Goal: Task Accomplishment & Management: Use online tool/utility

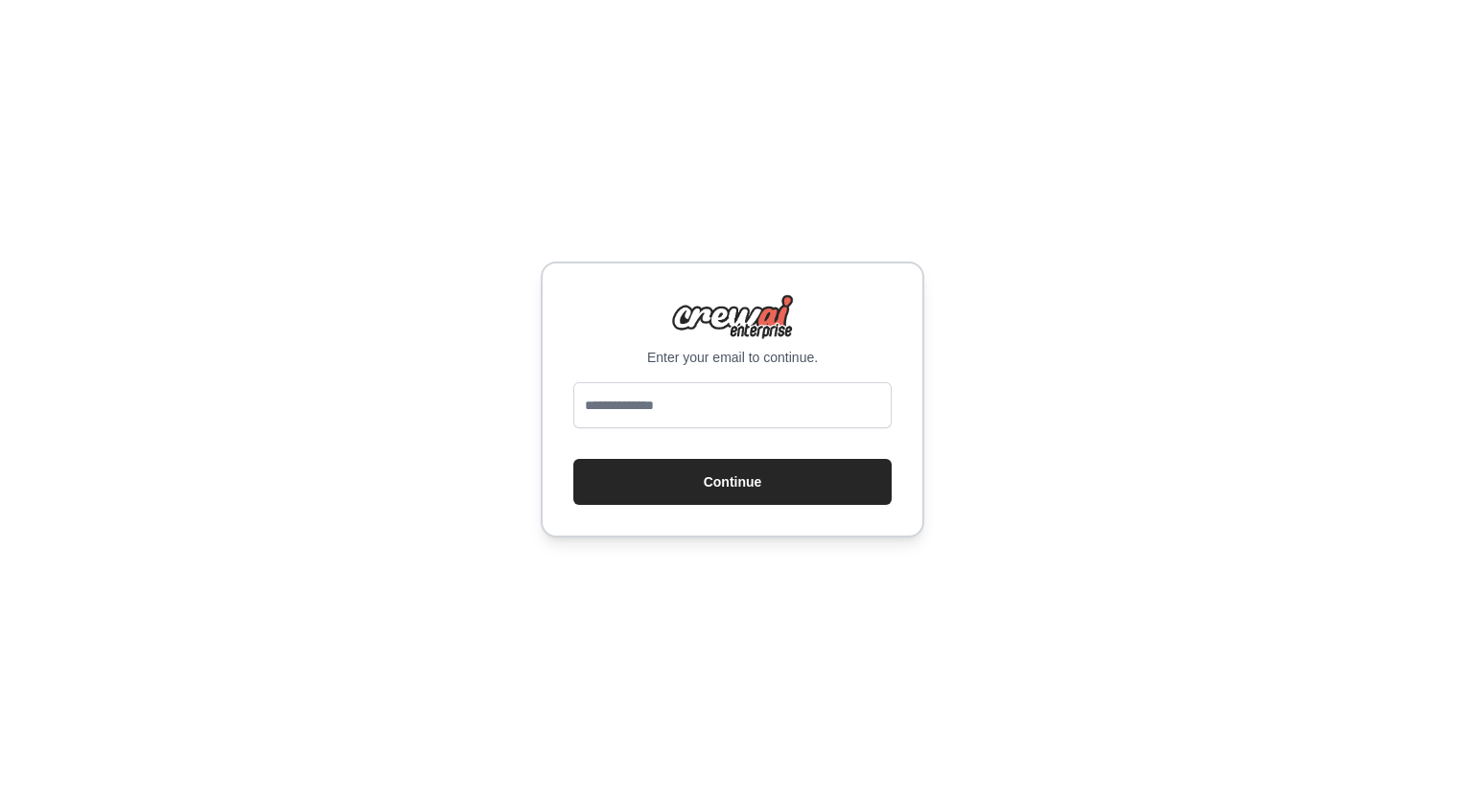
type input "**********"
click at [630, 474] on button "Continue" at bounding box center [732, 482] width 318 height 46
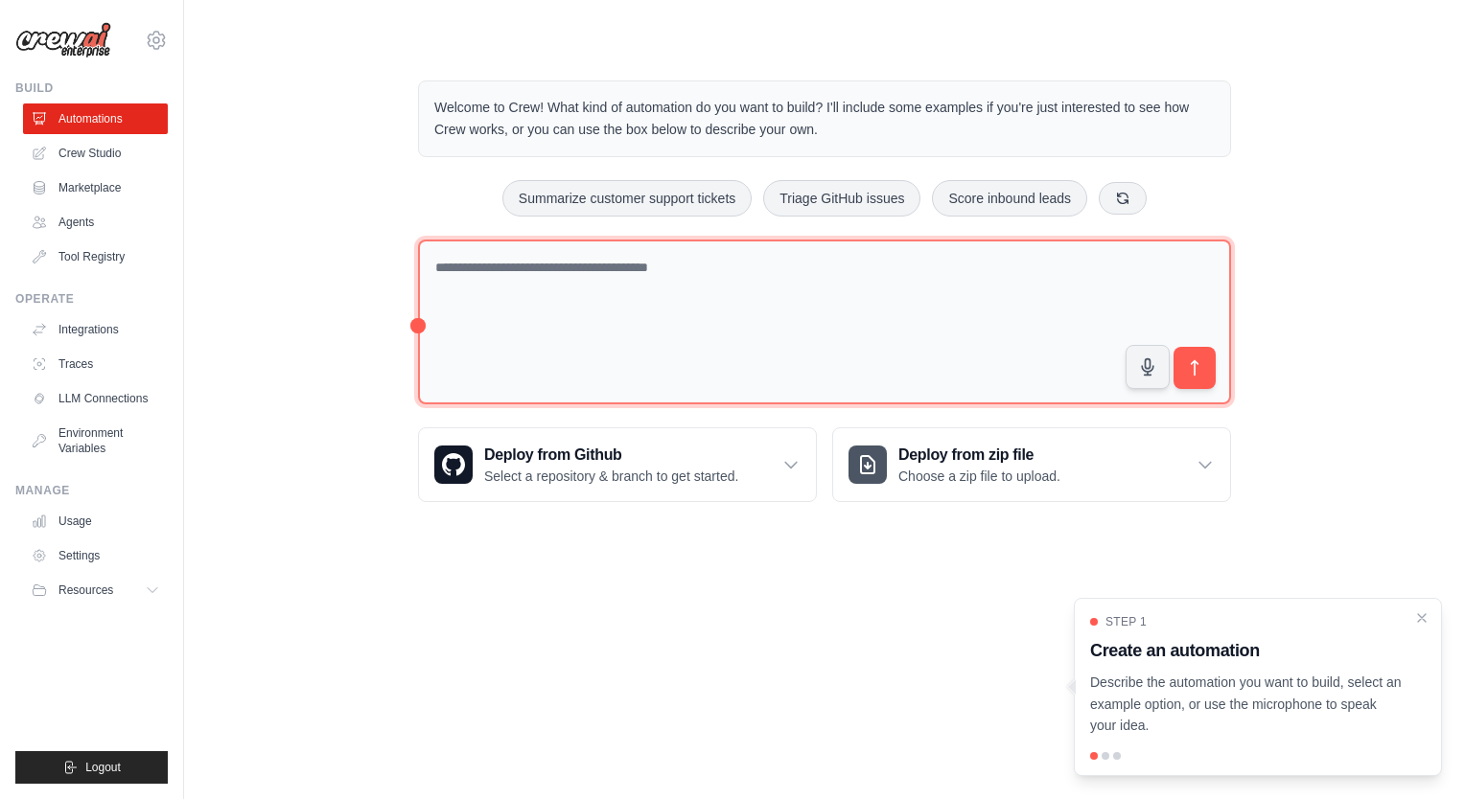
click at [531, 293] on textarea at bounding box center [824, 323] width 813 height 166
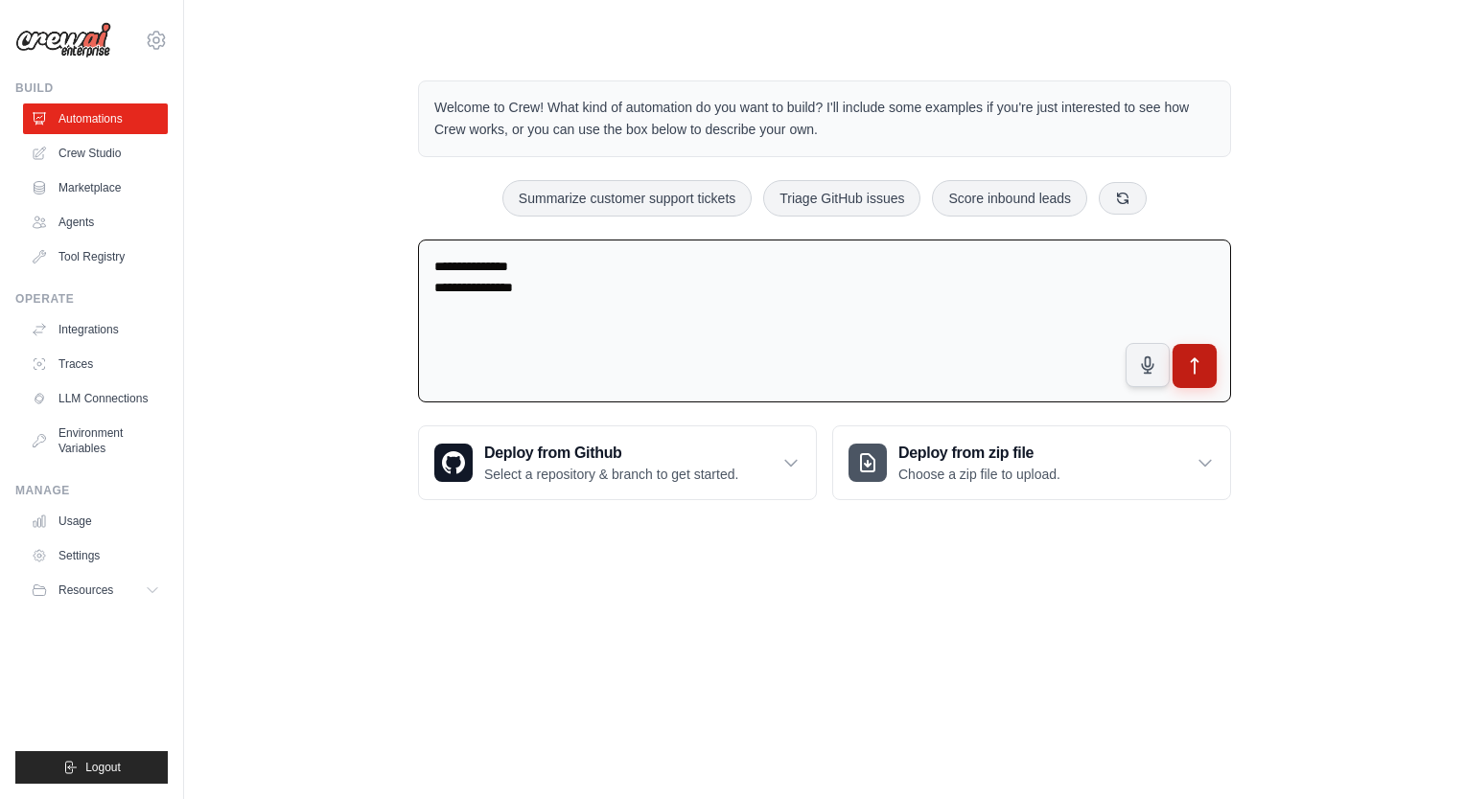
type textarea "**********"
click at [1210, 365] on button "submit" at bounding box center [1194, 366] width 44 height 44
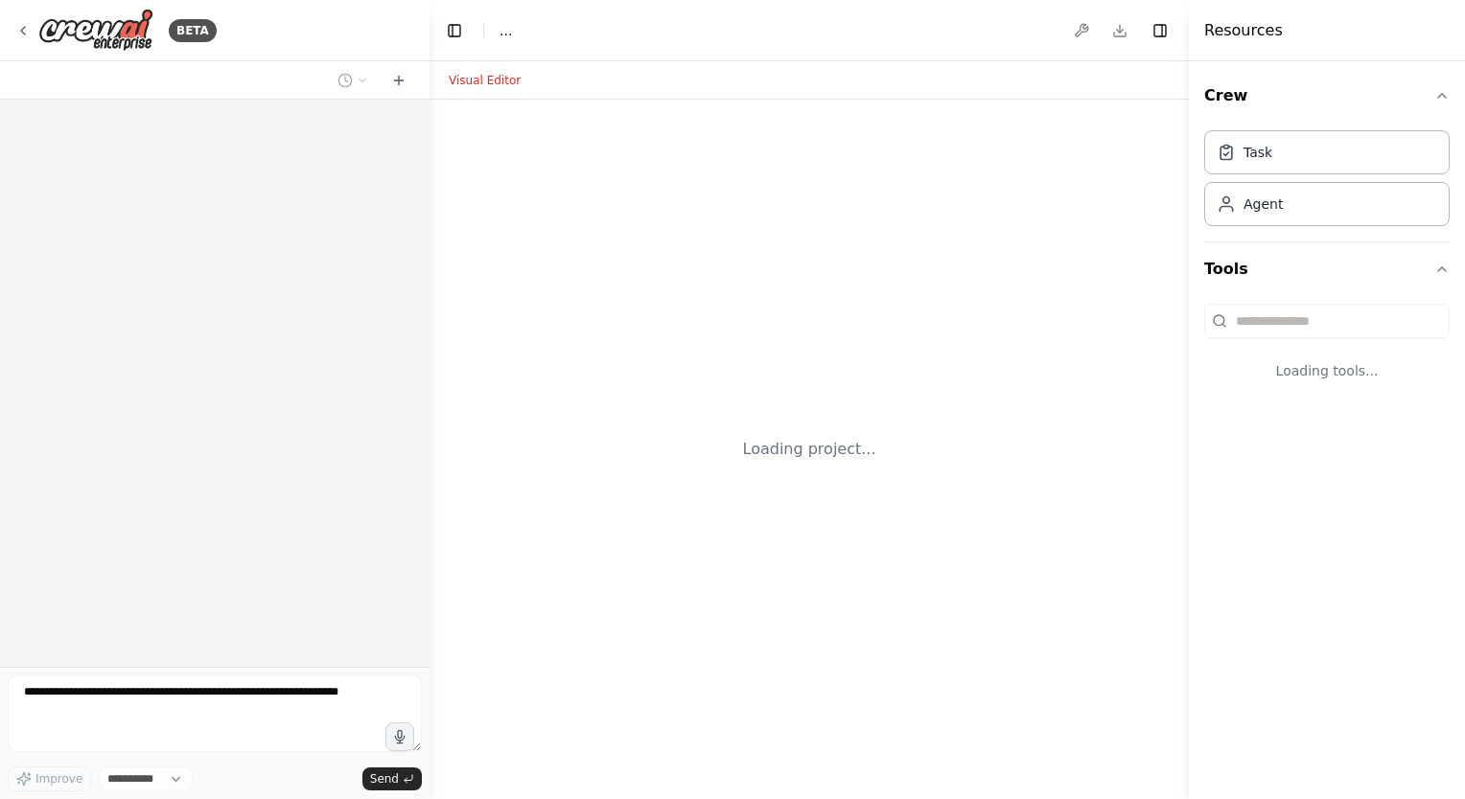
select select "****"
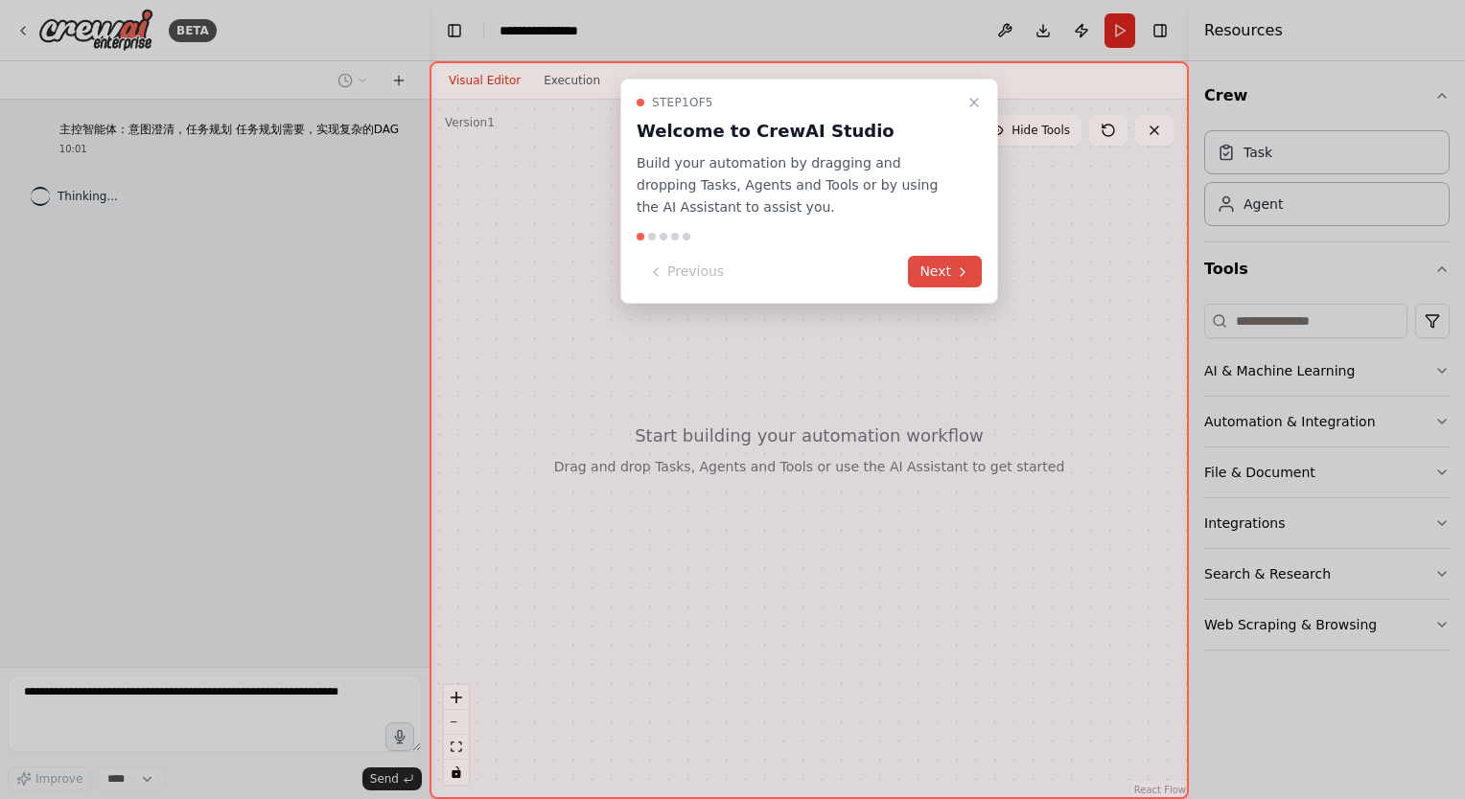
click at [950, 280] on button "Next" at bounding box center [945, 272] width 74 height 32
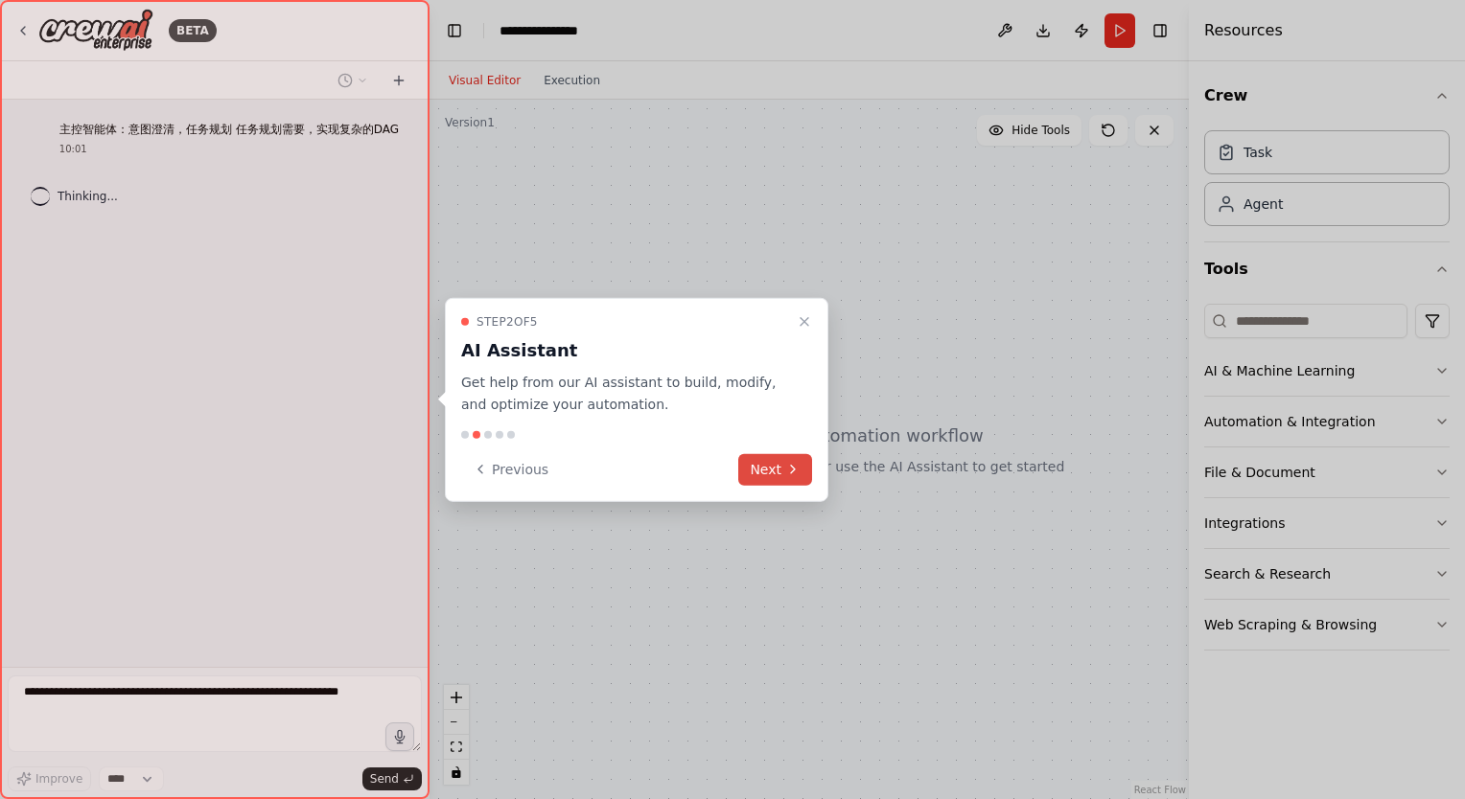
click at [776, 473] on button "Next" at bounding box center [775, 469] width 74 height 32
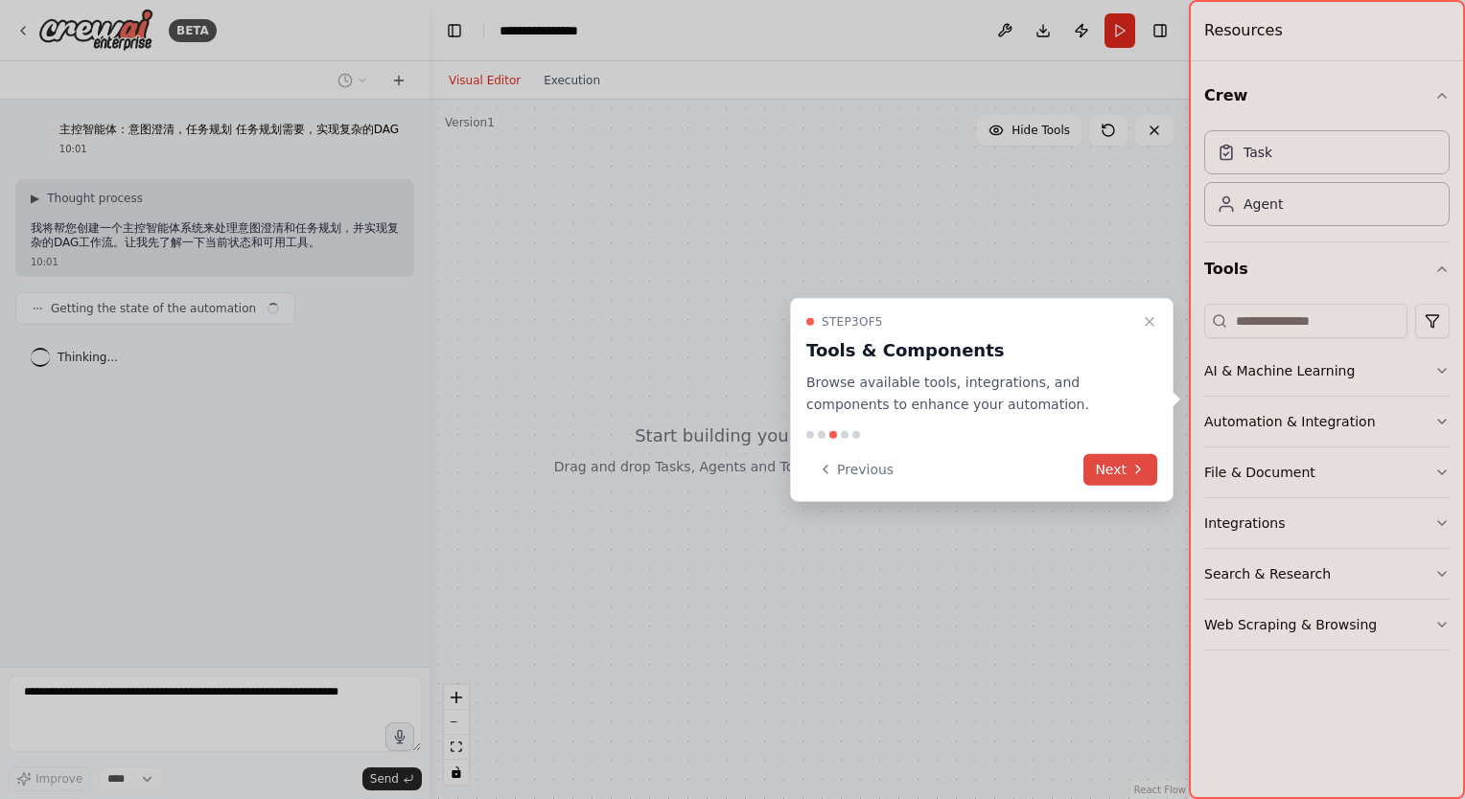
click at [1118, 466] on button "Next" at bounding box center [1120, 469] width 74 height 32
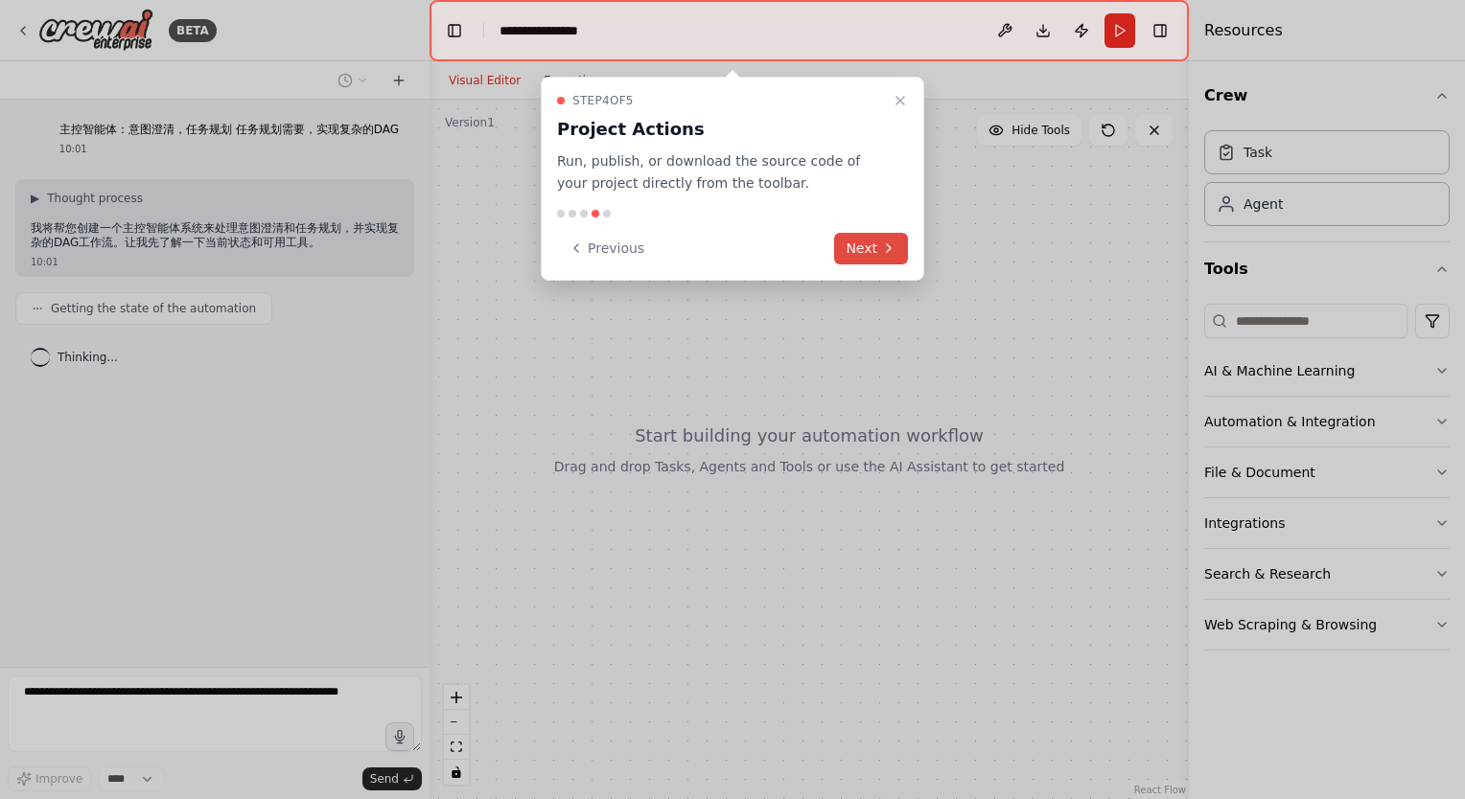
click at [891, 261] on button "Next" at bounding box center [871, 249] width 74 height 32
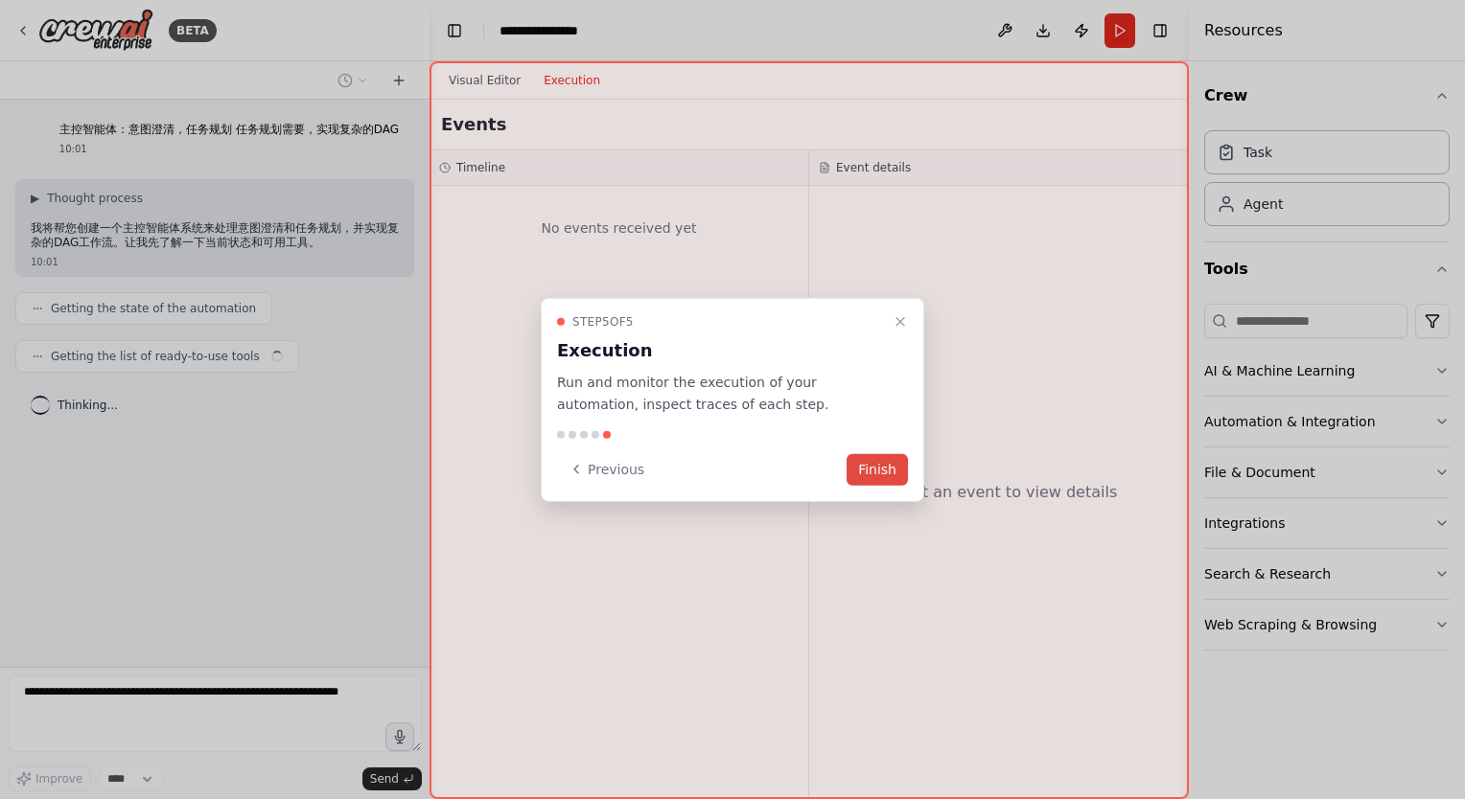
click at [897, 477] on button "Finish" at bounding box center [876, 469] width 61 height 32
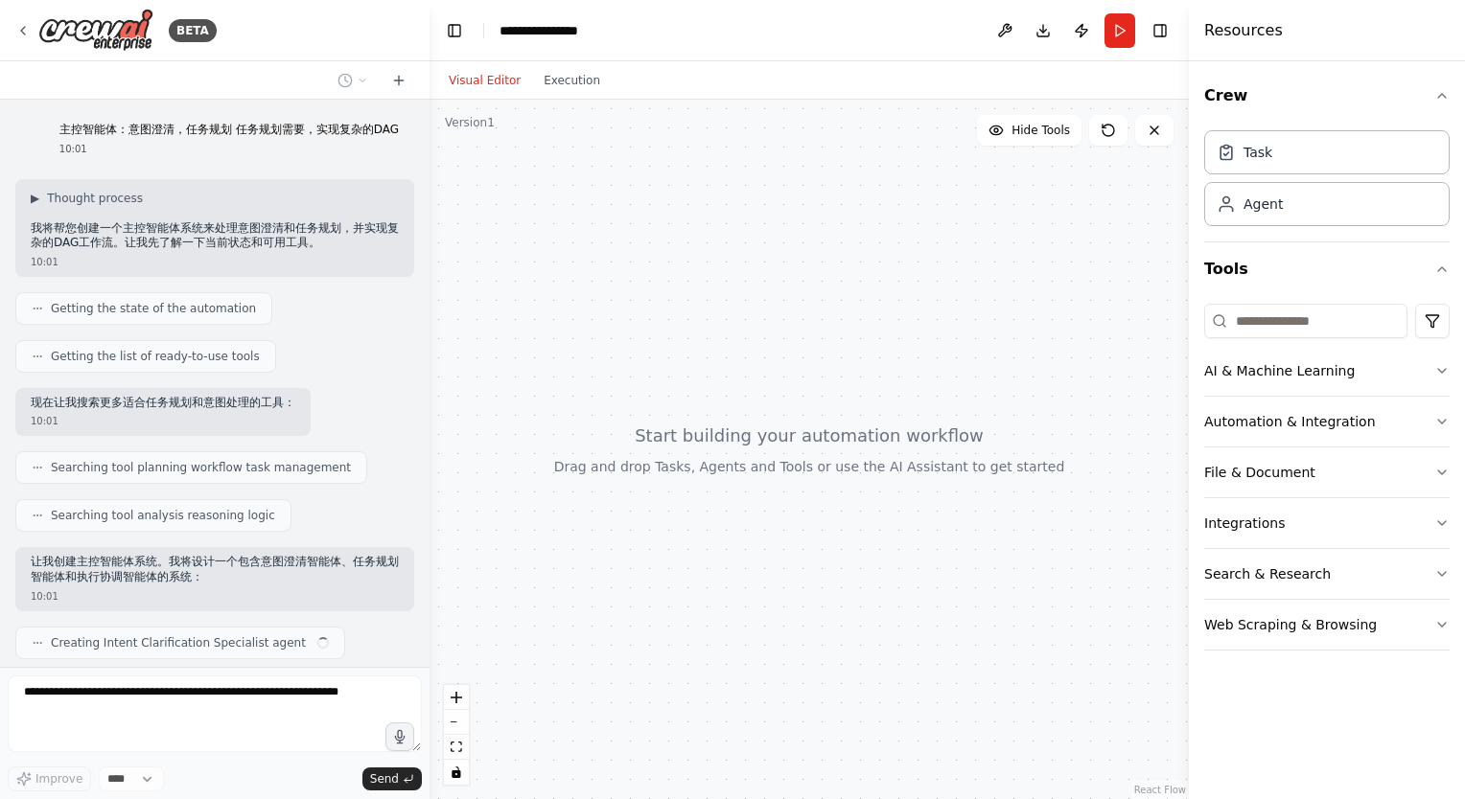
scroll to position [54, 0]
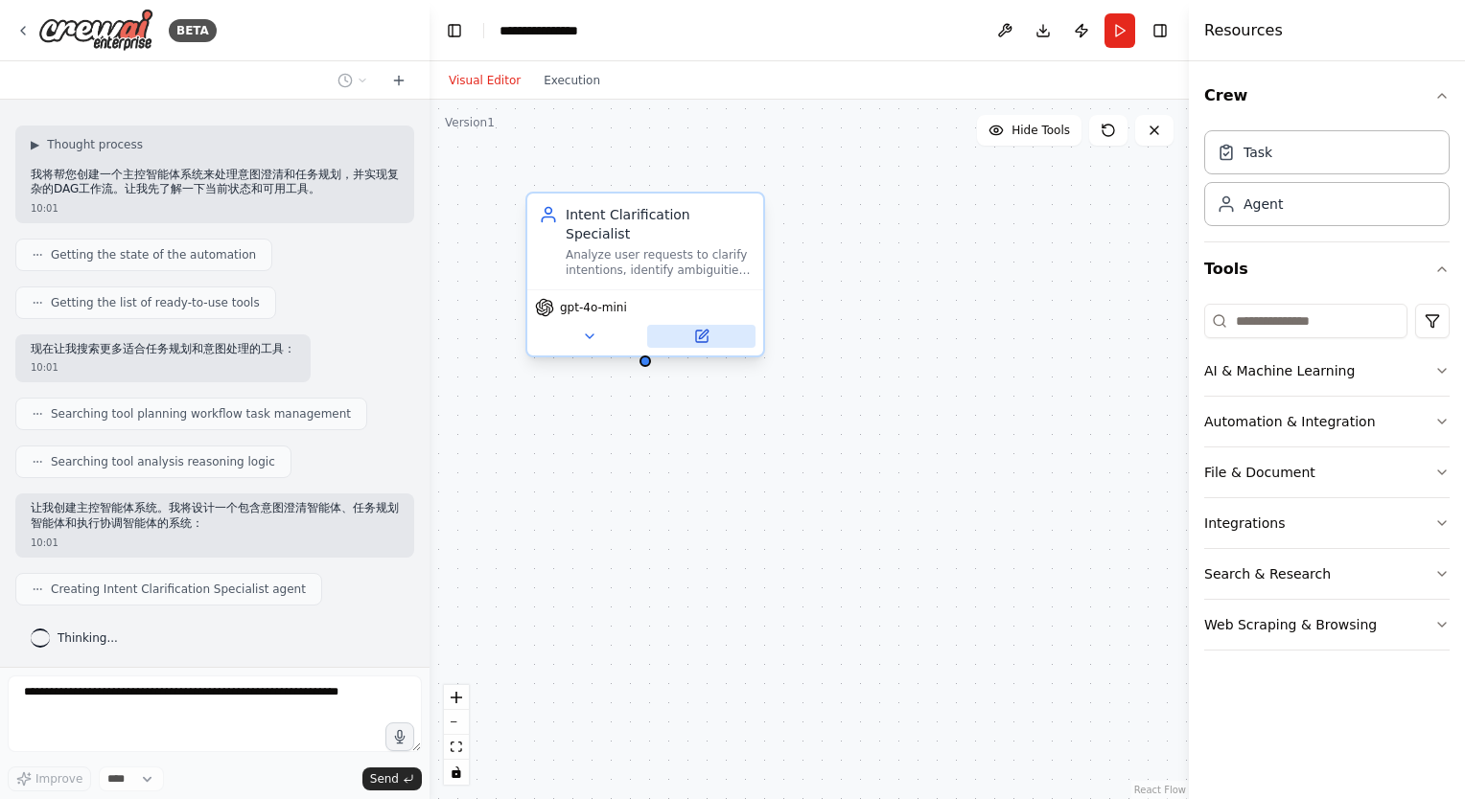
click at [686, 325] on button at bounding box center [701, 336] width 108 height 23
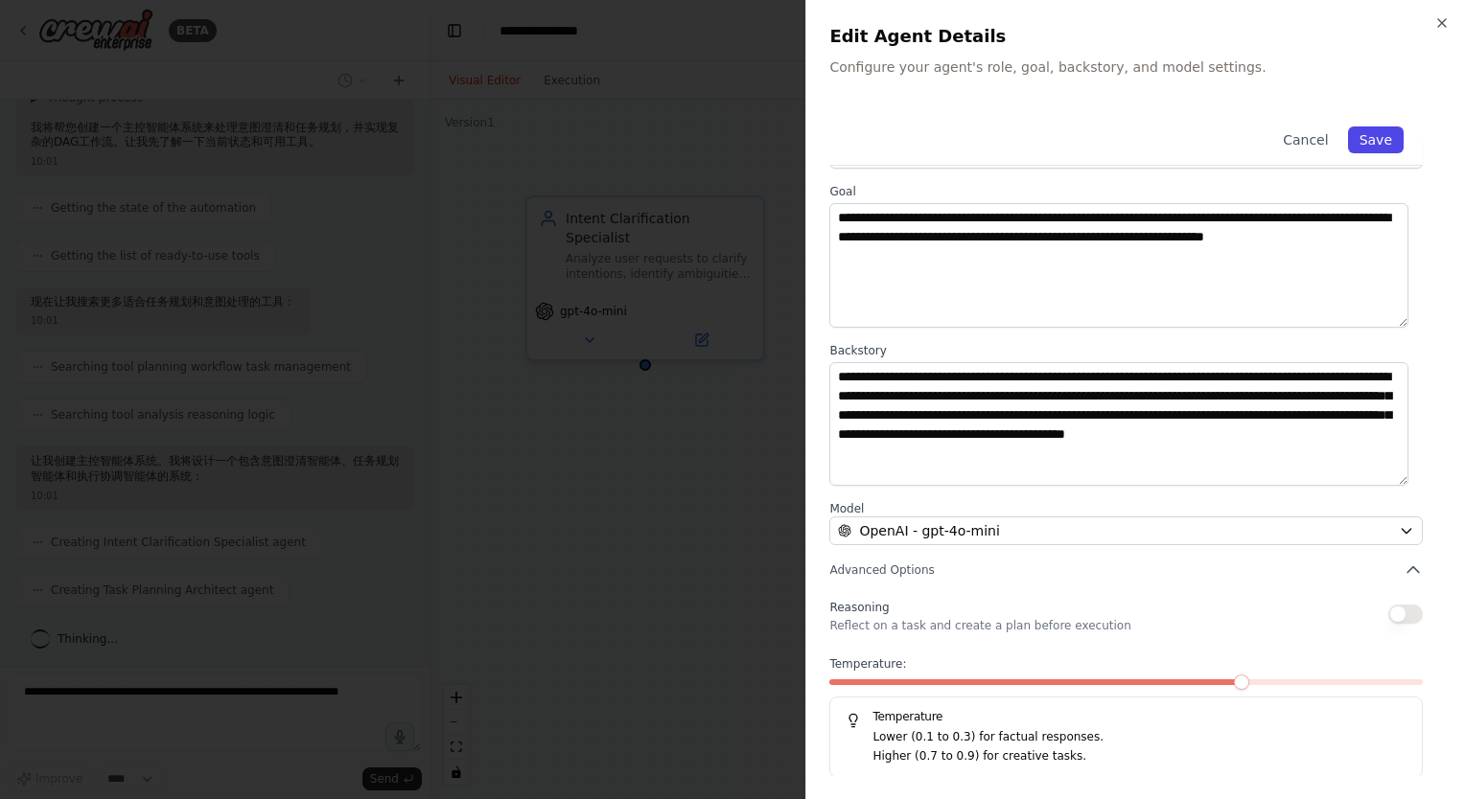
scroll to position [149, 0]
click at [1362, 144] on button "Save" at bounding box center [1376, 140] width 56 height 27
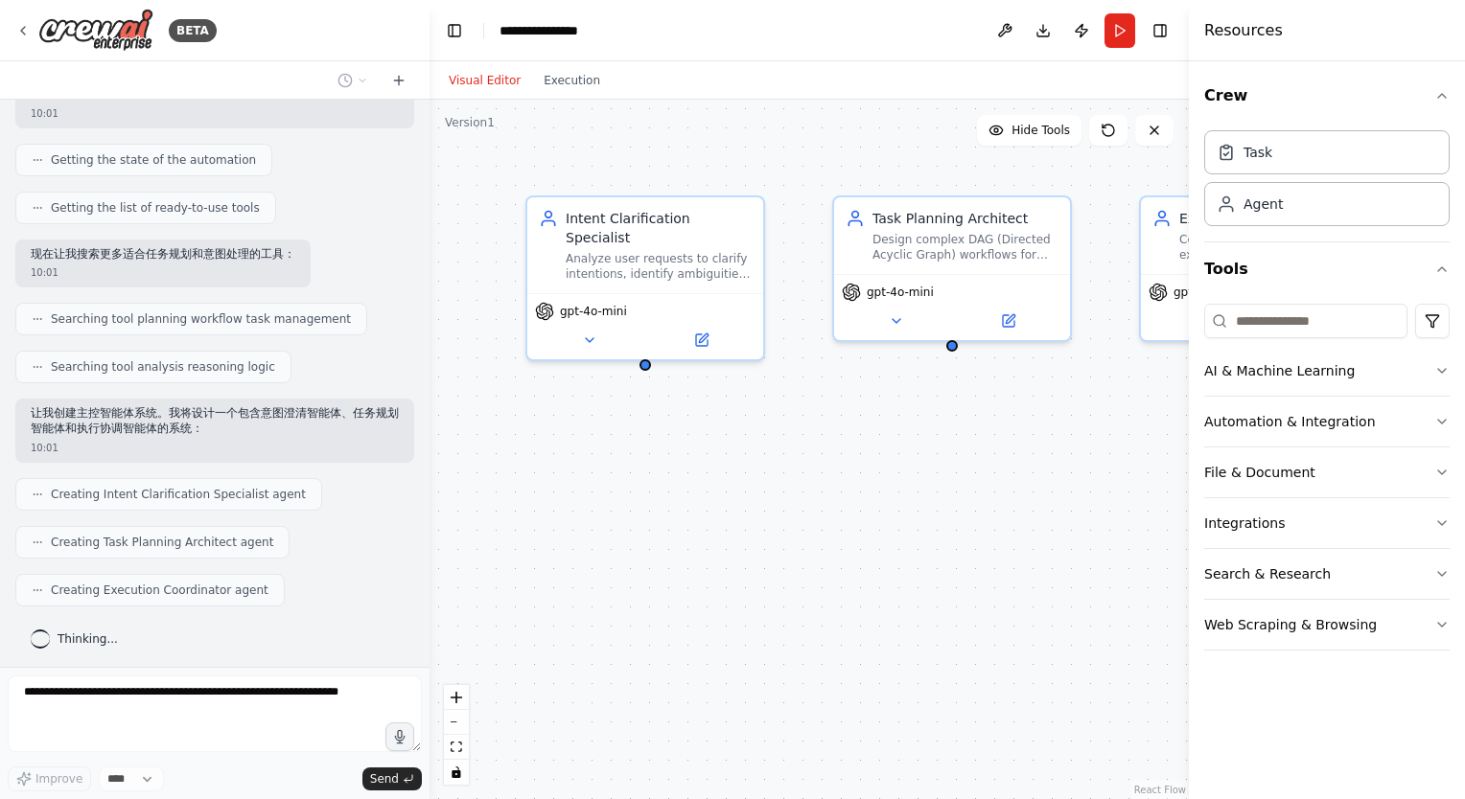
scroll to position [260, 0]
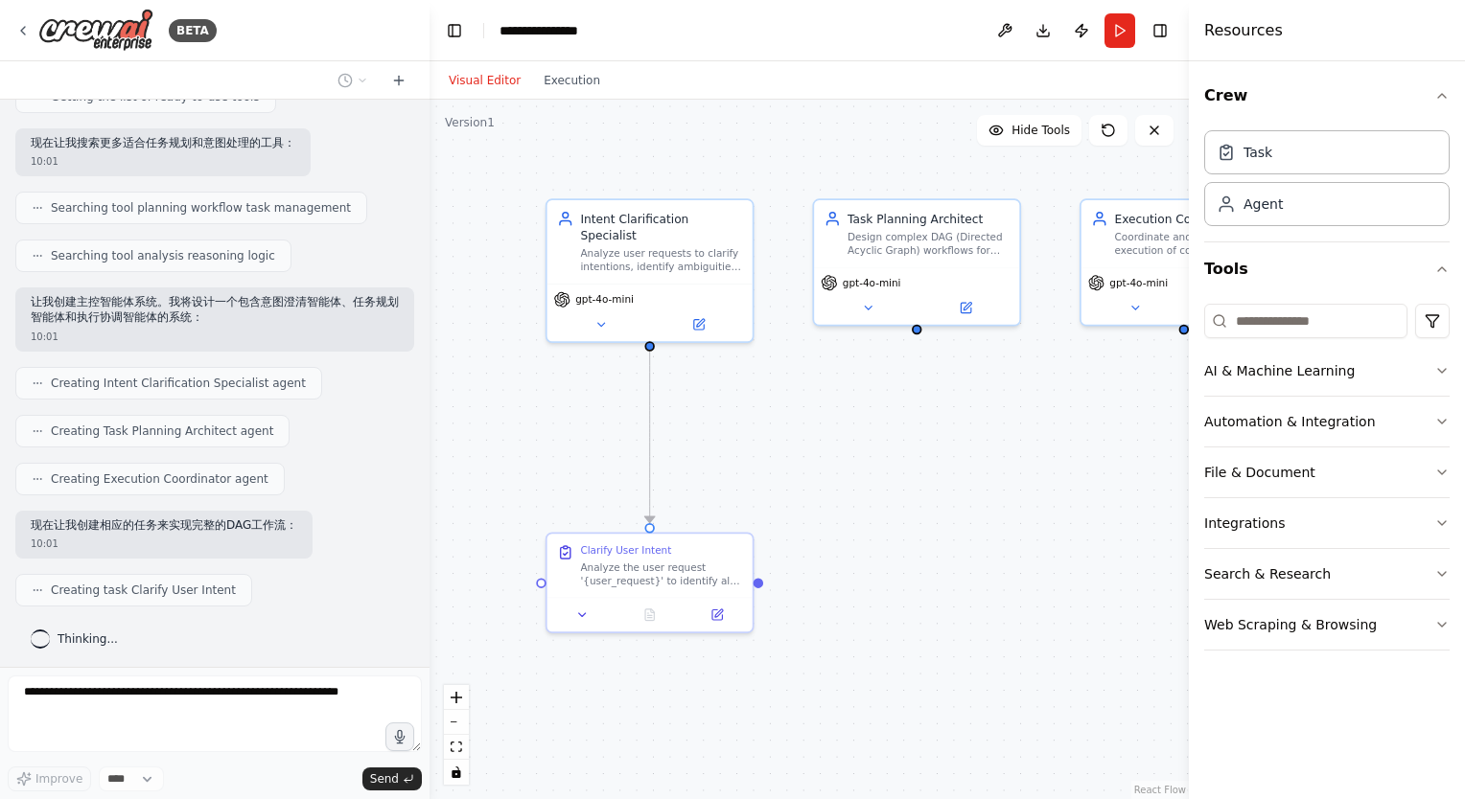
drag, startPoint x: 949, startPoint y: 465, endPoint x: 960, endPoint y: 397, distance: 69.0
click at [962, 424] on div ".deletable-edge-delete-btn { width: 20px; height: 20px; border: 0px solid #ffff…" at bounding box center [808, 450] width 759 height 700
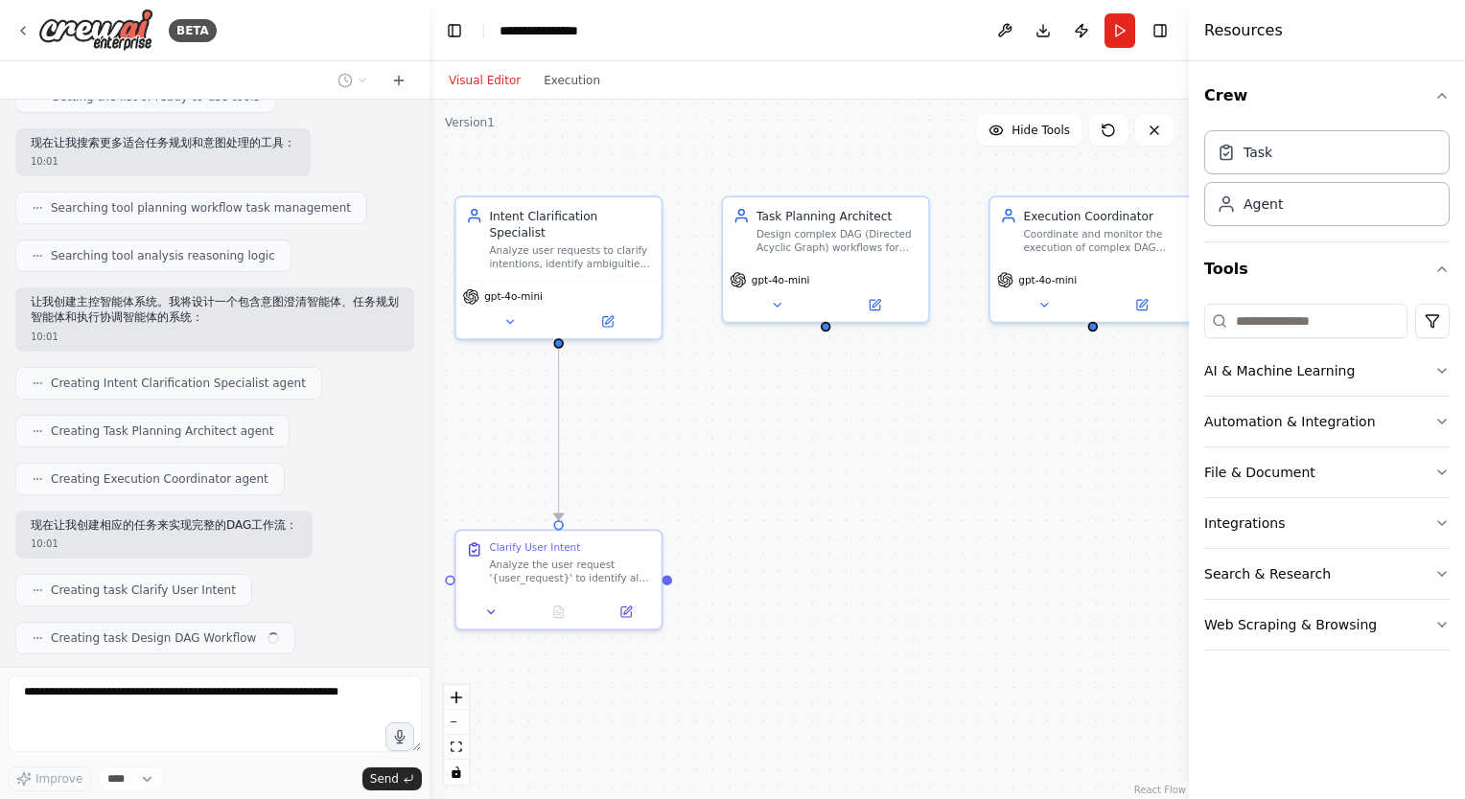
scroll to position [307, 0]
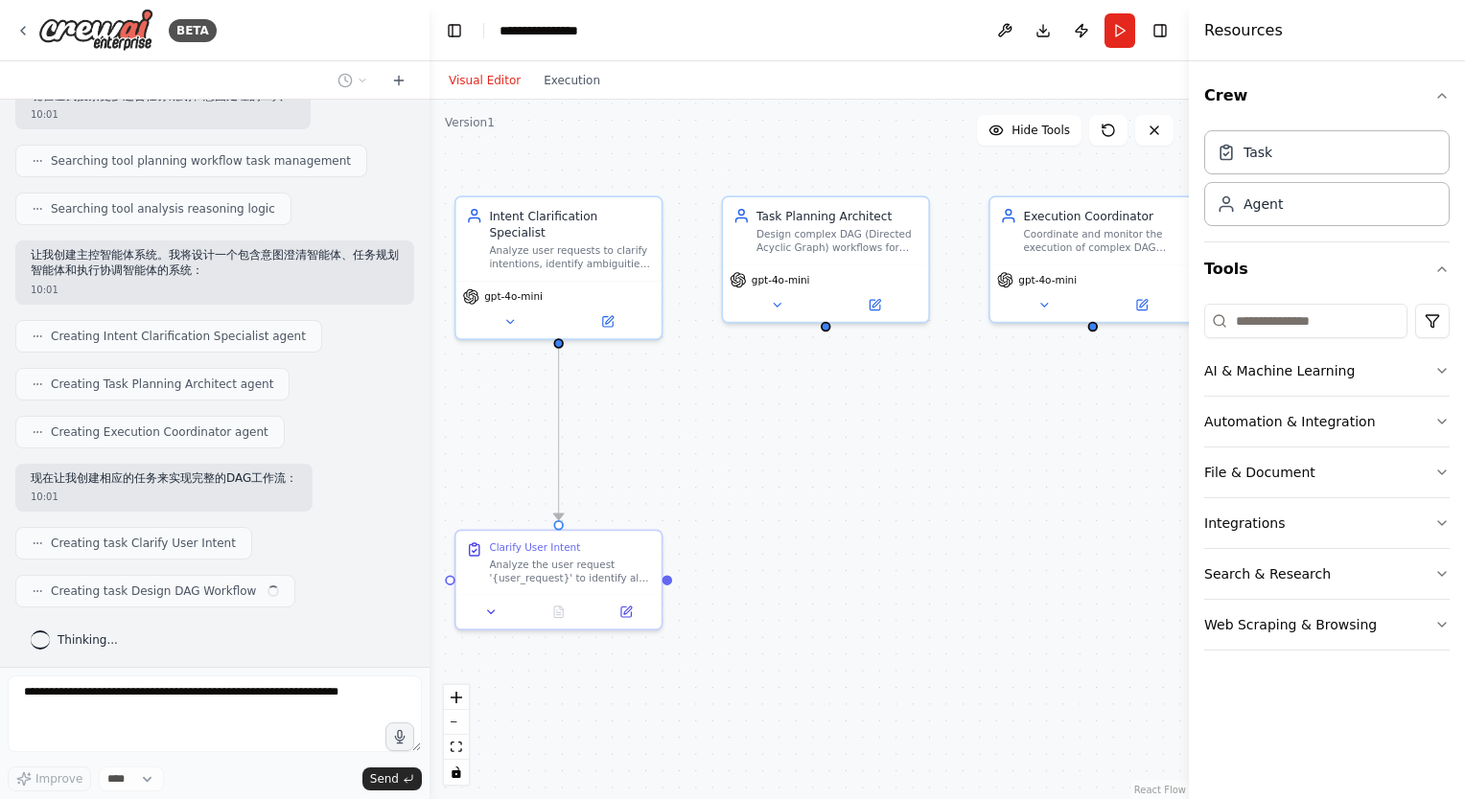
drag, startPoint x: 870, startPoint y: 432, endPoint x: 763, endPoint y: 440, distance: 107.6
click at [750, 450] on div ".deletable-edge-delete-btn { width: 20px; height: 20px; border: 0px solid #ffff…" at bounding box center [808, 450] width 759 height 700
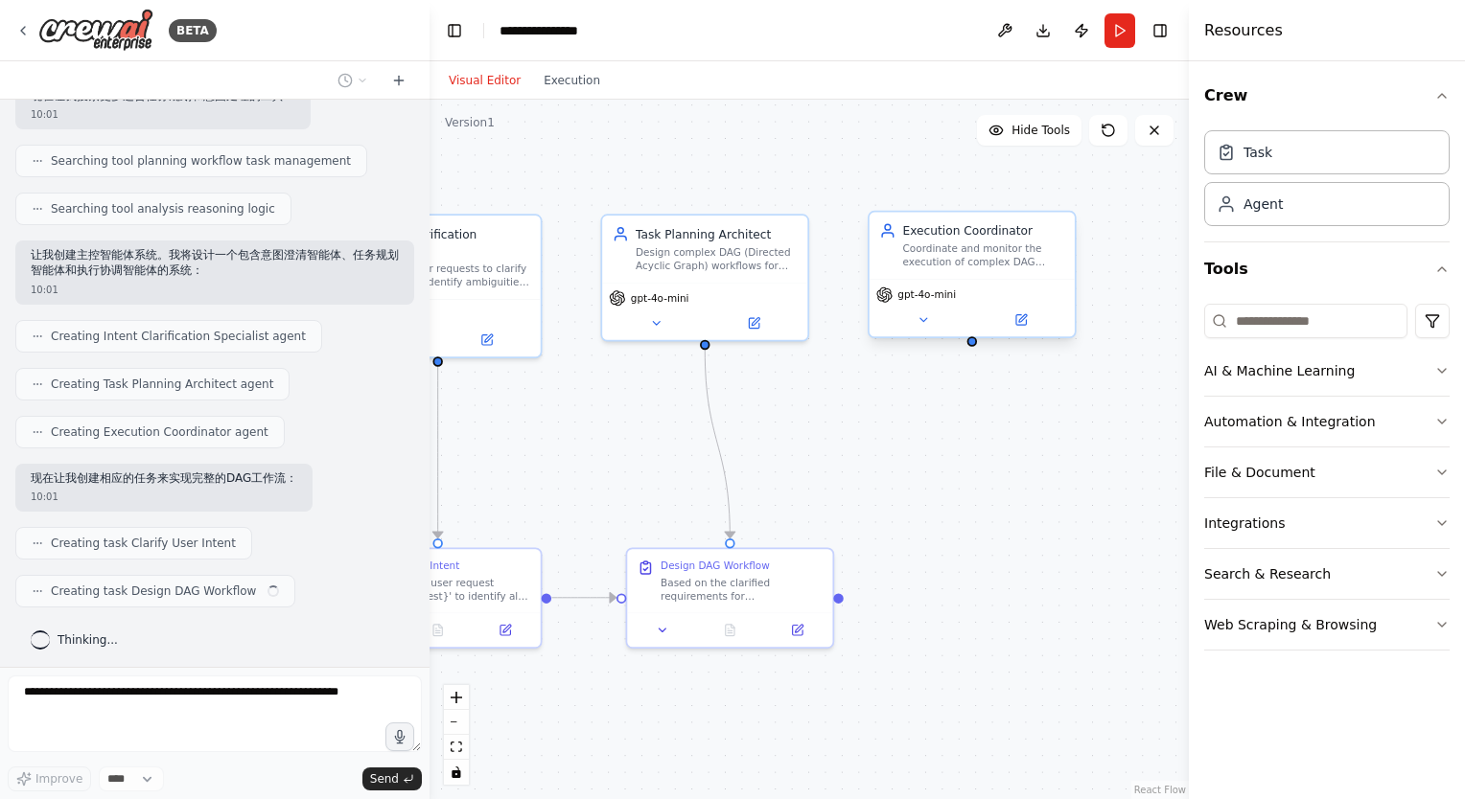
click at [993, 246] on div "Coordinate and monitor the execution of complex DAG workflows for {user_request…" at bounding box center [984, 255] width 162 height 27
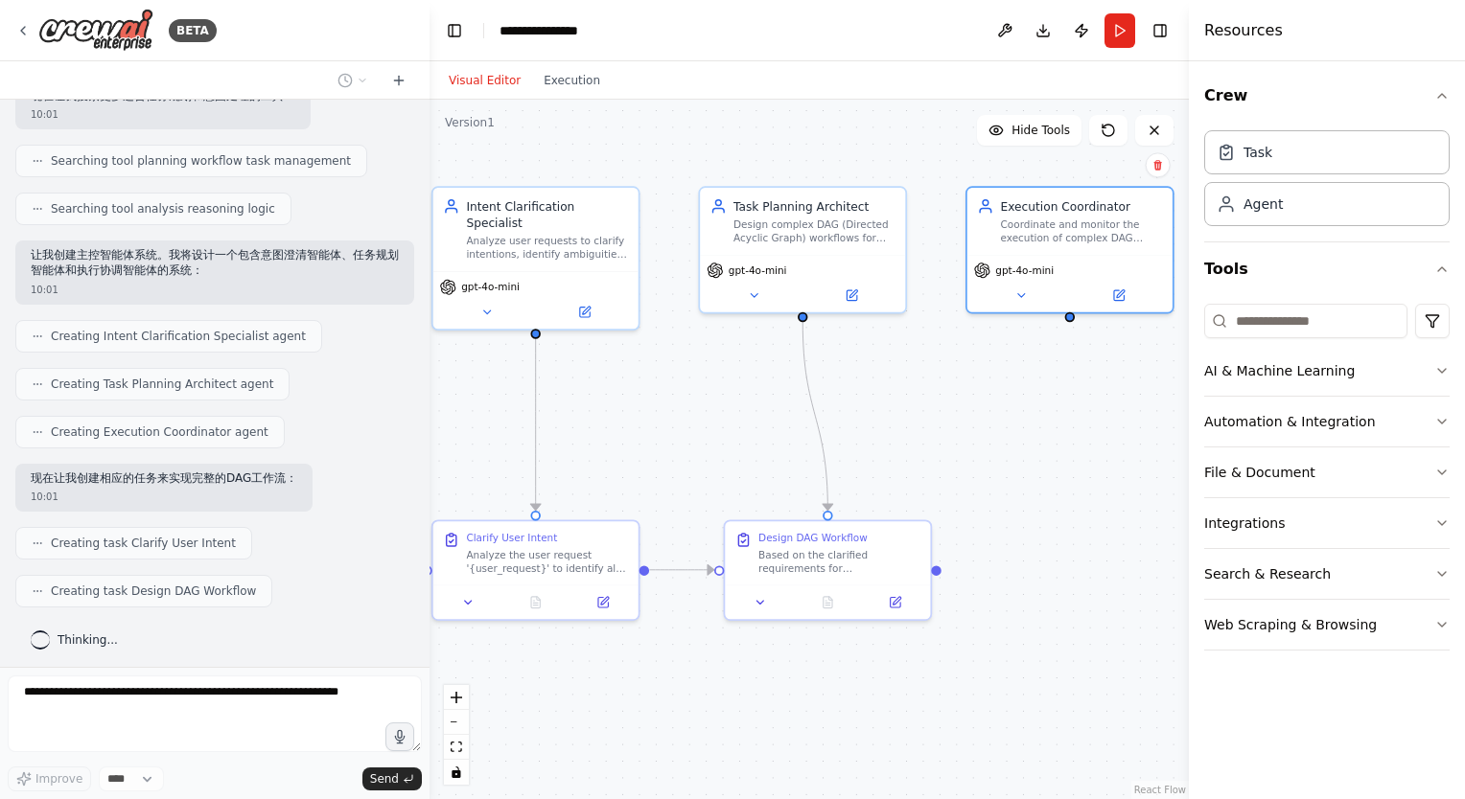
drag, startPoint x: 913, startPoint y: 478, endPoint x: 1056, endPoint y: 435, distance: 149.2
click at [1056, 435] on div ".deletable-edge-delete-btn { width: 20px; height: 20px; border: 0px solid #ffff…" at bounding box center [808, 450] width 759 height 700
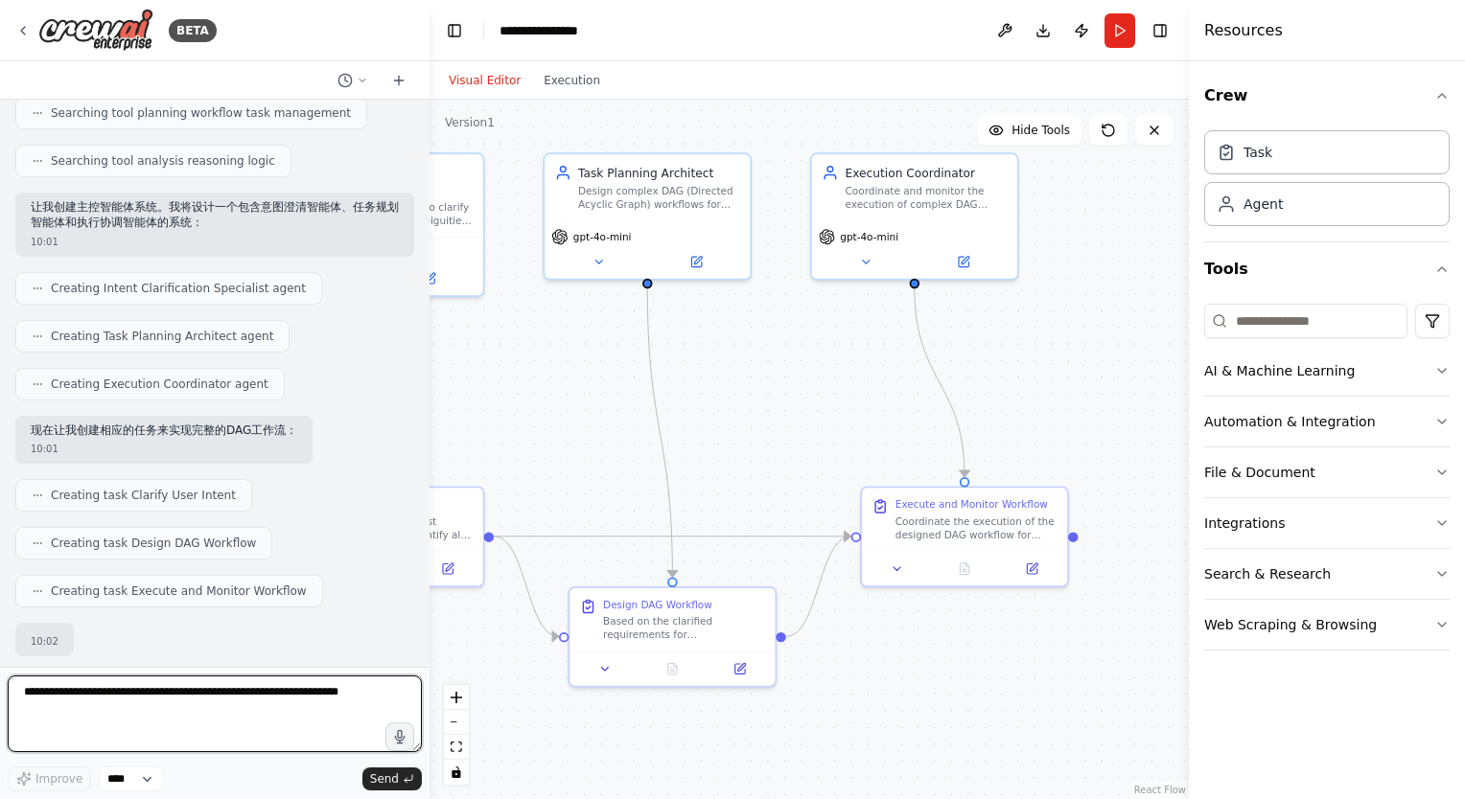
scroll to position [369, 0]
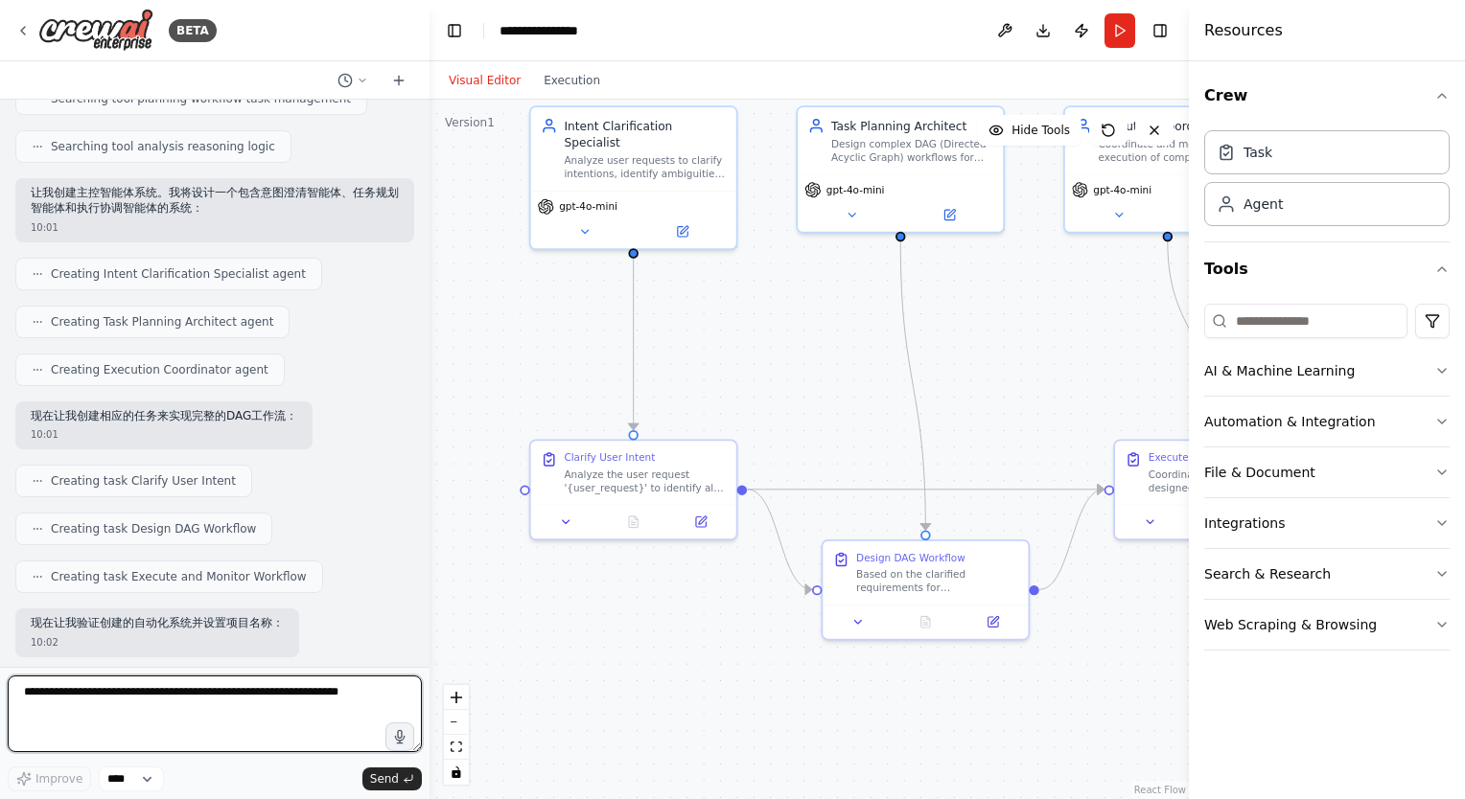
drag, startPoint x: 785, startPoint y: 409, endPoint x: 840, endPoint y: 343, distance: 85.8
click at [840, 343] on div ".deletable-edge-delete-btn { width: 20px; height: 20px; border: 0px solid #ffff…" at bounding box center [808, 450] width 759 height 700
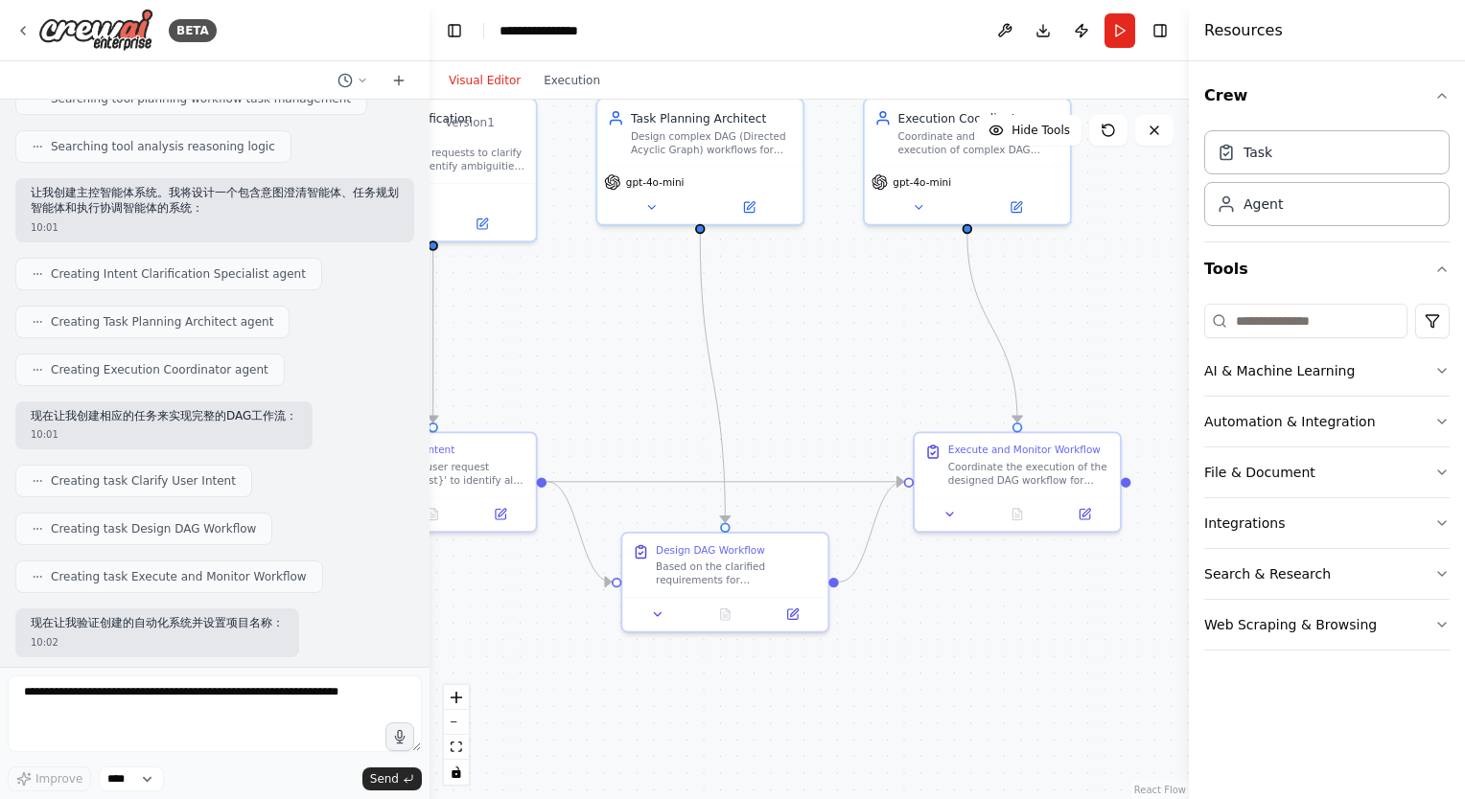
drag, startPoint x: 1060, startPoint y: 381, endPoint x: 552, endPoint y: 354, distance: 508.8
click at [541, 351] on div ".deletable-edge-delete-btn { width: 20px; height: 20px; border: 0px solid #ffff…" at bounding box center [808, 450] width 759 height 700
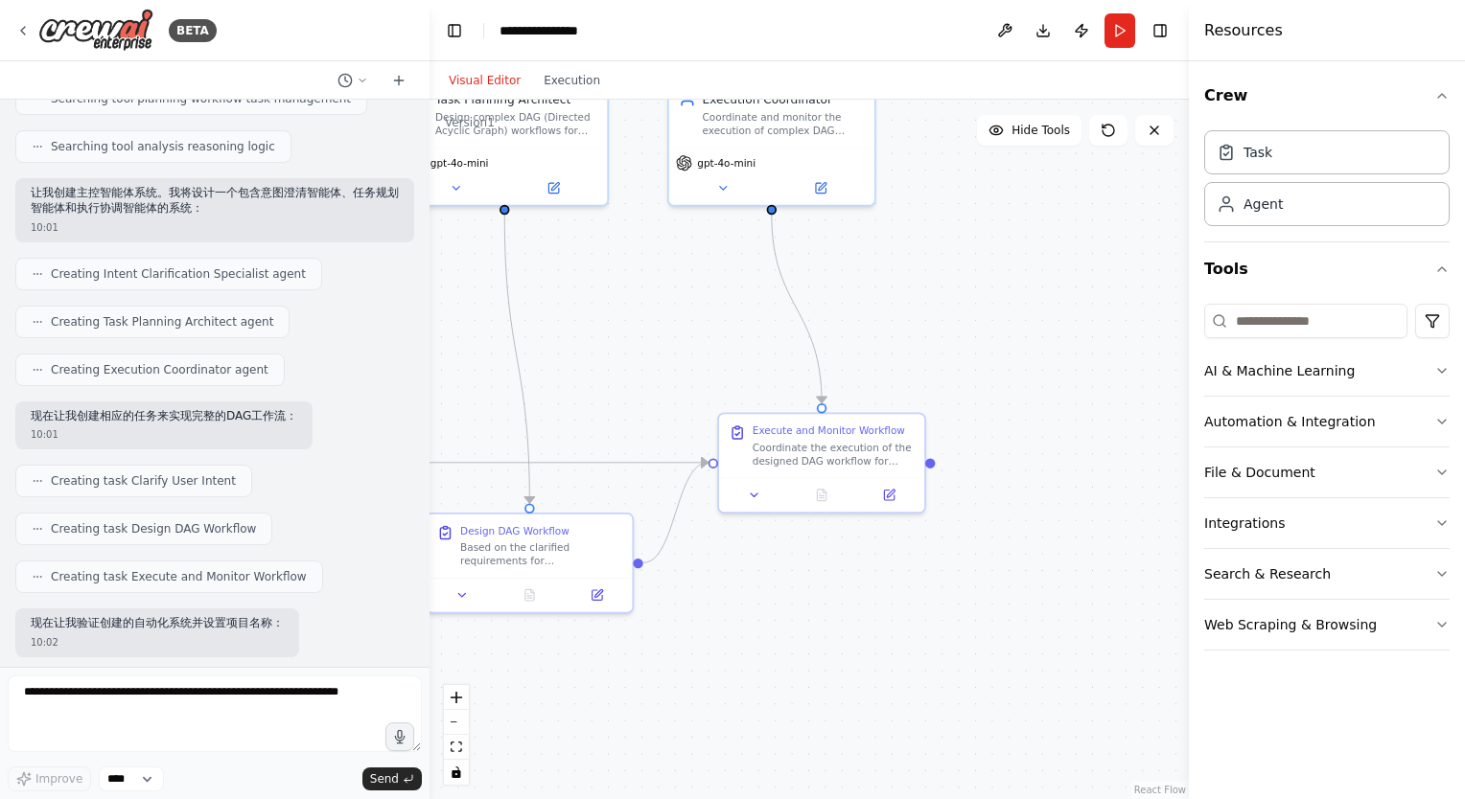
drag, startPoint x: 755, startPoint y: 328, endPoint x: 748, endPoint y: 415, distance: 87.6
click at [1151, 330] on div ".deletable-edge-delete-btn { width: 20px; height: 20px; border: 0px solid #ffff…" at bounding box center [808, 450] width 759 height 700
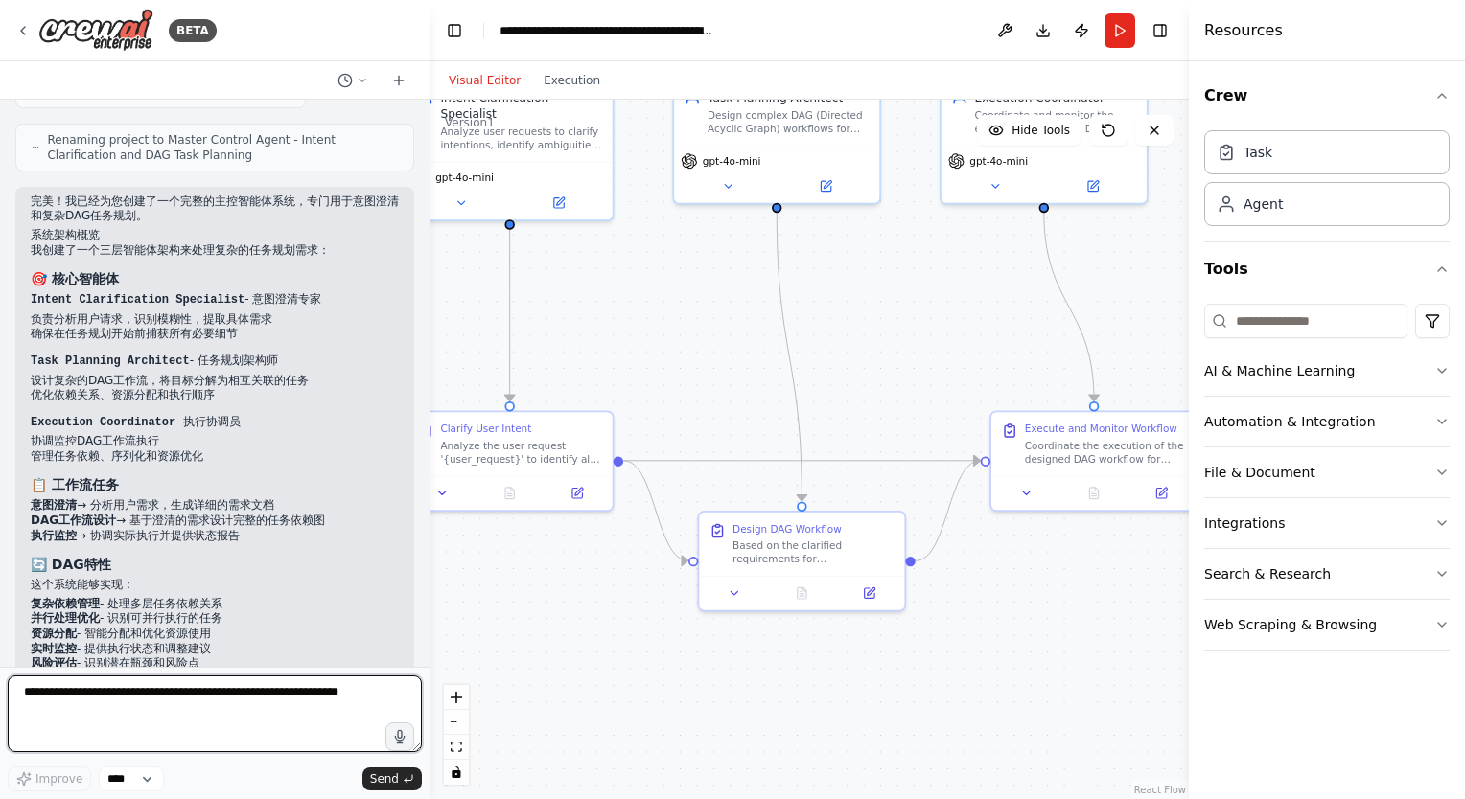
scroll to position [1062, 0]
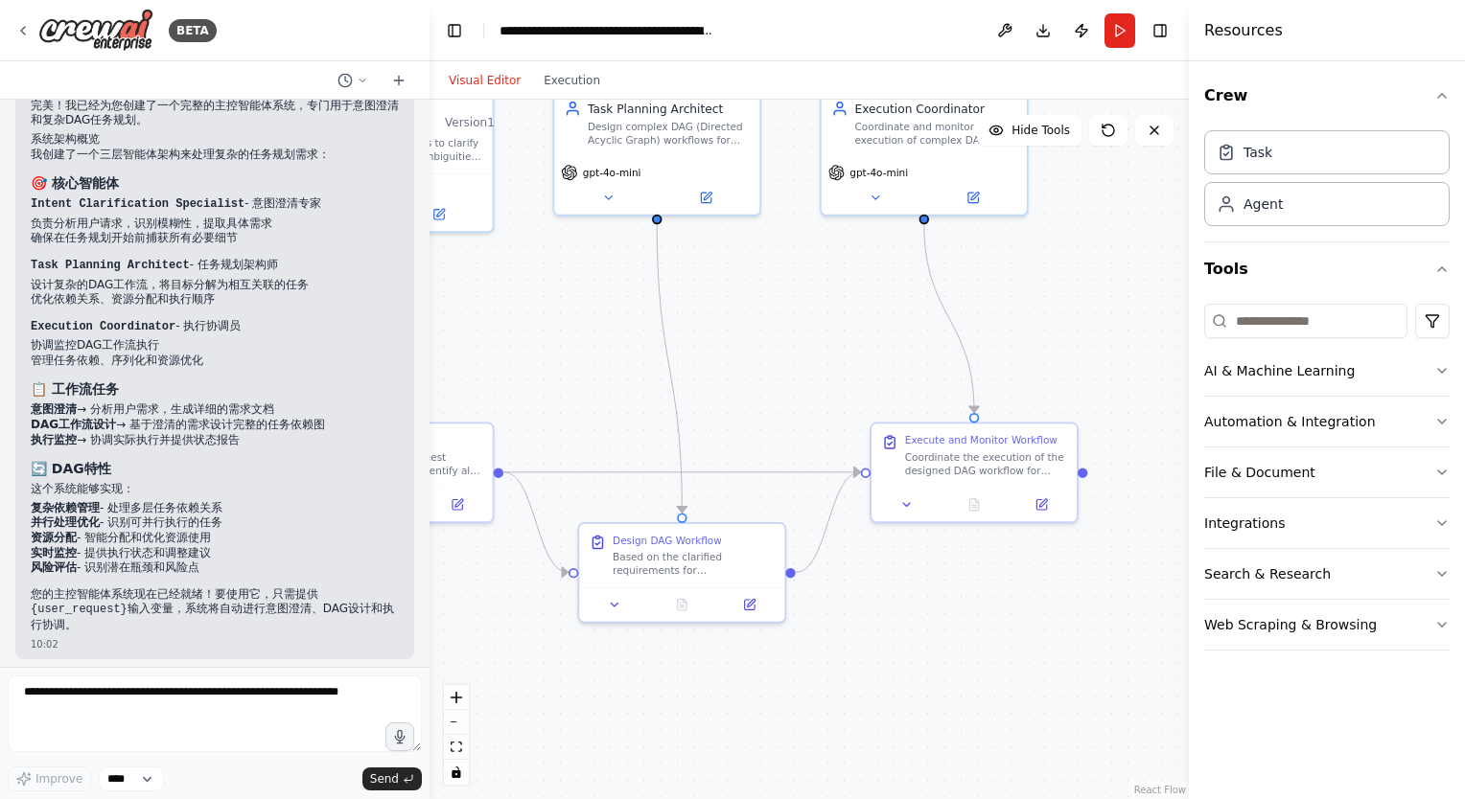
drag, startPoint x: 1083, startPoint y: 635, endPoint x: 1078, endPoint y: 672, distance: 37.7
click at [1078, 672] on div ".deletable-edge-delete-btn { width: 20px; height: 20px; border: 0px solid #ffff…" at bounding box center [808, 450] width 759 height 700
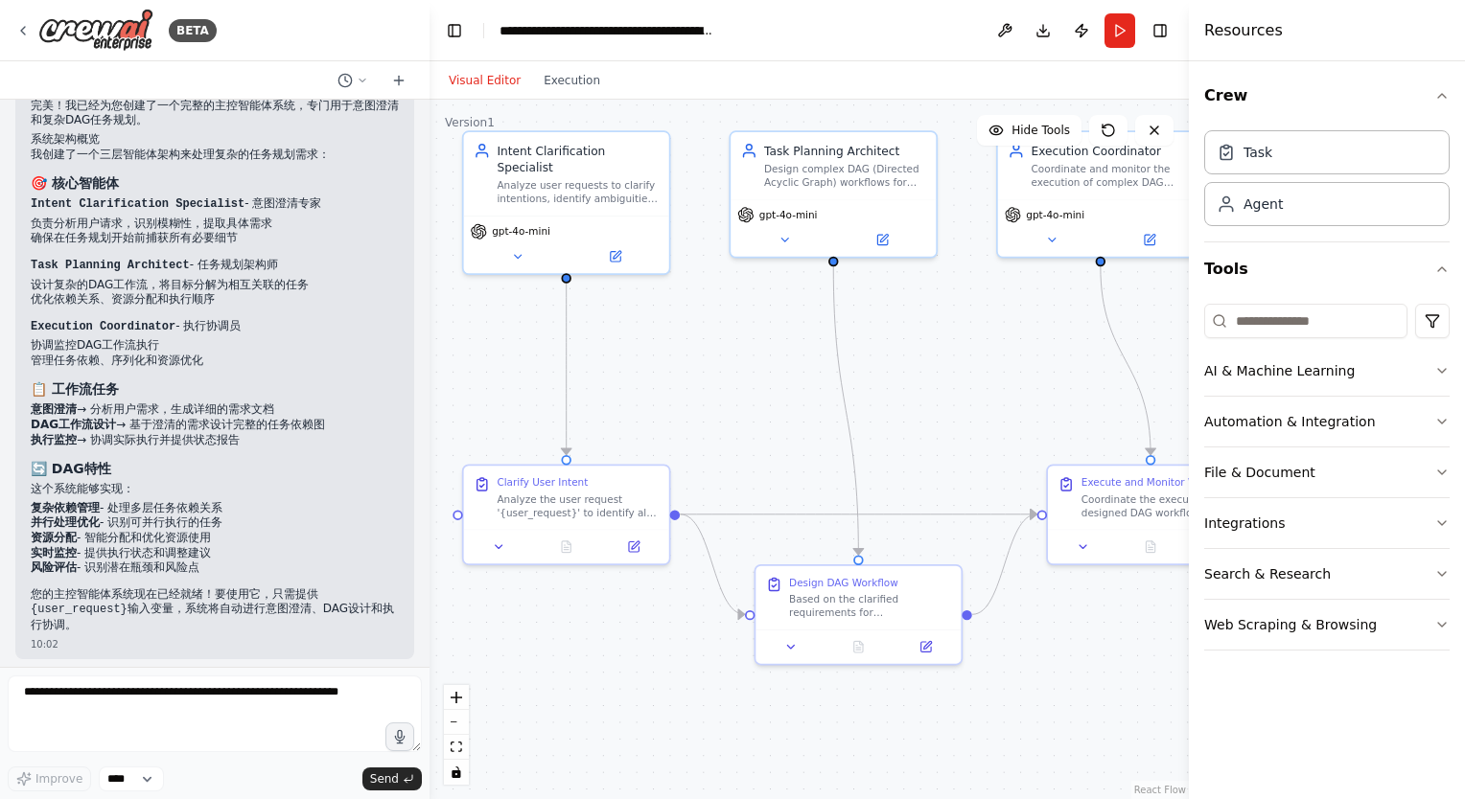
drag, startPoint x: 612, startPoint y: 344, endPoint x: 833, endPoint y: 414, distance: 232.2
click at [841, 391] on div ".deletable-edge-delete-btn { width: 20px; height: 20px; border: 0px solid #ffff…" at bounding box center [808, 450] width 759 height 700
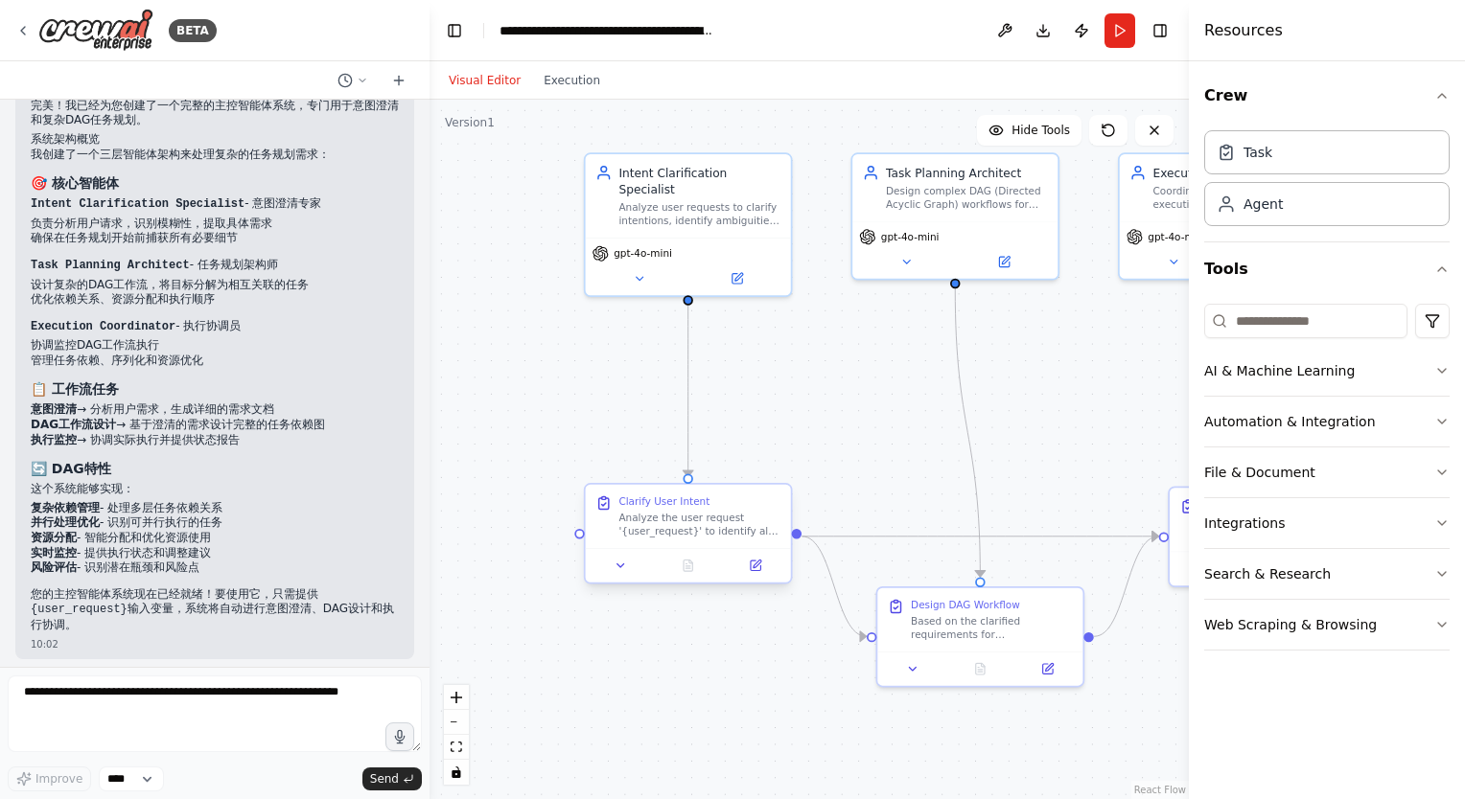
click at [705, 535] on div "Analyze the user request '{user_request}' to identify all requirements, constra…" at bounding box center [699, 525] width 162 height 27
click at [631, 570] on button at bounding box center [621, 566] width 58 height 20
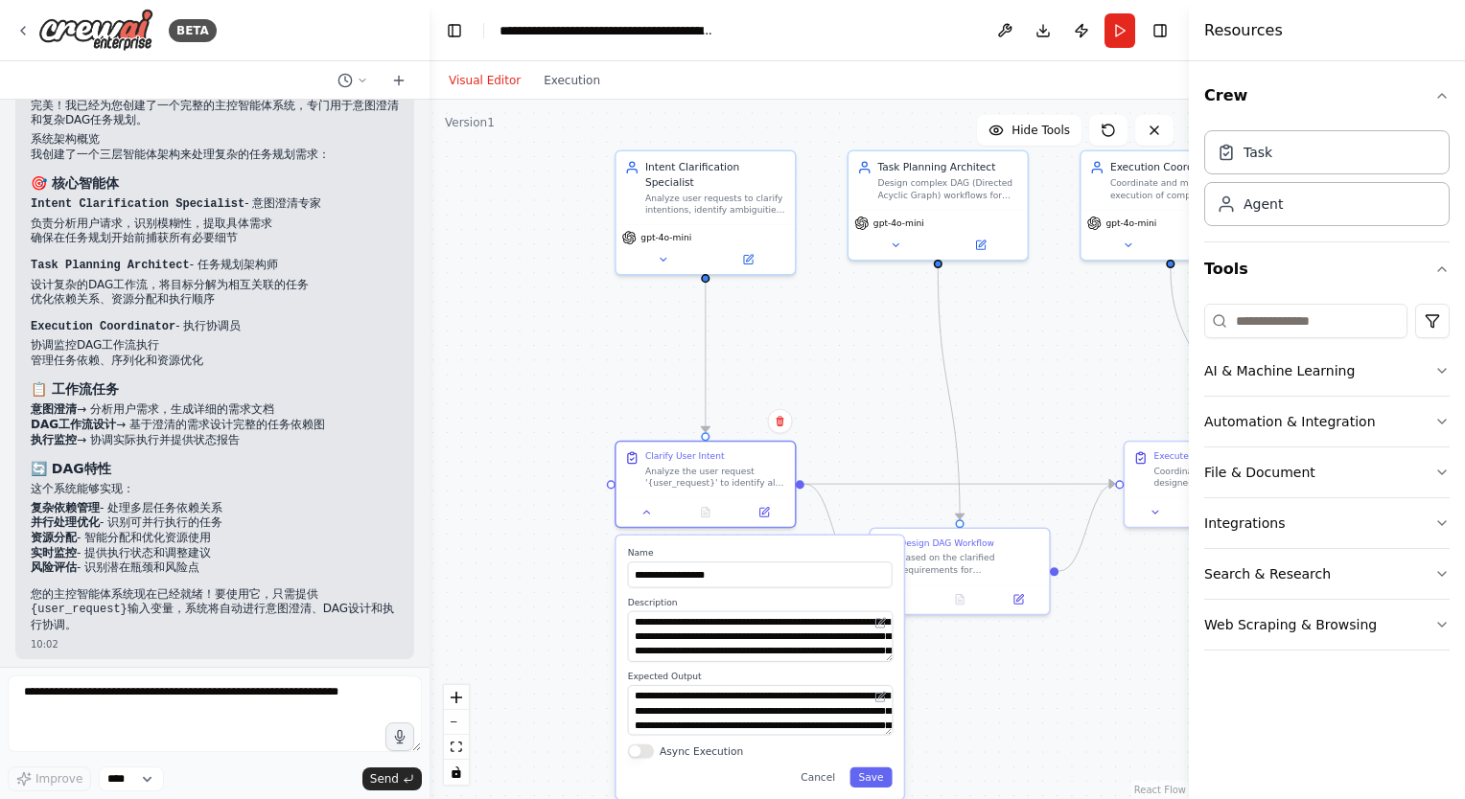
drag, startPoint x: 841, startPoint y: 475, endPoint x: 810, endPoint y: 338, distance: 140.5
click at [851, 399] on div ".deletable-edge-delete-btn { width: 20px; height: 20px; border: 0px solid #ffff…" at bounding box center [808, 450] width 759 height 700
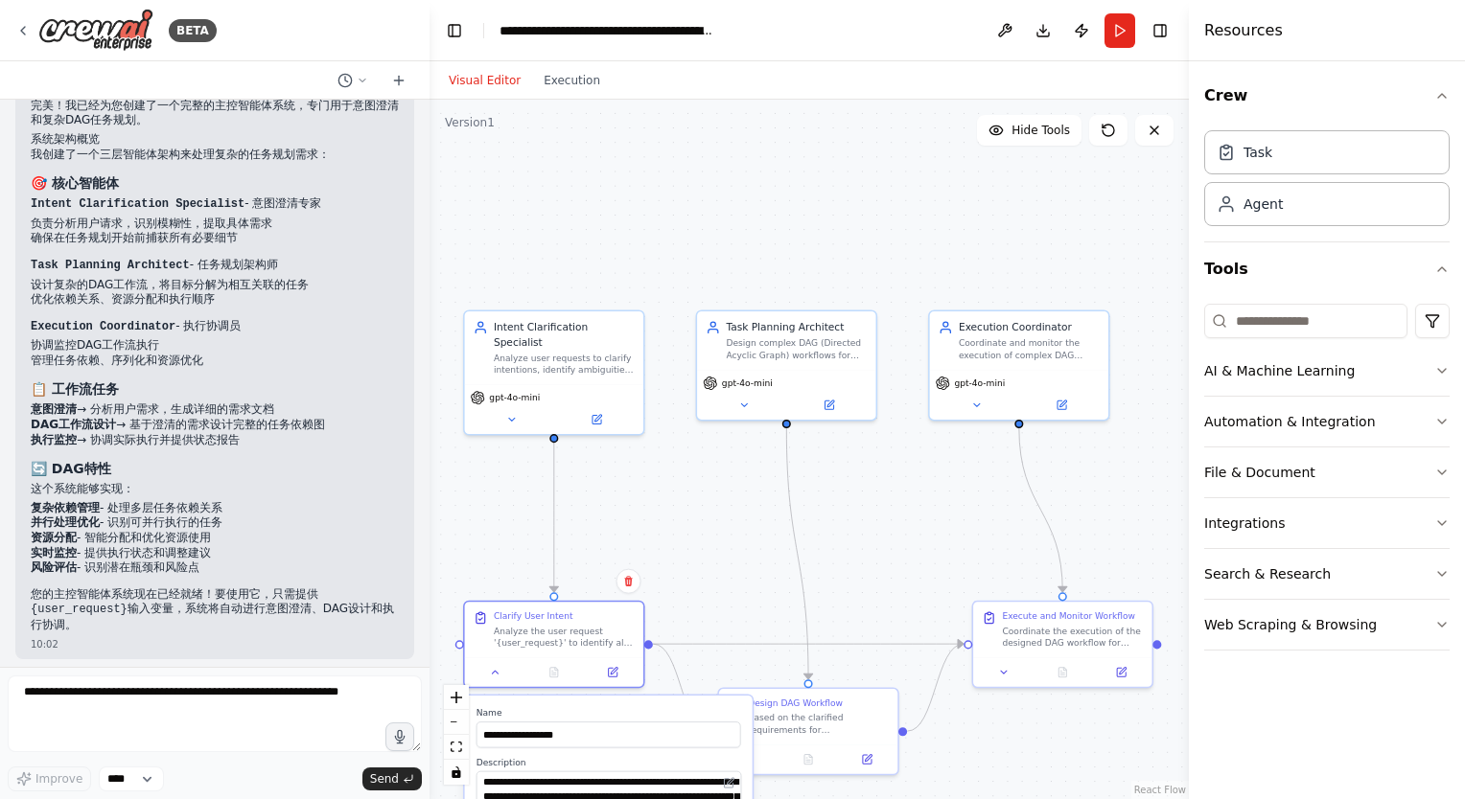
drag, startPoint x: 875, startPoint y: 376, endPoint x: 727, endPoint y: 539, distance: 220.5
click at [727, 539] on div ".deletable-edge-delete-btn { width: 20px; height: 20px; border: 0px solid #ffff…" at bounding box center [808, 450] width 759 height 700
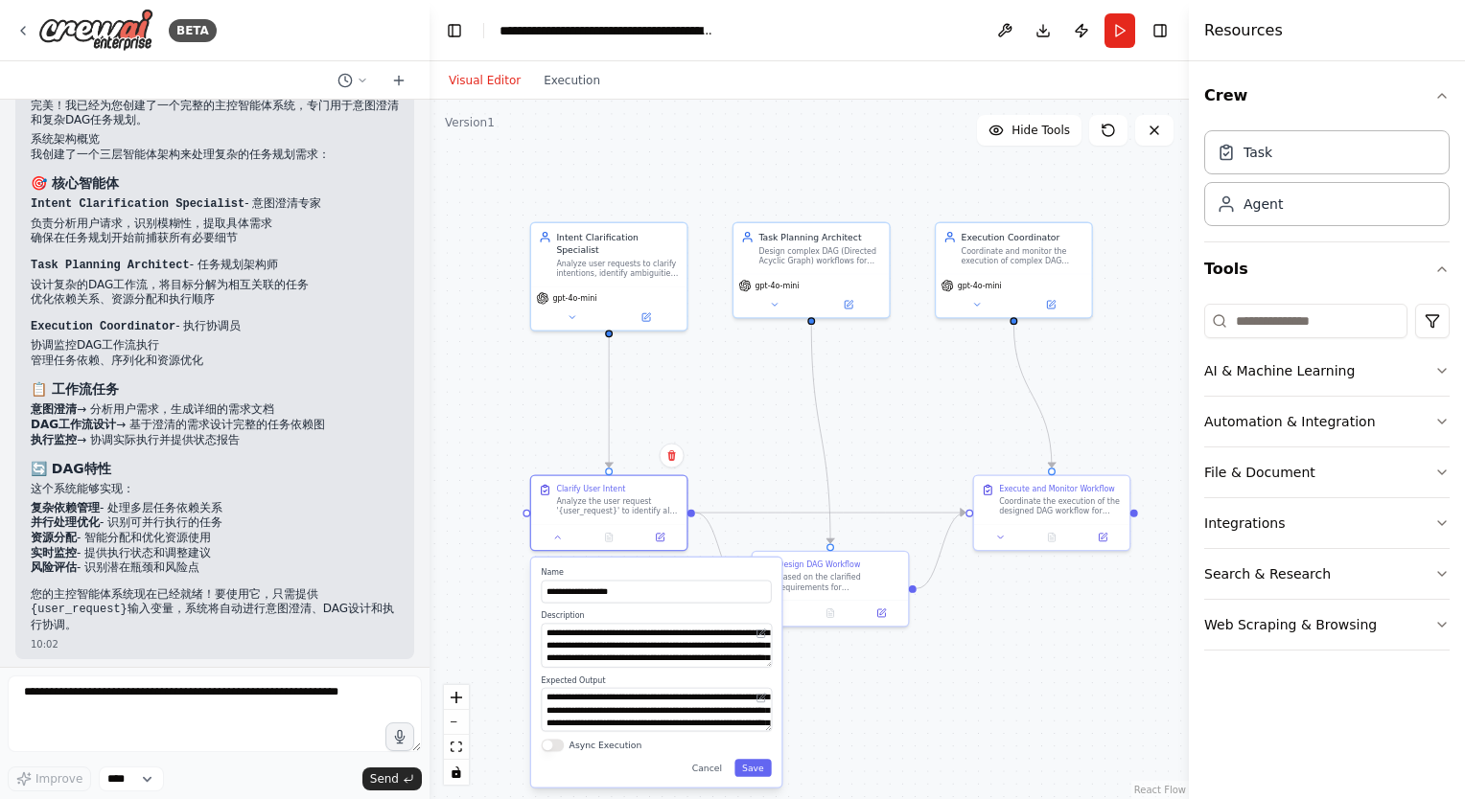
drag, startPoint x: 768, startPoint y: 213, endPoint x: 802, endPoint y: 122, distance: 97.4
click at [802, 122] on div ".deletable-edge-delete-btn { width: 20px; height: 20px; border: 0px solid #ffff…" at bounding box center [808, 450] width 759 height 700
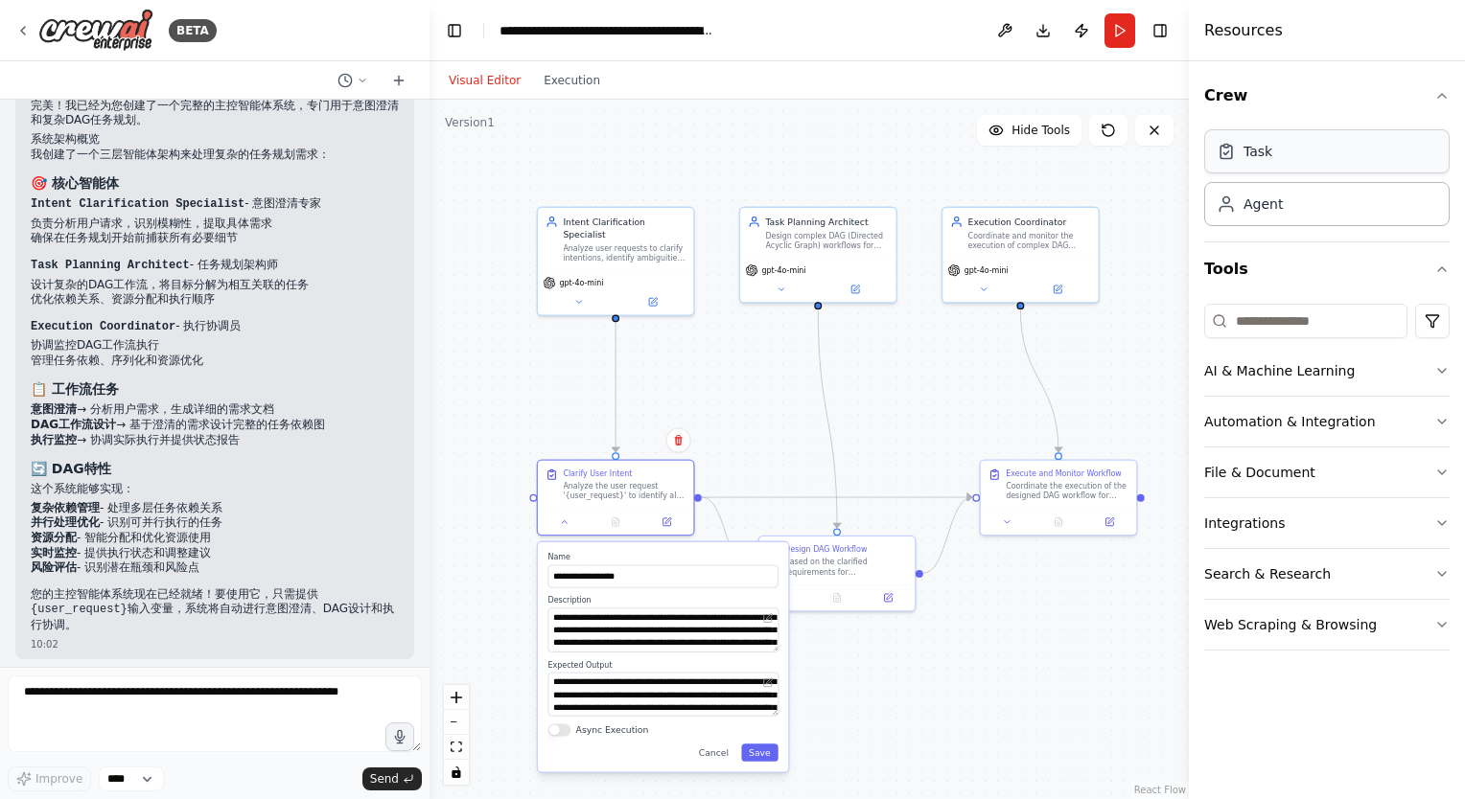
click at [1285, 155] on div "Task" at bounding box center [1326, 151] width 245 height 44
click at [1250, 213] on div "Agent" at bounding box center [1326, 203] width 245 height 44
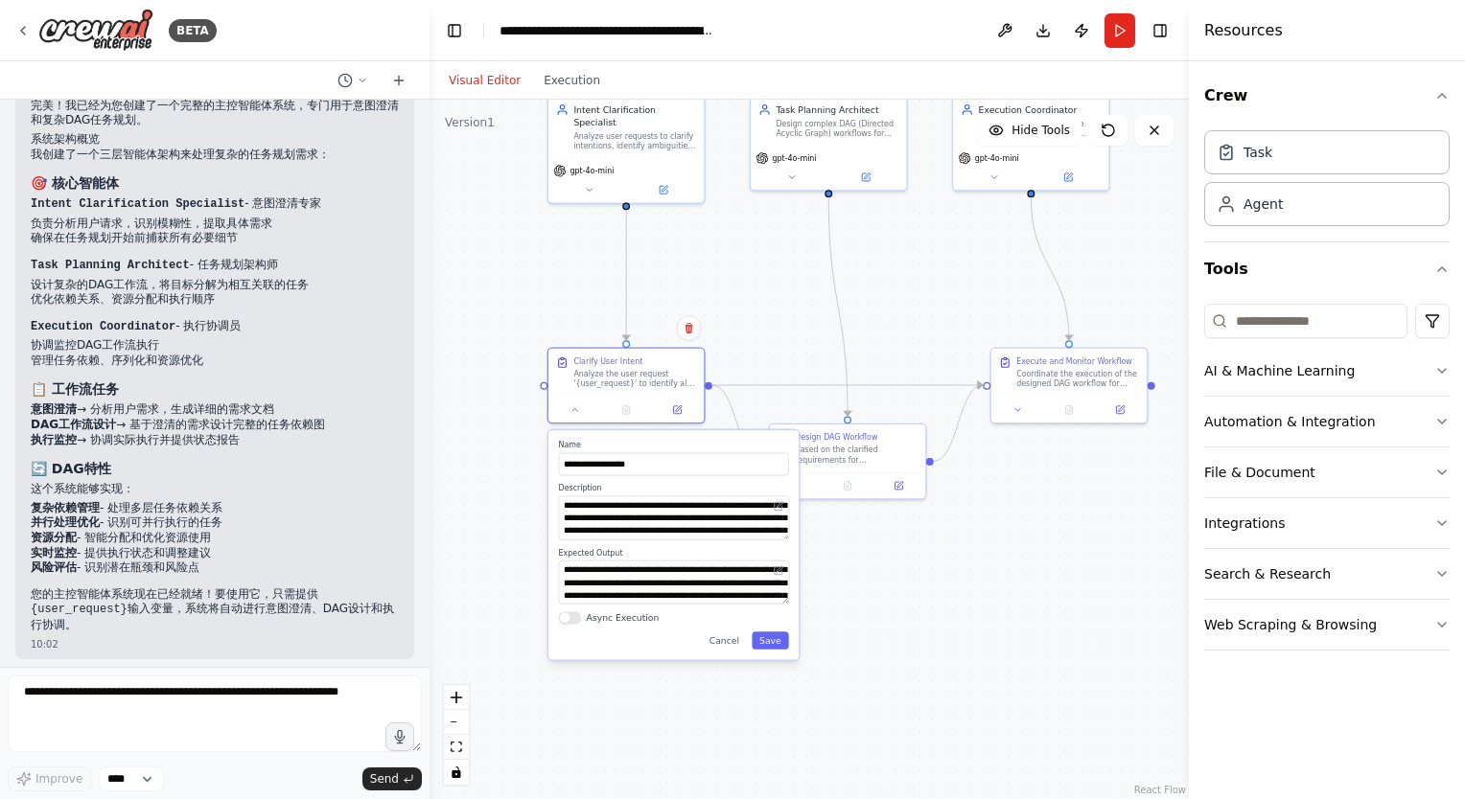
drag, startPoint x: 948, startPoint y: 675, endPoint x: 962, endPoint y: 558, distance: 117.8
click at [958, 553] on div ".deletable-edge-delete-btn { width: 20px; height: 20px; border: 0px solid #ffff…" at bounding box center [808, 450] width 759 height 700
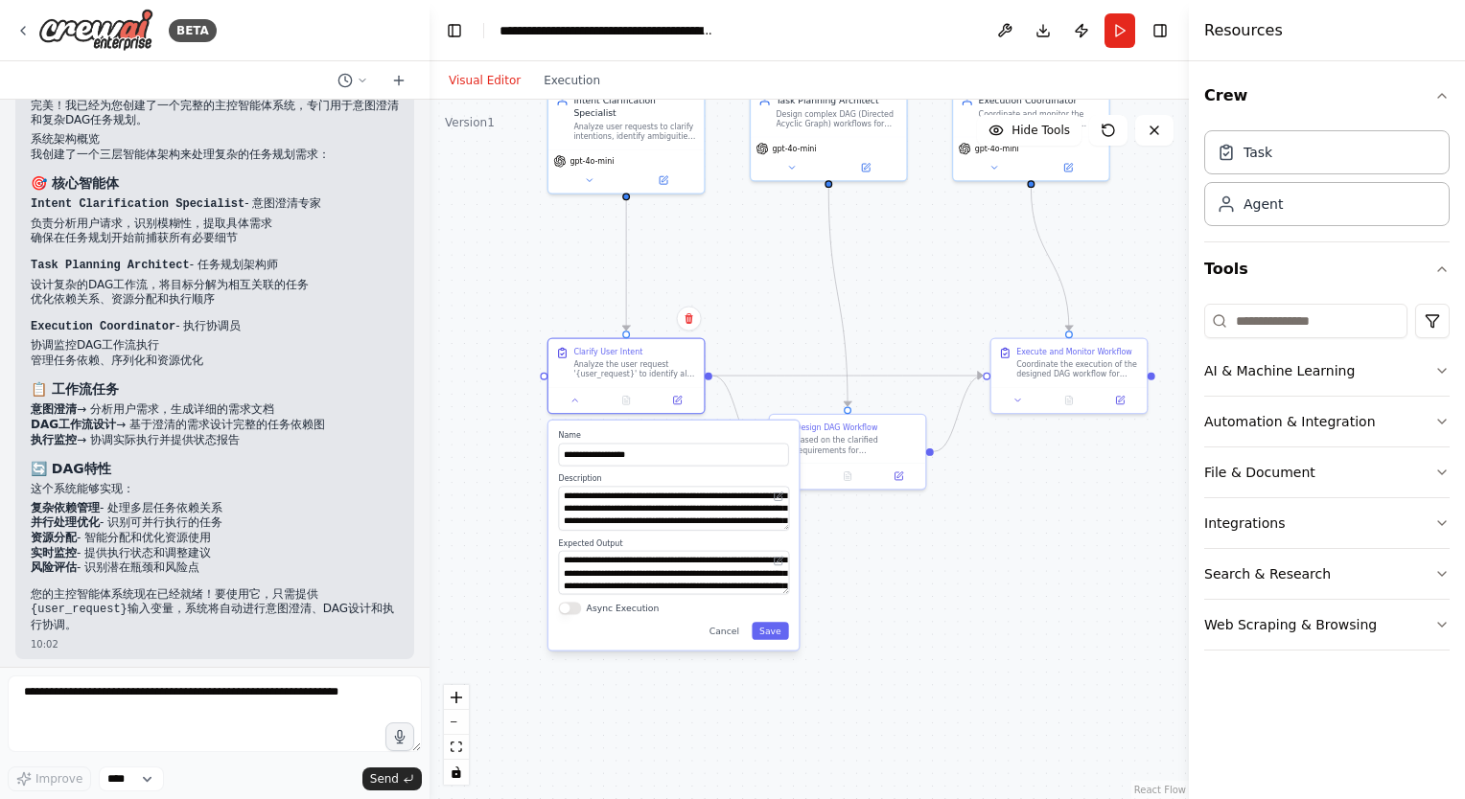
click at [978, 570] on div ".deletable-edge-delete-btn { width: 20px; height: 20px; border: 0px solid #ffff…" at bounding box center [808, 450] width 759 height 700
drag, startPoint x: 500, startPoint y: 609, endPoint x: 510, endPoint y: 619, distance: 14.2
click at [500, 611] on div ".deletable-edge-delete-btn { width: 20px; height: 20px; border: 0px solid #ffff…" at bounding box center [808, 450] width 759 height 700
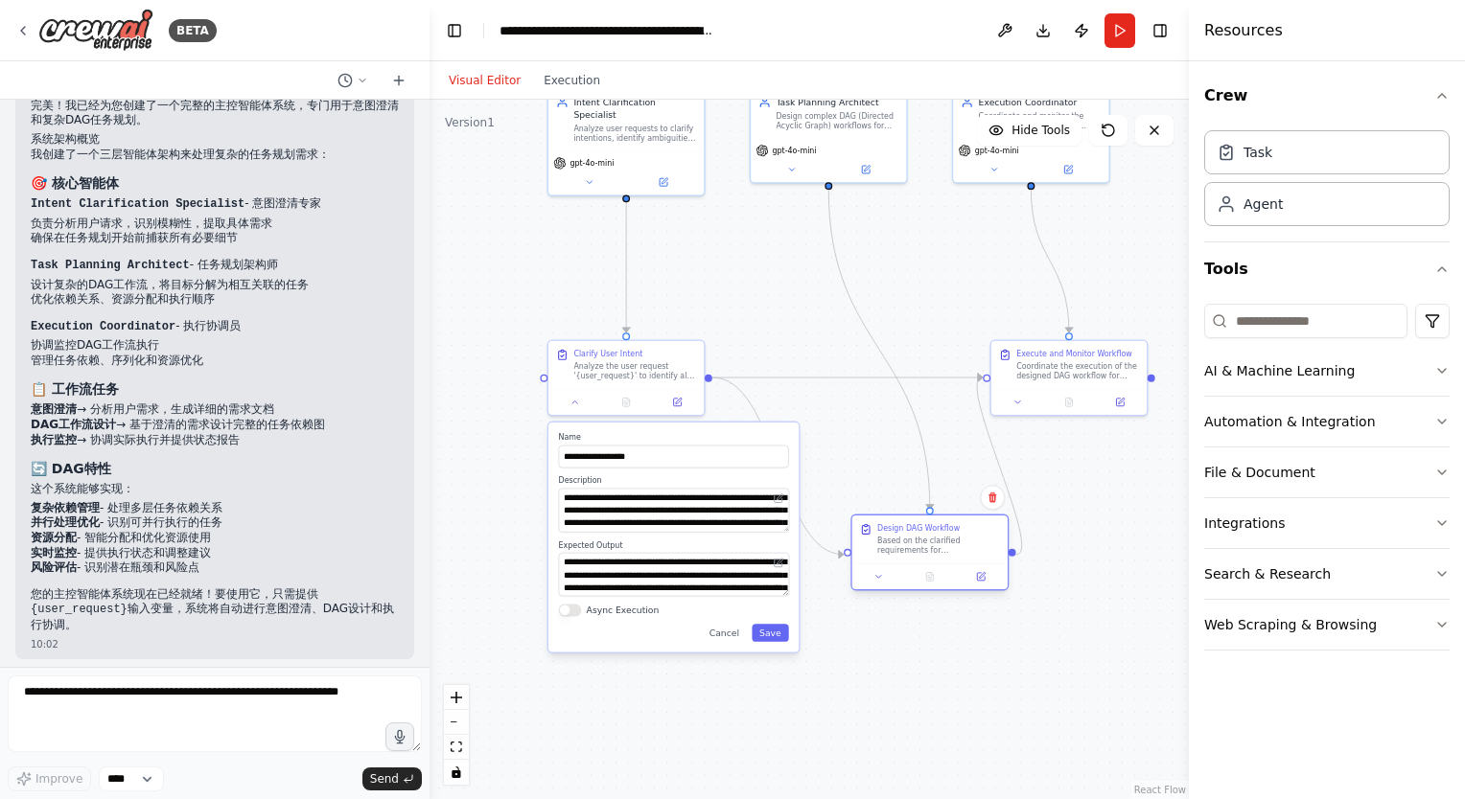
drag, startPoint x: 843, startPoint y: 431, endPoint x: 933, endPoint y: 542, distance: 142.5
click at [933, 542] on div "Design DAG Workflow Based on the clarified requirements for '{user_request}', d…" at bounding box center [938, 539] width 123 height 33
click at [802, 392] on div ".deletable-edge-delete-btn { width: 20px; height: 20px; border: 0px solid #ffff…" at bounding box center [808, 450] width 759 height 700
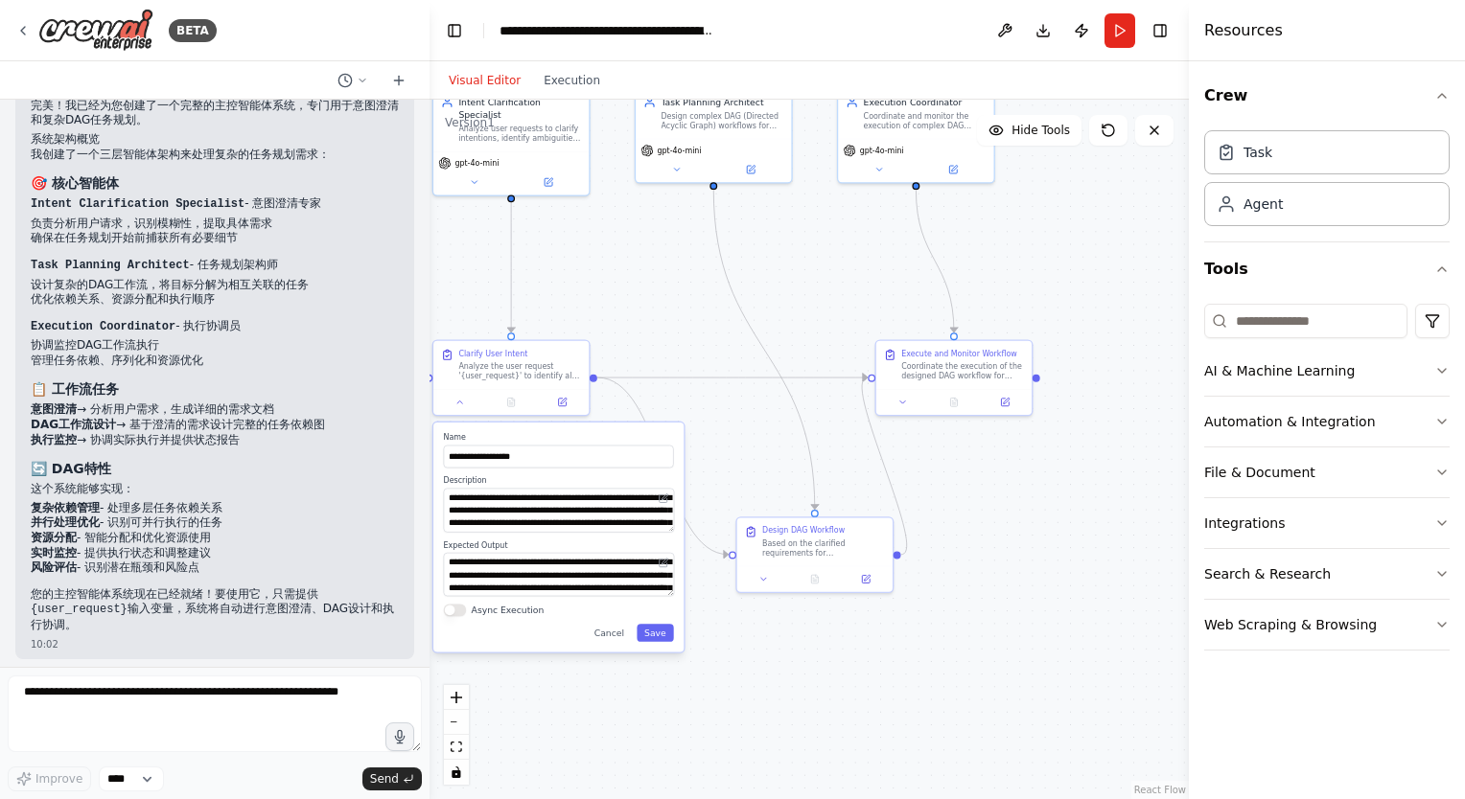
drag, startPoint x: 979, startPoint y: 718, endPoint x: 897, endPoint y: 723, distance: 81.6
click at [897, 723] on div ".deletable-edge-delete-btn { width: 20px; height: 20px; border: 0px solid #ffff…" at bounding box center [808, 450] width 759 height 700
drag, startPoint x: 958, startPoint y: 359, endPoint x: 1099, endPoint y: 356, distance: 140.9
click at [1099, 356] on div "Execute and Monitor Workflow Coordinate the execution of the designed DAG workf…" at bounding box center [1101, 362] width 123 height 33
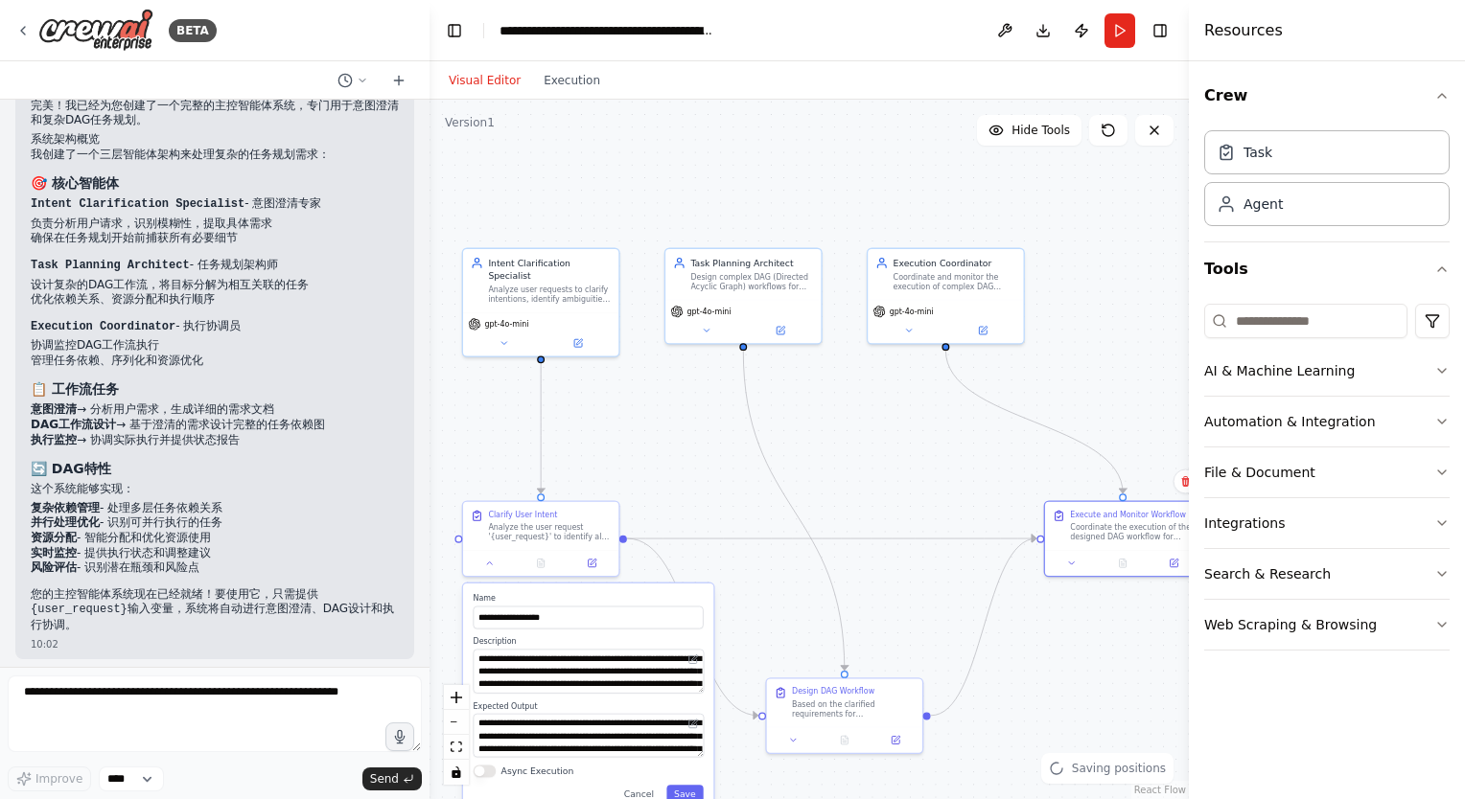
drag, startPoint x: 892, startPoint y: 335, endPoint x: 890, endPoint y: 424, distance: 89.2
click at [890, 424] on div ".deletable-edge-delete-btn { width: 20px; height: 20px; border: 0px solid #ffff…" at bounding box center [808, 450] width 759 height 700
drag, startPoint x: 932, startPoint y: 272, endPoint x: 1106, endPoint y: 266, distance: 174.5
click at [1106, 266] on div "Execution Coordinator Coordinate and monitor the execution of complex DAG workf…" at bounding box center [1131, 271] width 123 height 35
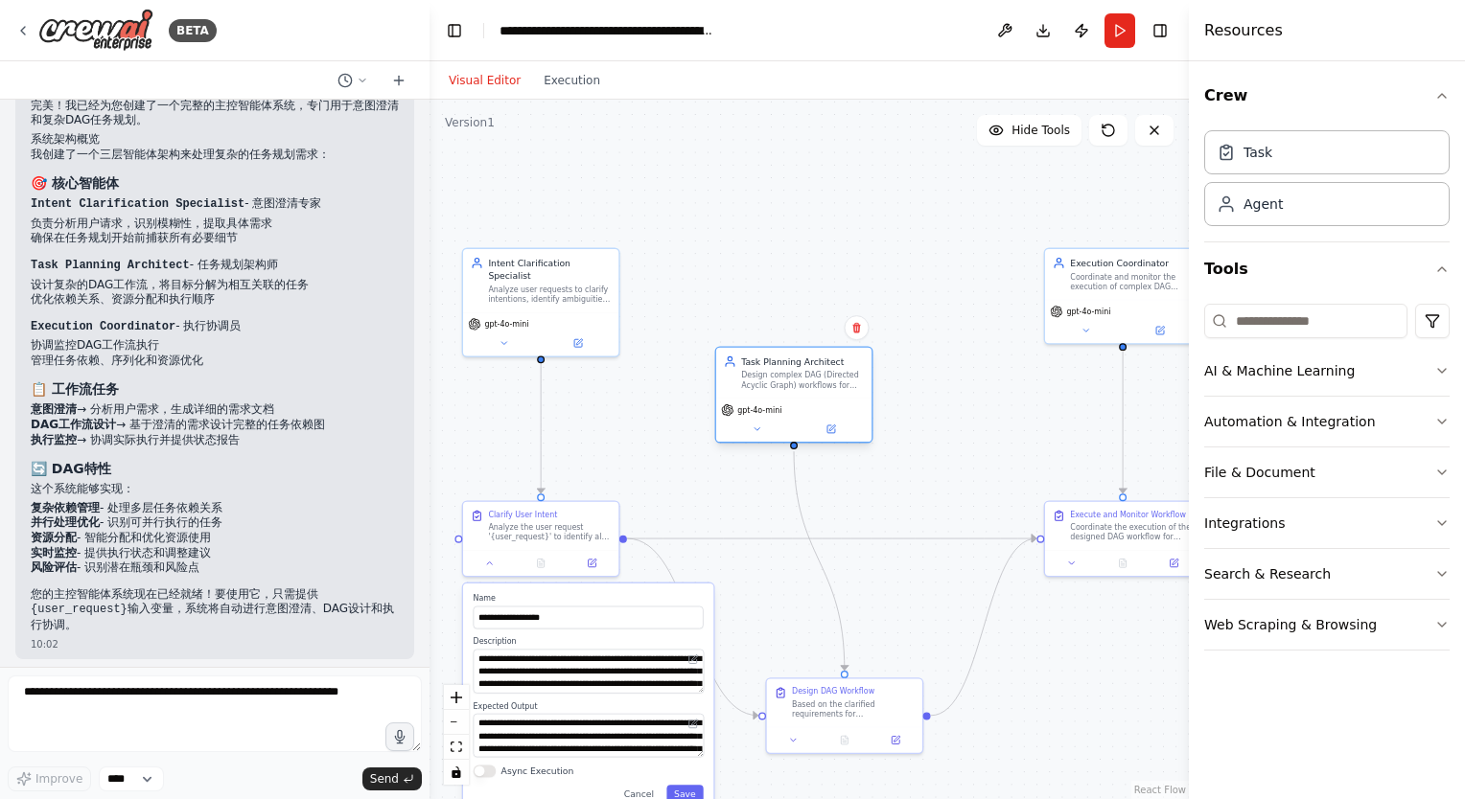
drag, startPoint x: 763, startPoint y: 278, endPoint x: 817, endPoint y: 375, distance: 110.7
click at [817, 375] on div "Design complex DAG (Directed Acyclic Graph) workflows for {user_request}, break…" at bounding box center [802, 381] width 123 height 20
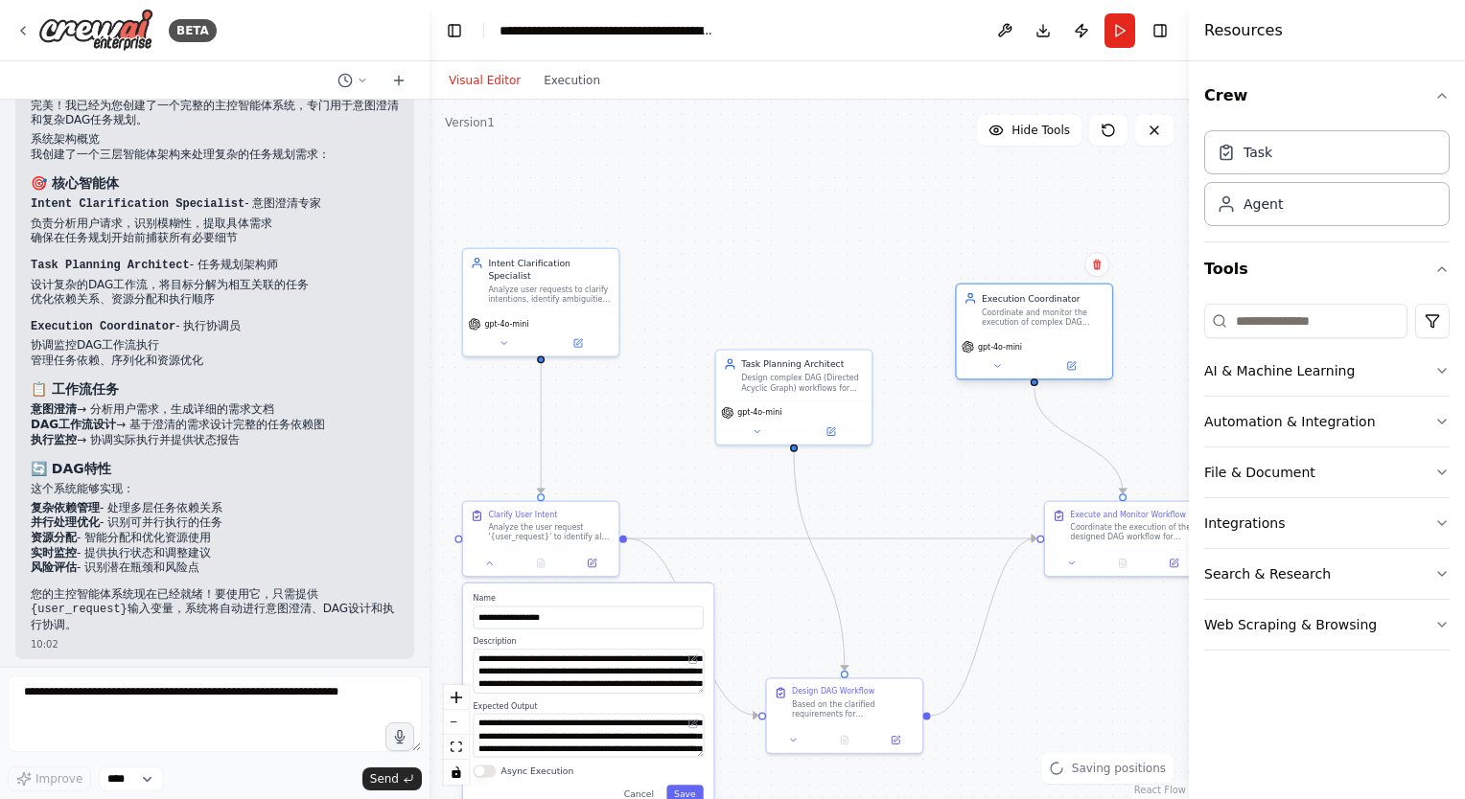
drag, startPoint x: 1089, startPoint y: 268, endPoint x: 949, endPoint y: 302, distance: 143.9
click at [993, 301] on div "Execution Coordinator Coordinate and monitor the execution of complex DAG workf…" at bounding box center [1042, 309] width 123 height 35
drag, startPoint x: 557, startPoint y: 289, endPoint x: 615, endPoint y: 303, distance: 60.0
click at [615, 303] on div "Intent Clarification Specialist Analyze user requests to clarify intentions, id…" at bounding box center [591, 290] width 155 height 63
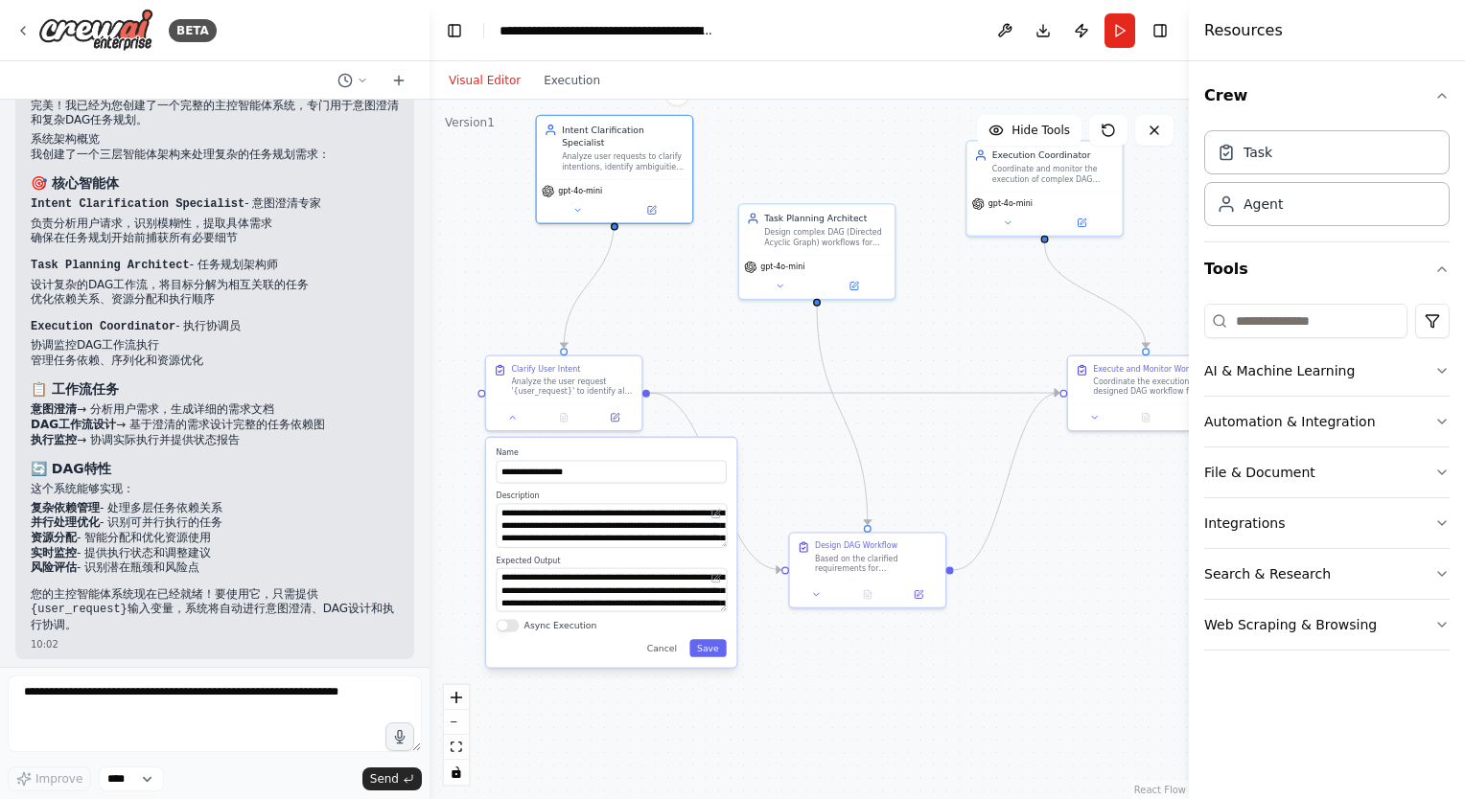
drag, startPoint x: 938, startPoint y: 393, endPoint x: 913, endPoint y: 278, distance: 117.7
click at [916, 270] on div ".deletable-edge-delete-btn { width: 20px; height: 20px; border: 0px solid #ffff…" at bounding box center [808, 450] width 759 height 700
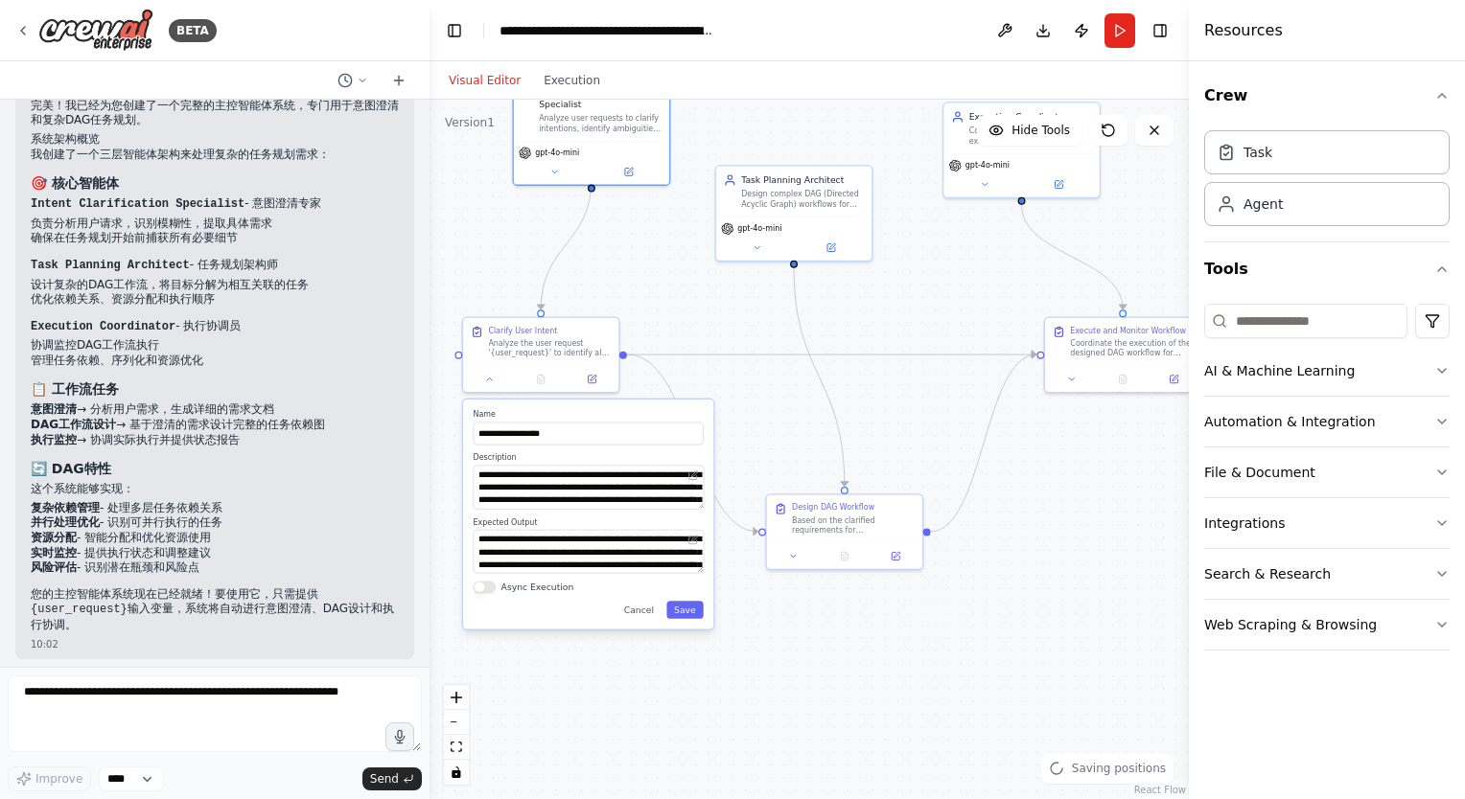
drag, startPoint x: 925, startPoint y: 413, endPoint x: 917, endPoint y: 424, distance: 13.0
click at [920, 424] on div ".deletable-edge-delete-btn { width: 20px; height: 20px; border: 0px solid #ffff…" at bounding box center [808, 450] width 759 height 700
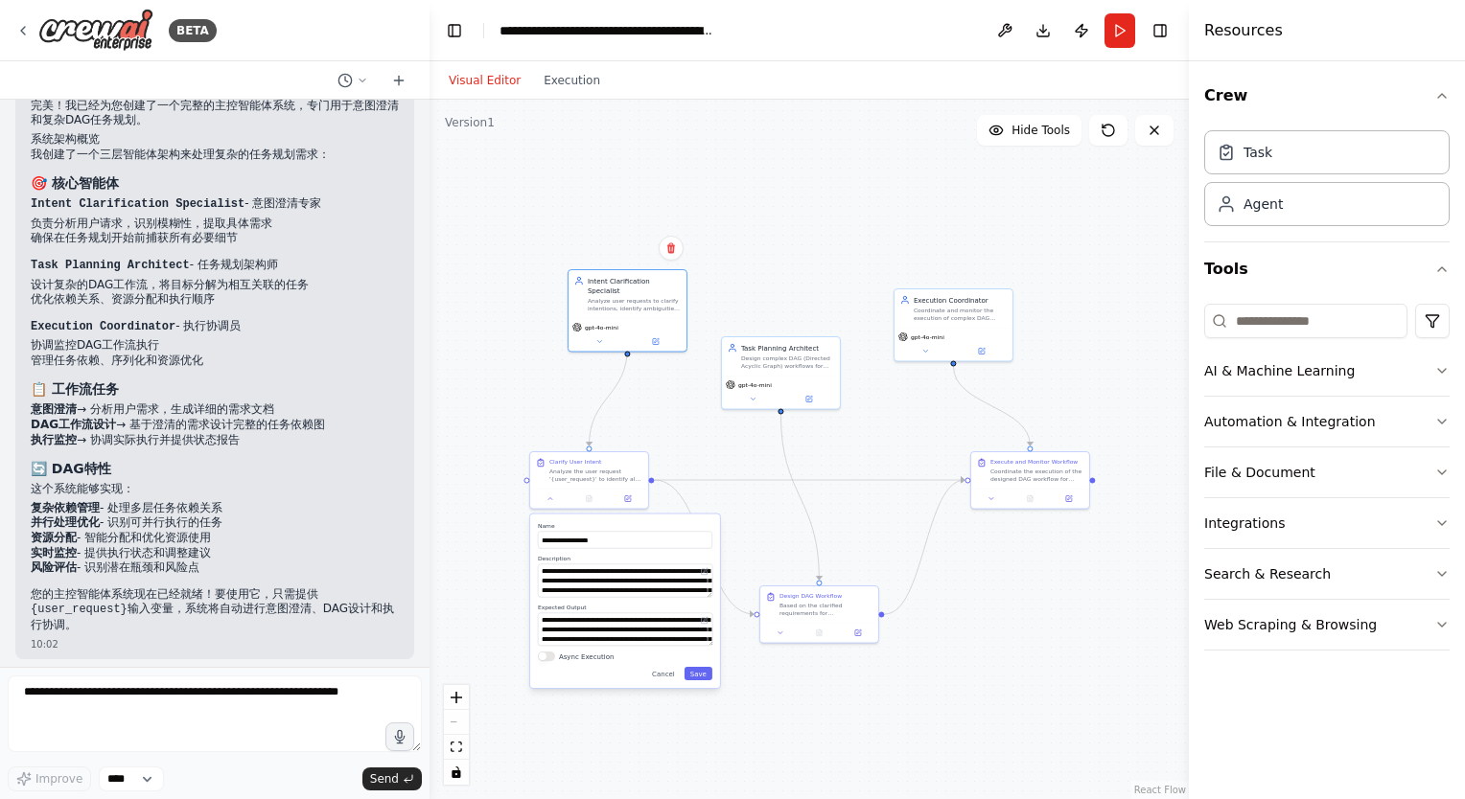
drag, startPoint x: 922, startPoint y: 427, endPoint x: 871, endPoint y: 410, distance: 53.3
click at [877, 424] on div ".deletable-edge-delete-btn { width: 20px; height: 20px; border: 0px solid #ffff…" at bounding box center [808, 450] width 759 height 700
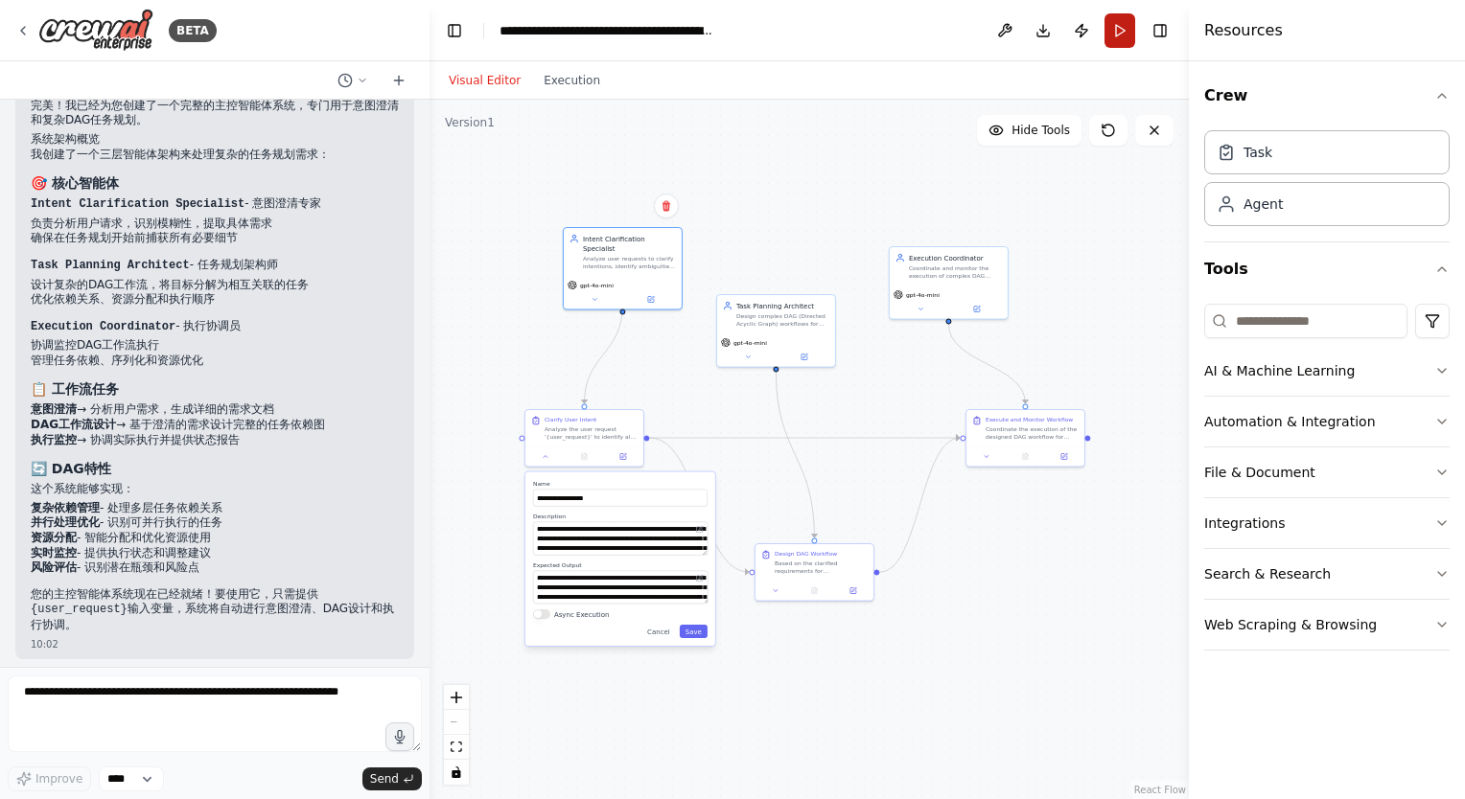
click at [1112, 33] on button "Run" at bounding box center [1119, 30] width 31 height 35
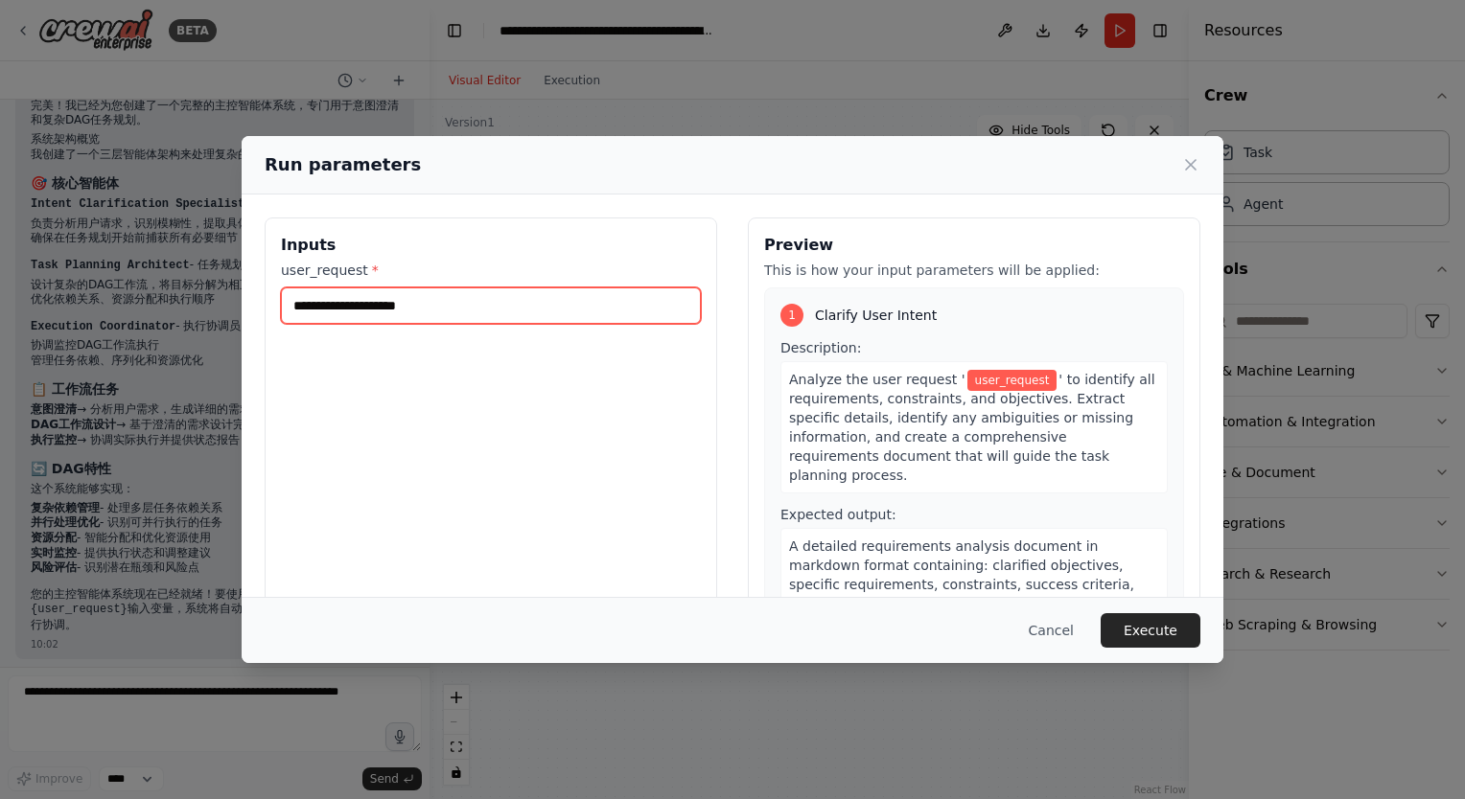
click at [388, 305] on input "user_request *" at bounding box center [491, 306] width 420 height 36
type input "******"
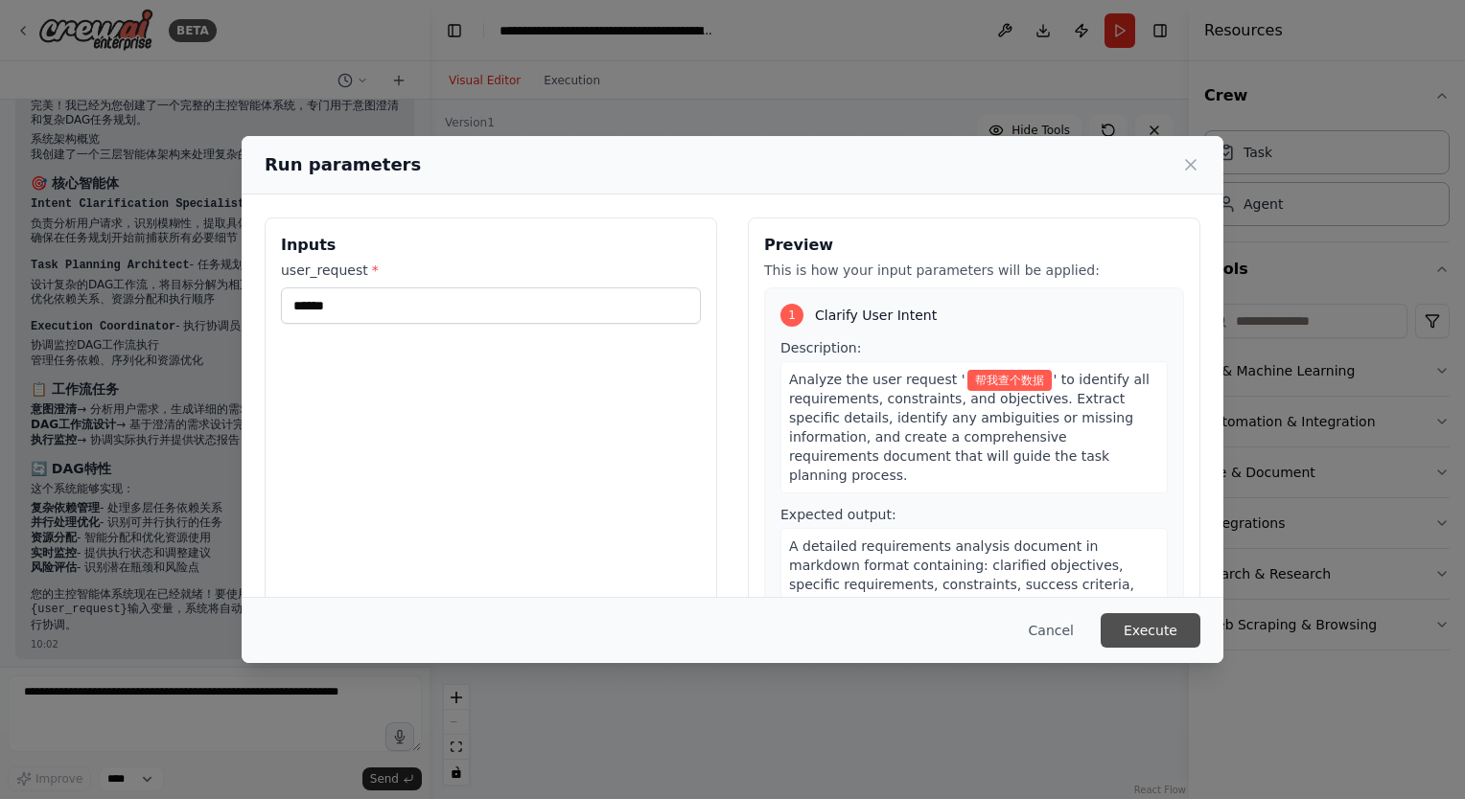
click at [1154, 629] on button "Execute" at bounding box center [1150, 630] width 100 height 35
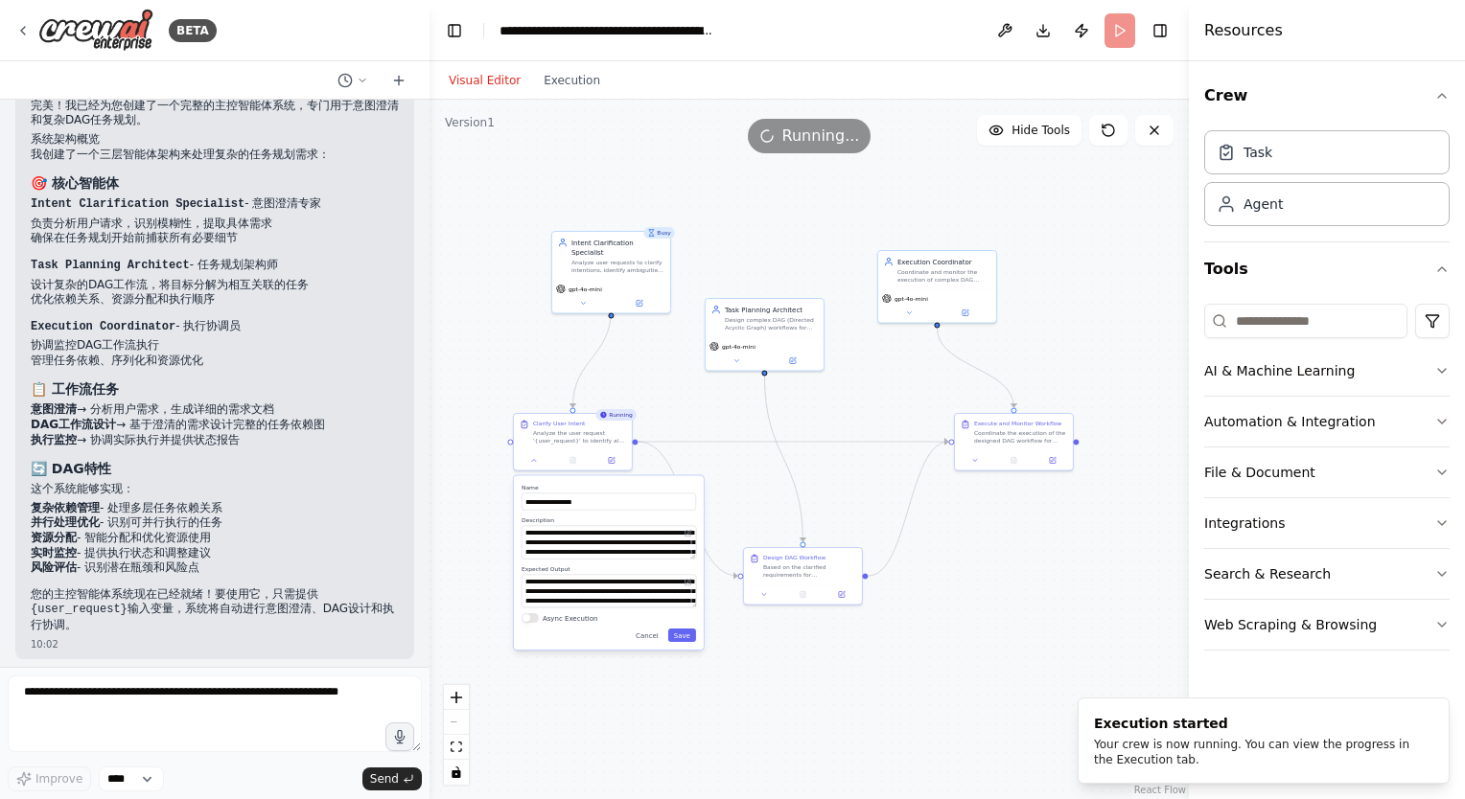
drag, startPoint x: 918, startPoint y: 669, endPoint x: 691, endPoint y: 635, distance: 229.6
click at [699, 654] on div ".deletable-edge-delete-btn { width: 20px; height: 20px; border: 0px solid #ffff…" at bounding box center [808, 450] width 759 height 700
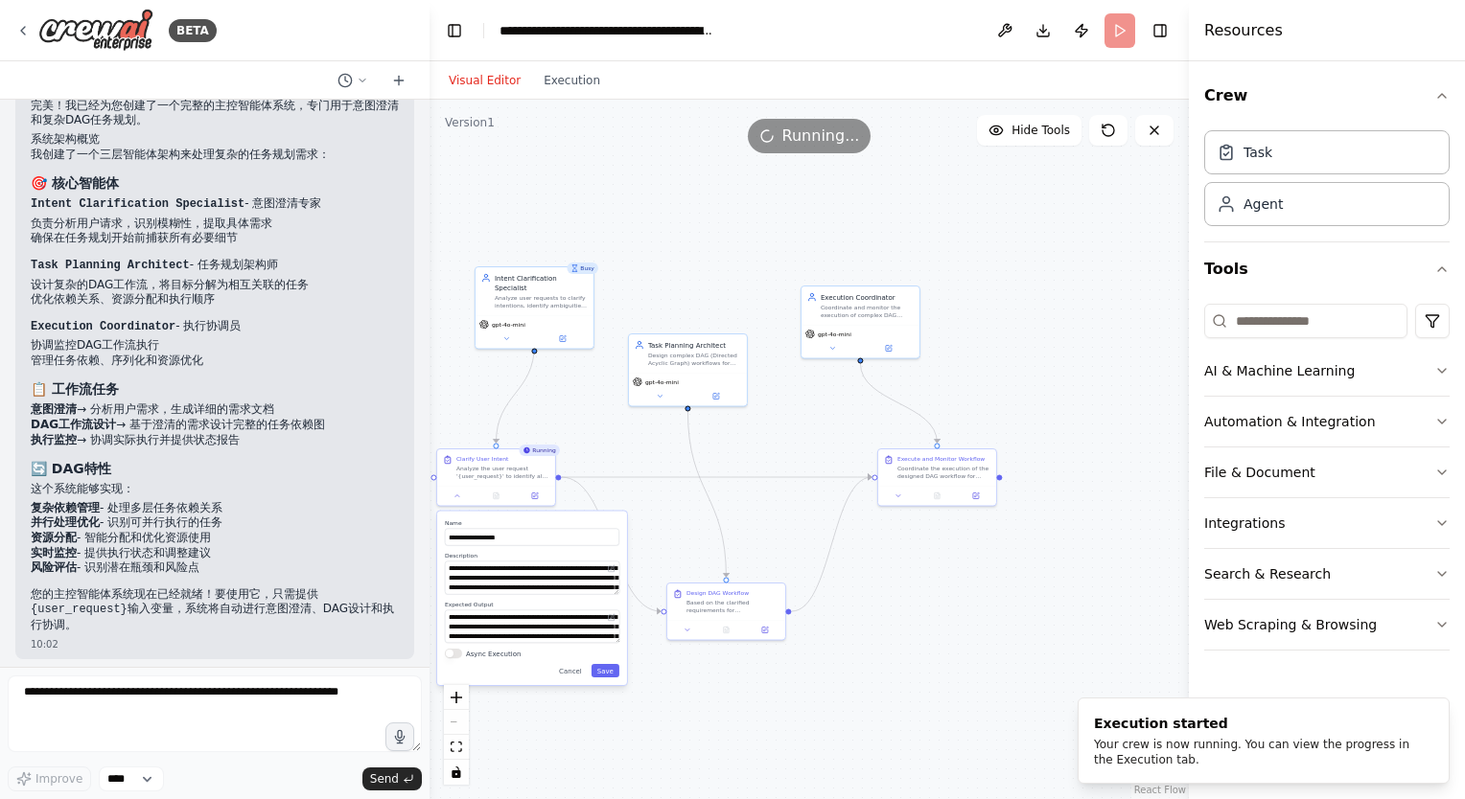
drag, startPoint x: 759, startPoint y: 596, endPoint x: 949, endPoint y: 619, distance: 191.2
click at [972, 638] on div ".deletable-edge-delete-btn { width: 20px; height: 20px; border: 0px solid #ffff…" at bounding box center [808, 450] width 759 height 700
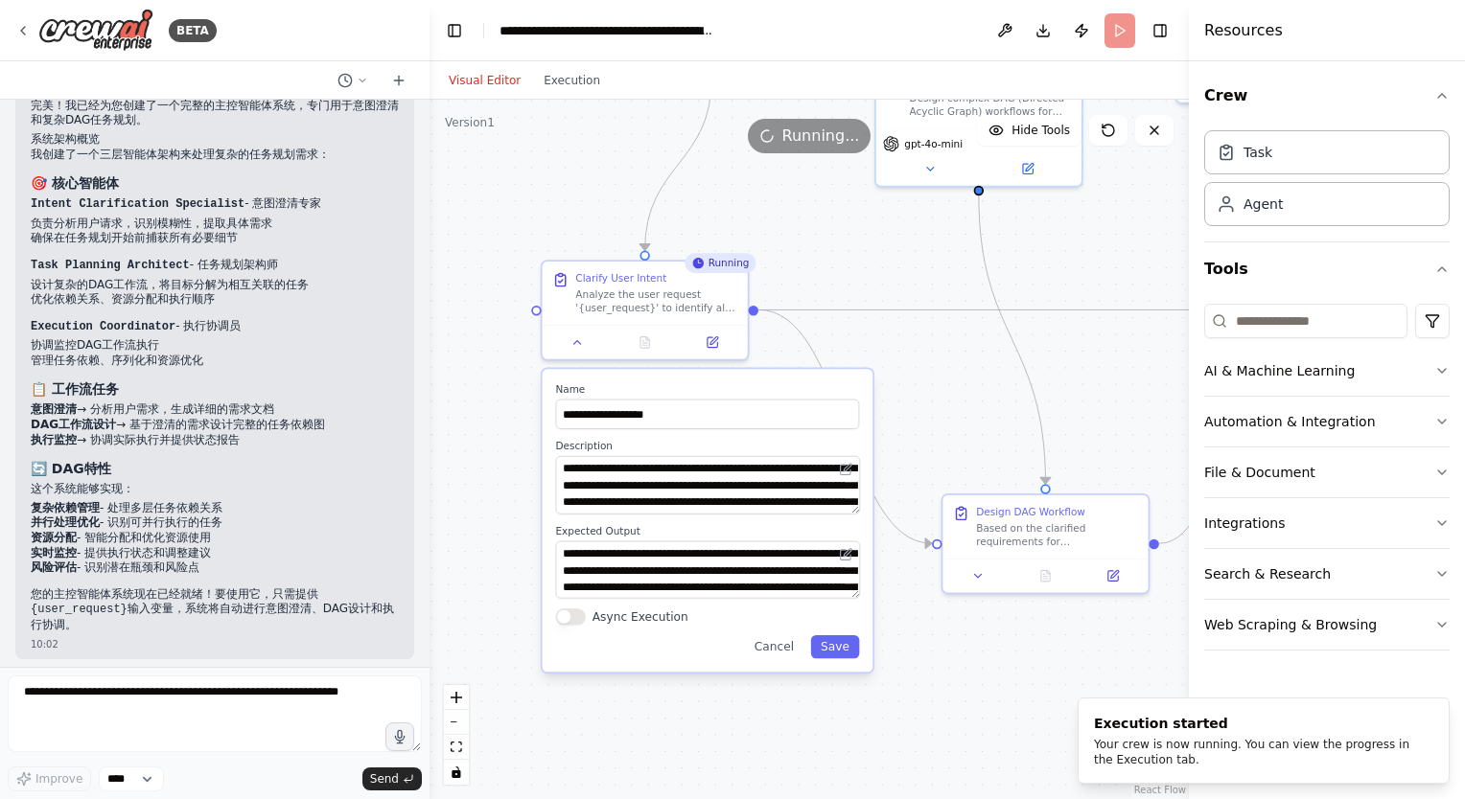
drag, startPoint x: 800, startPoint y: 454, endPoint x: 899, endPoint y: 338, distance: 152.3
click at [899, 338] on div ".deletable-edge-delete-btn { width: 20px; height: 20px; border: 0px solid #ffff…" at bounding box center [808, 450] width 759 height 700
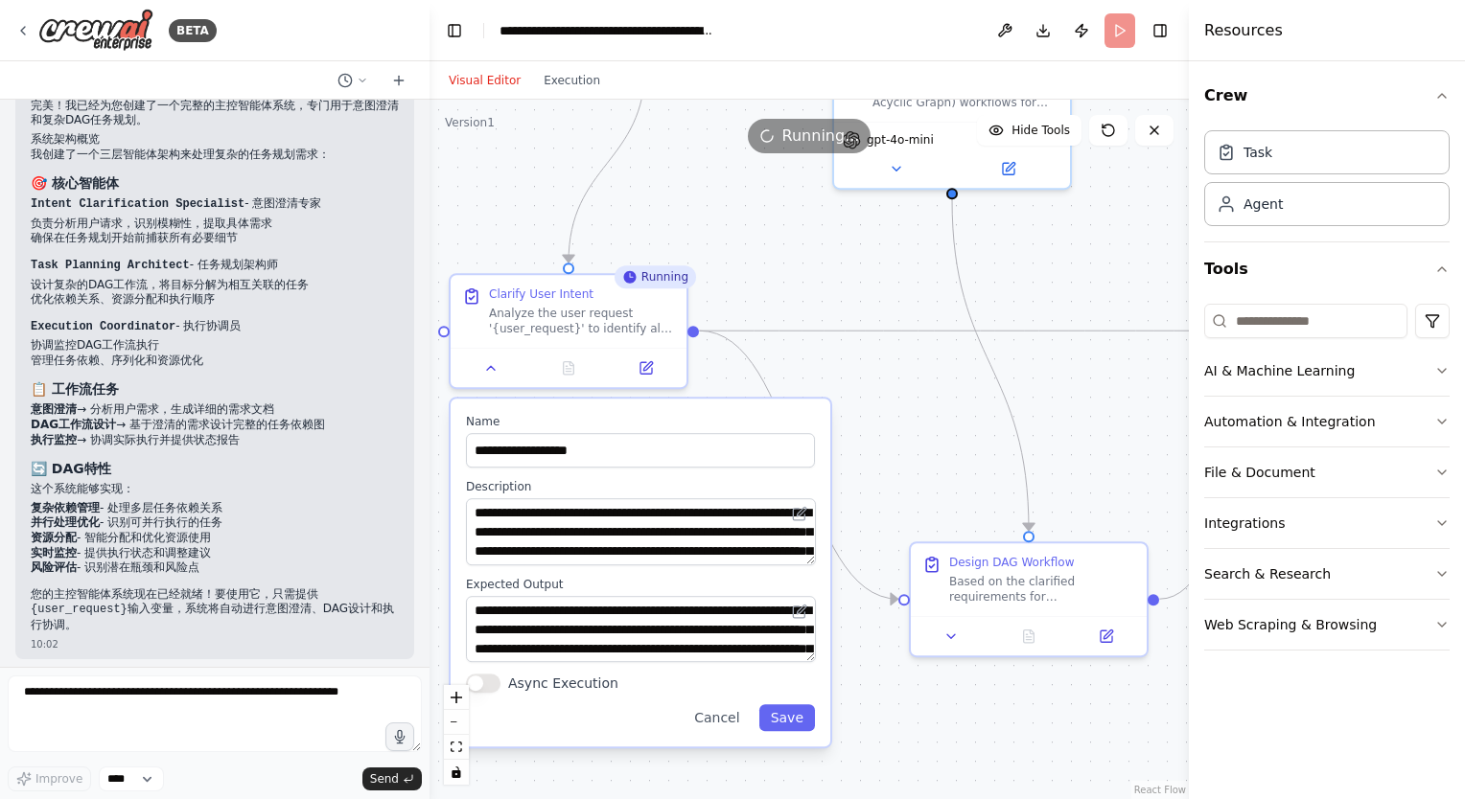
drag, startPoint x: 974, startPoint y: 360, endPoint x: 823, endPoint y: 433, distance: 167.2
click at [870, 395] on div ".deletable-edge-delete-btn { width: 20px; height: 20px; border: 0px solid #ffff…" at bounding box center [808, 450] width 759 height 700
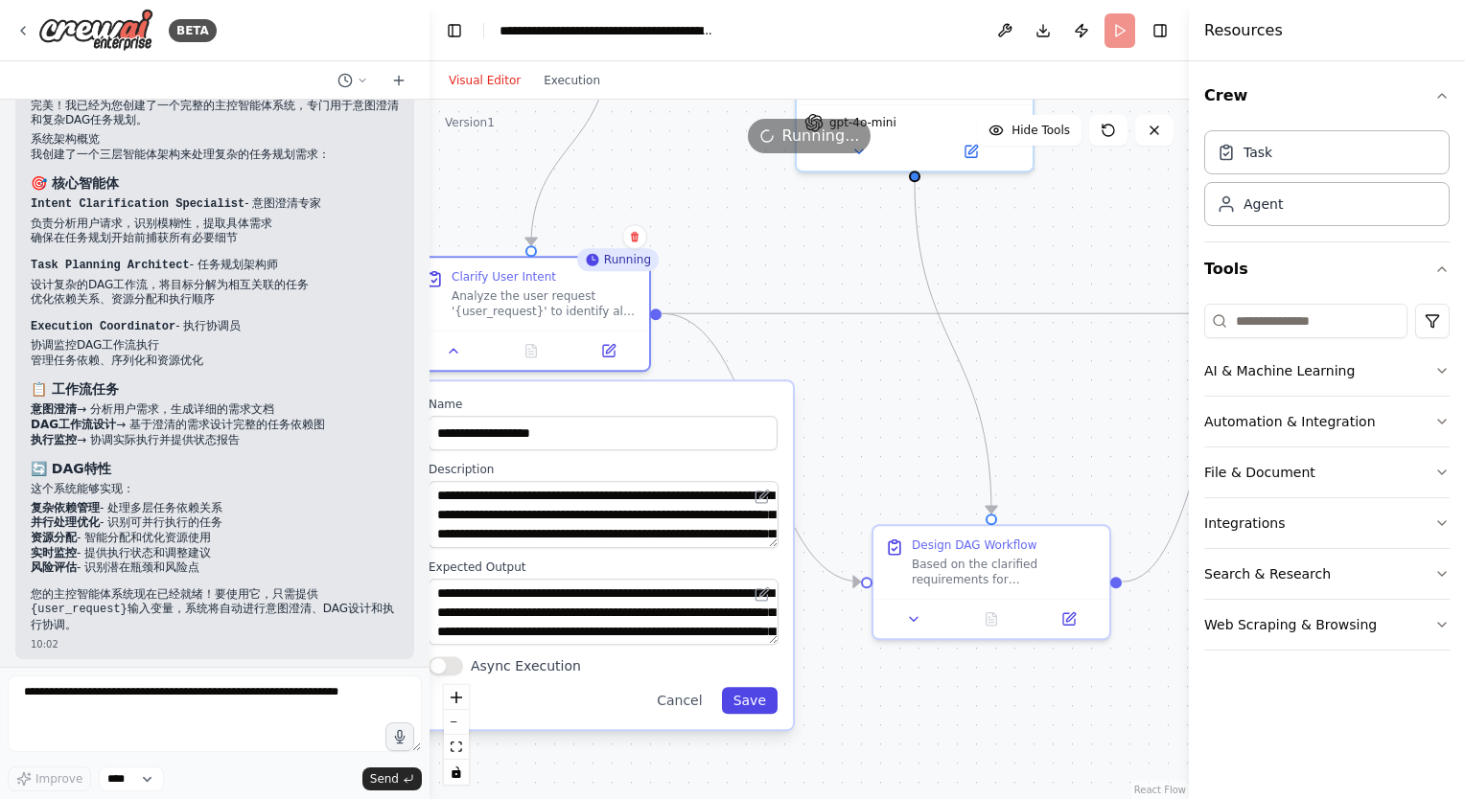
click at [768, 708] on button "Save" at bounding box center [750, 700] width 56 height 27
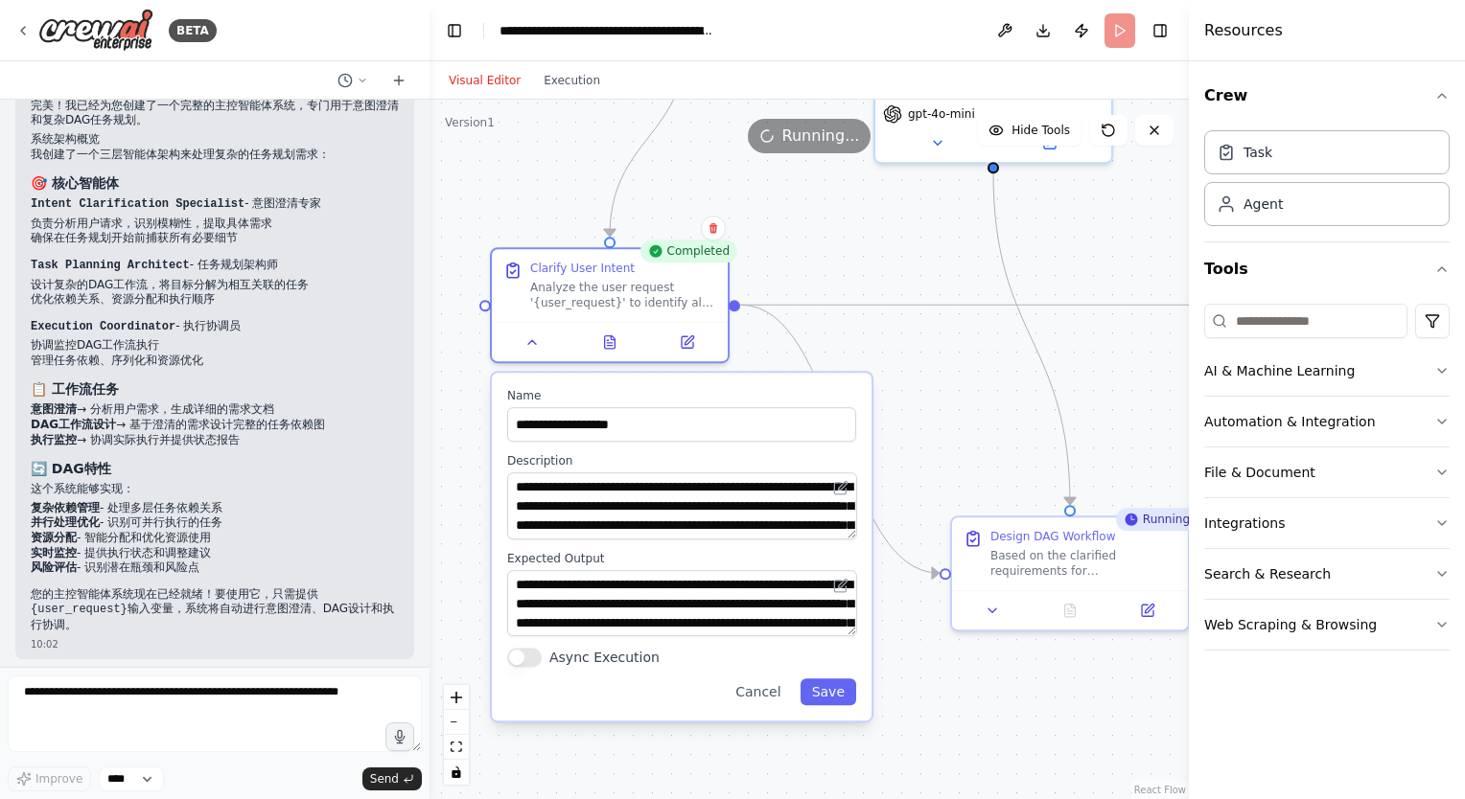
drag, startPoint x: 871, startPoint y: 410, endPoint x: 930, endPoint y: 420, distance: 59.2
click at [930, 420] on div ".deletable-edge-delete-btn { width: 20px; height: 20px; border: 0px solid #ffff…" at bounding box center [808, 450] width 759 height 700
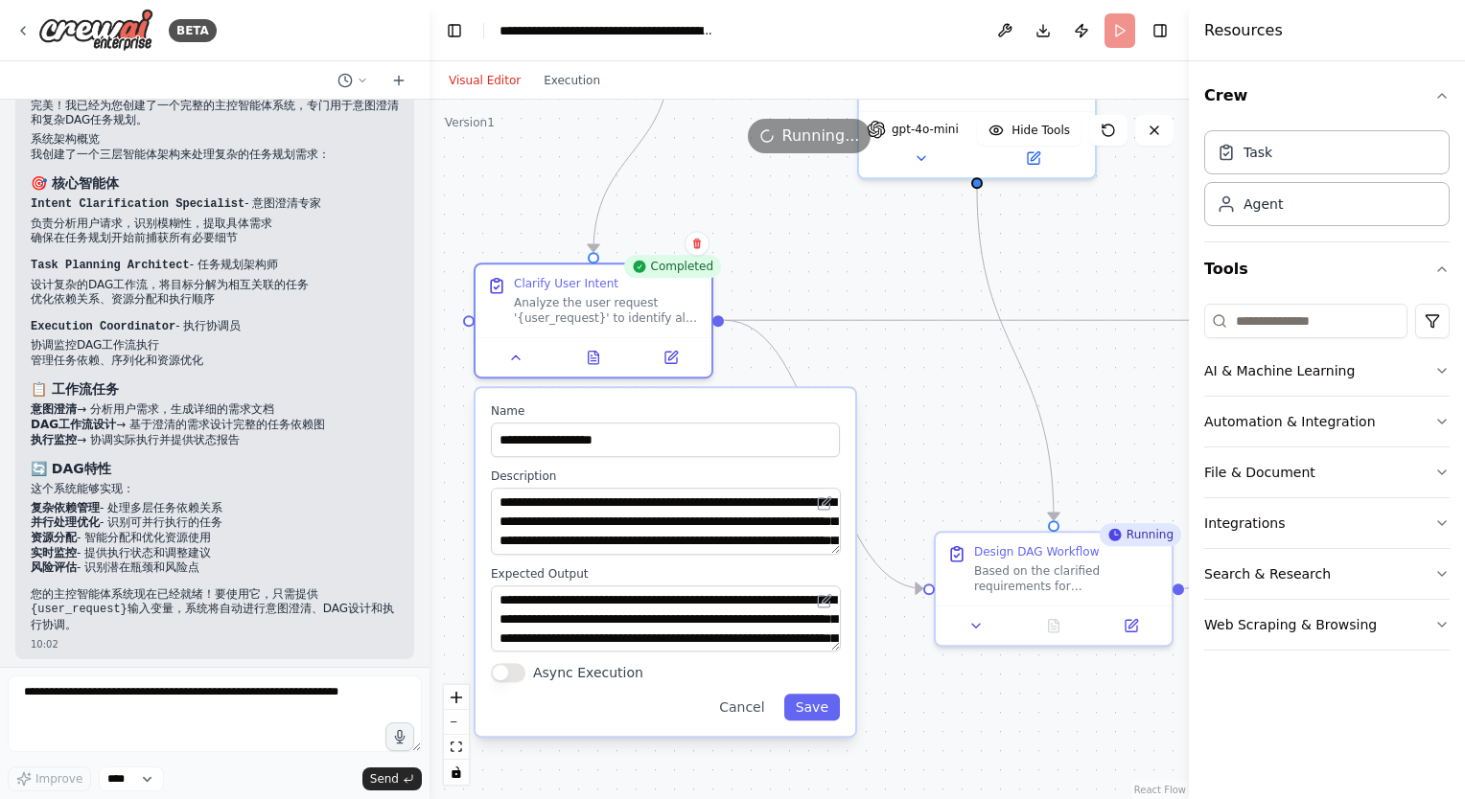
click at [930, 420] on div ".deletable-edge-delete-btn { width: 20px; height: 20px; border: 0px solid #ffff…" at bounding box center [808, 450] width 759 height 700
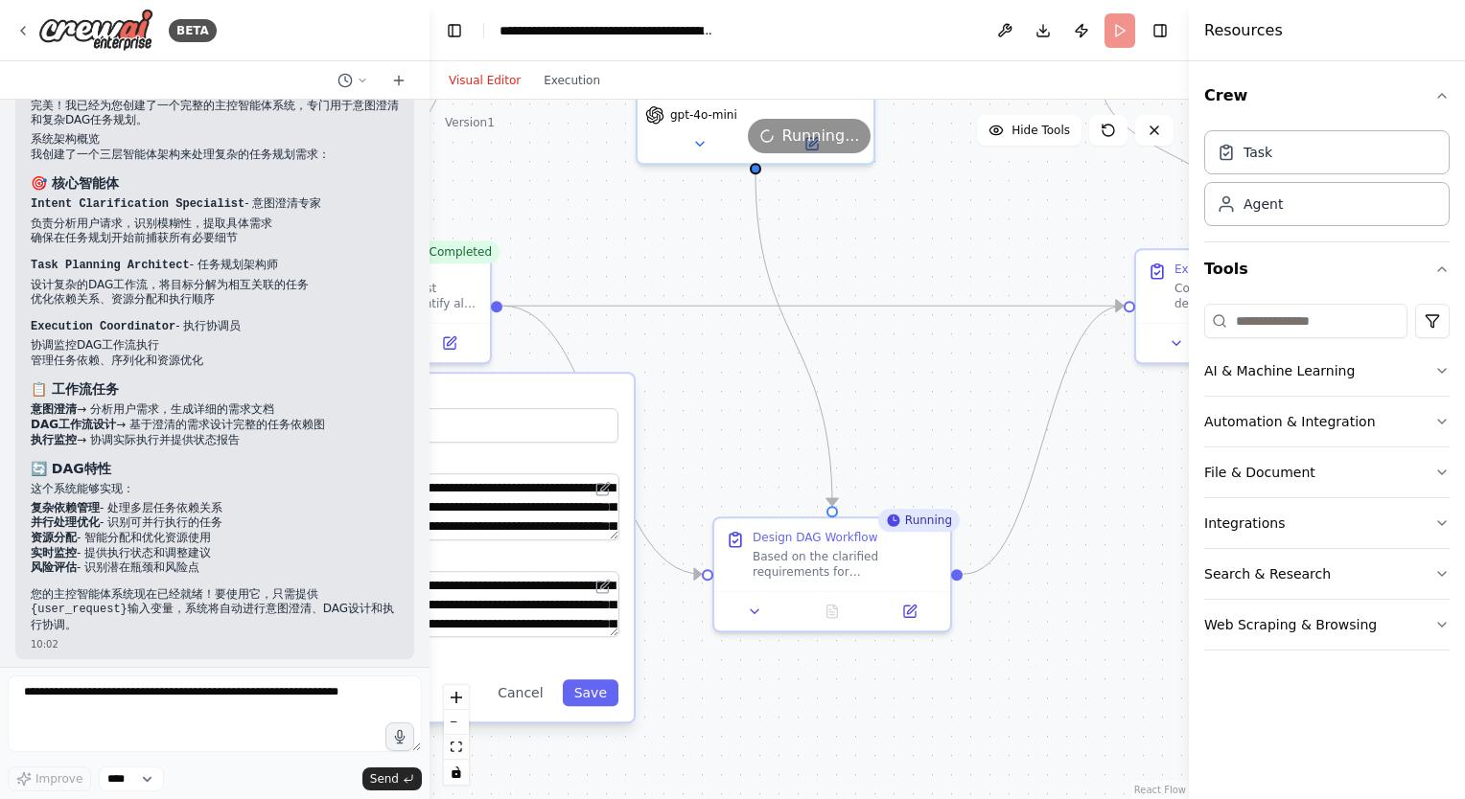
drag, startPoint x: 938, startPoint y: 420, endPoint x: 717, endPoint y: 404, distance: 221.9
click at [717, 404] on div ".deletable-edge-delete-btn { width: 20px; height: 20px; border: 0px solid #ffff…" at bounding box center [808, 450] width 759 height 700
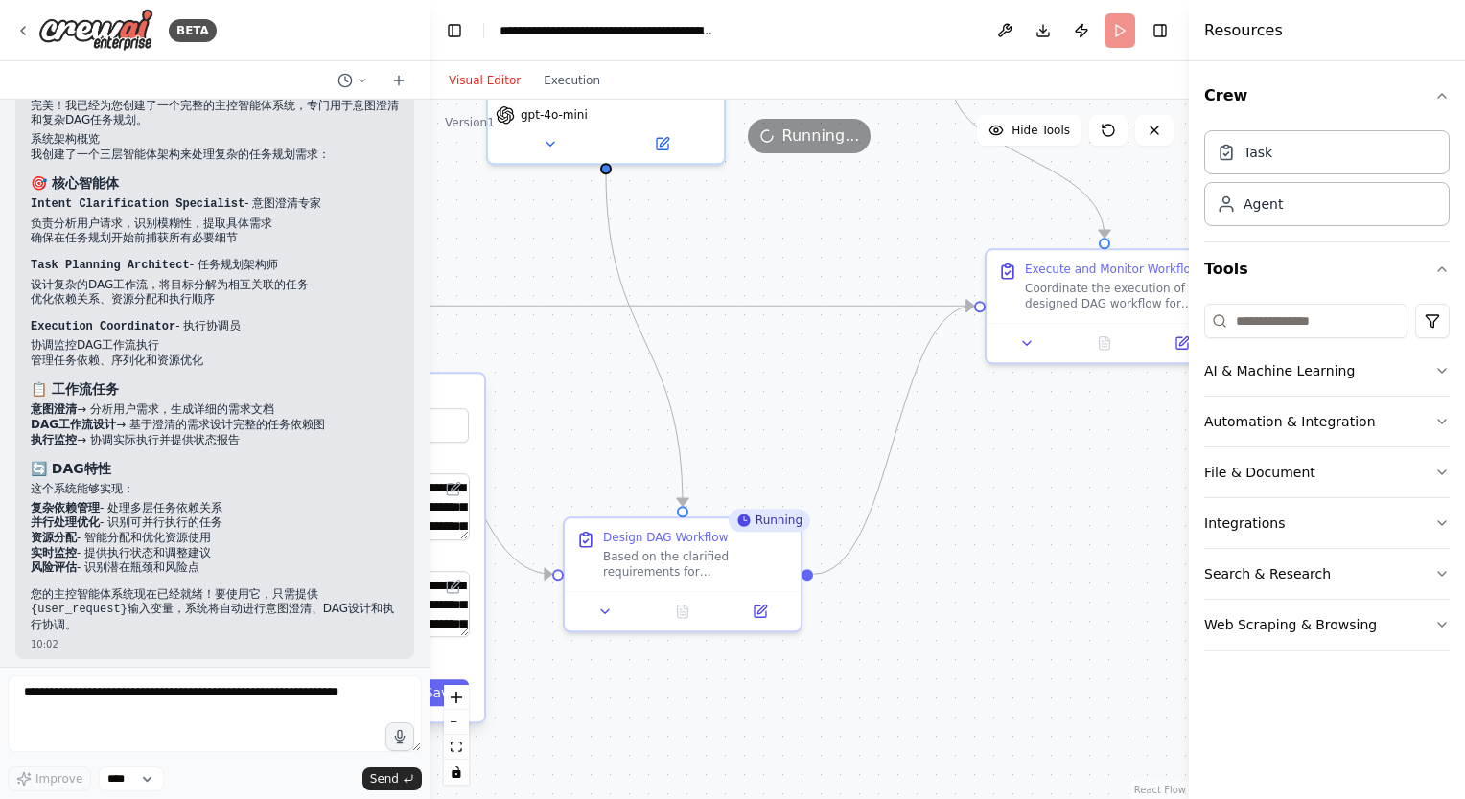
drag, startPoint x: 988, startPoint y: 408, endPoint x: 843, endPoint y: 408, distance: 144.7
click at [843, 408] on div ".deletable-edge-delete-btn { width: 20px; height: 20px; border: 0px solid #ffff…" at bounding box center [808, 450] width 759 height 700
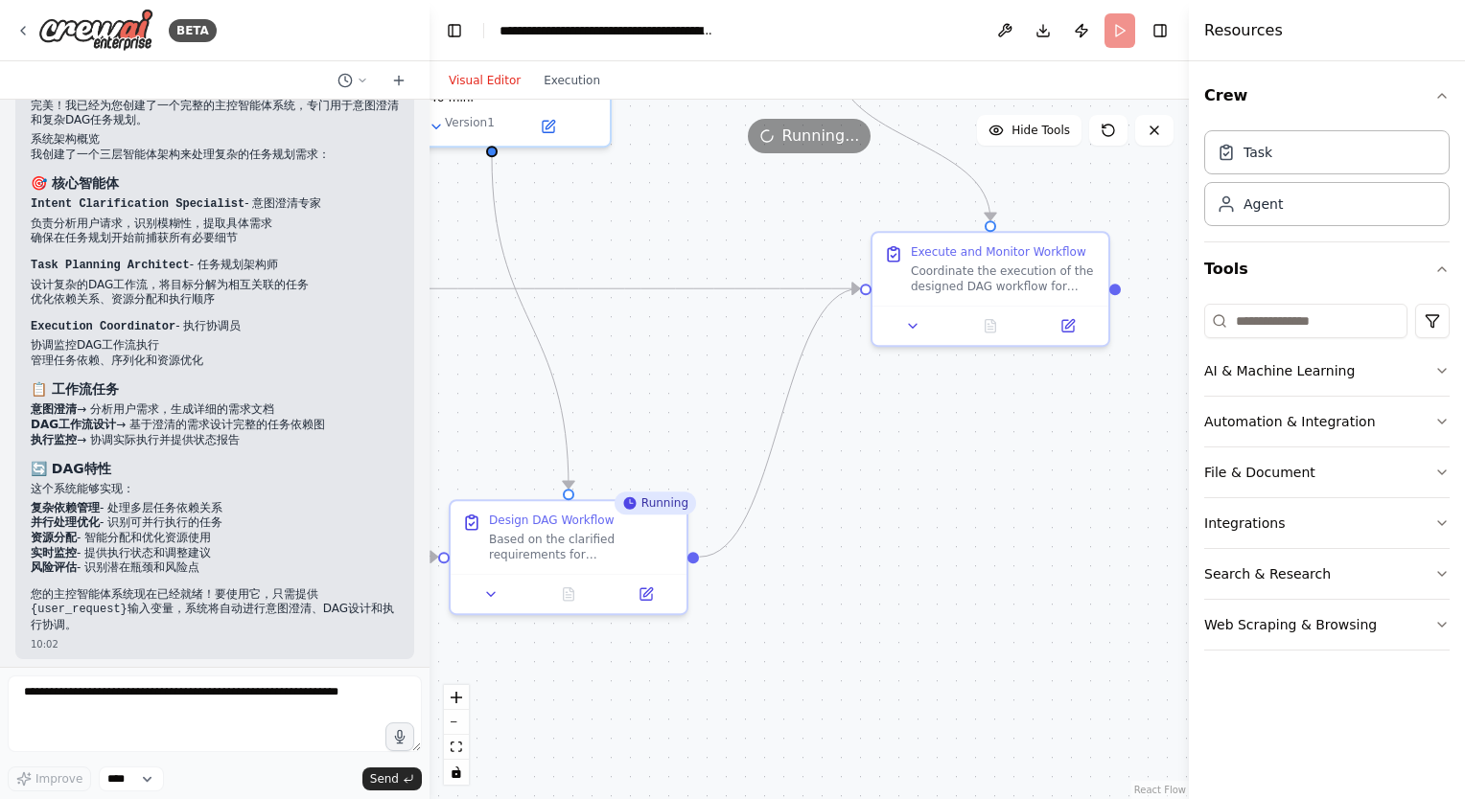
drag, startPoint x: 1019, startPoint y: 507, endPoint x: 909, endPoint y: 491, distance: 111.4
click at [909, 491] on div ".deletable-edge-delete-btn { width: 20px; height: 20px; border: 0px solid #ffff…" at bounding box center [808, 450] width 759 height 700
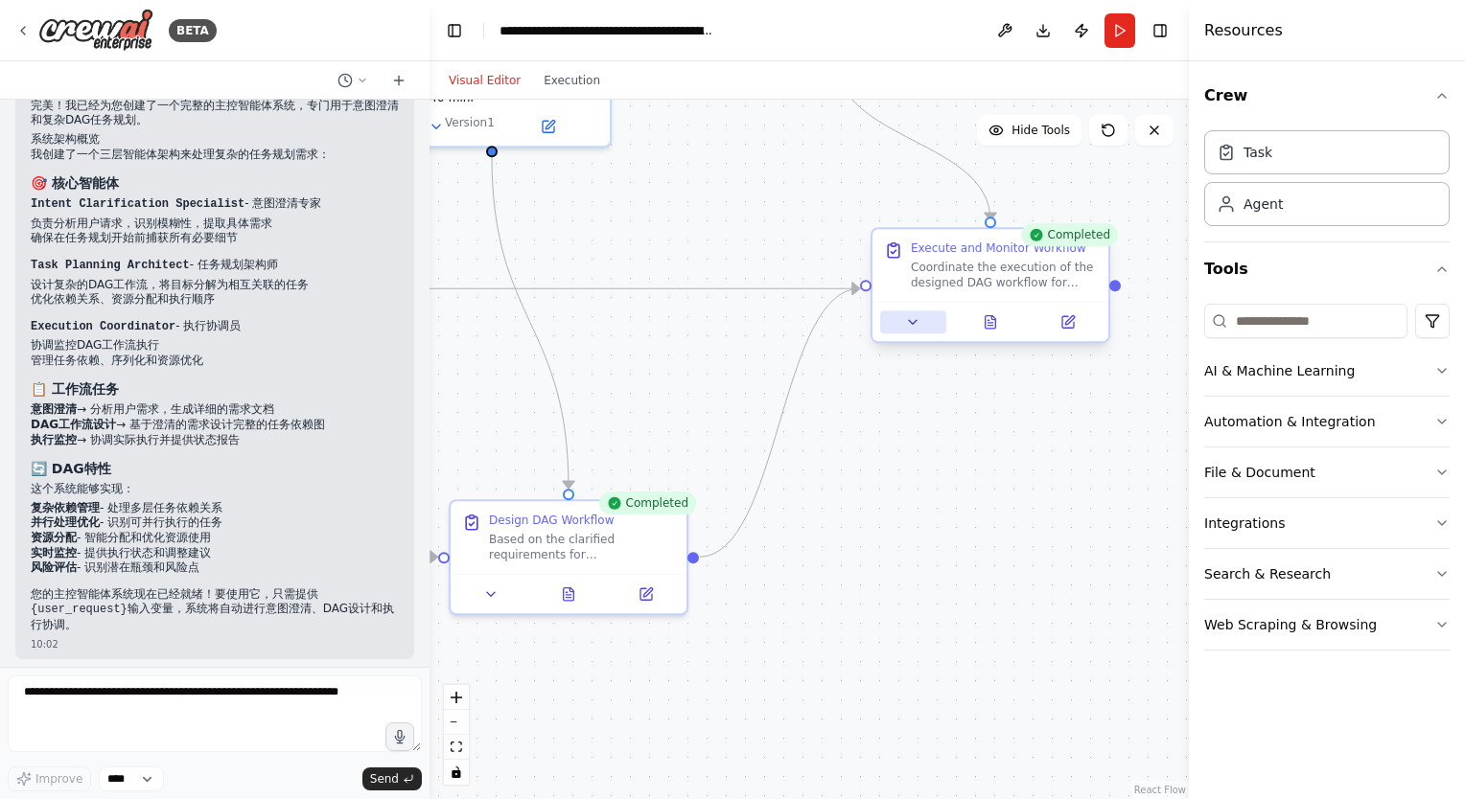
click at [912, 314] on icon at bounding box center [912, 321] width 15 height 15
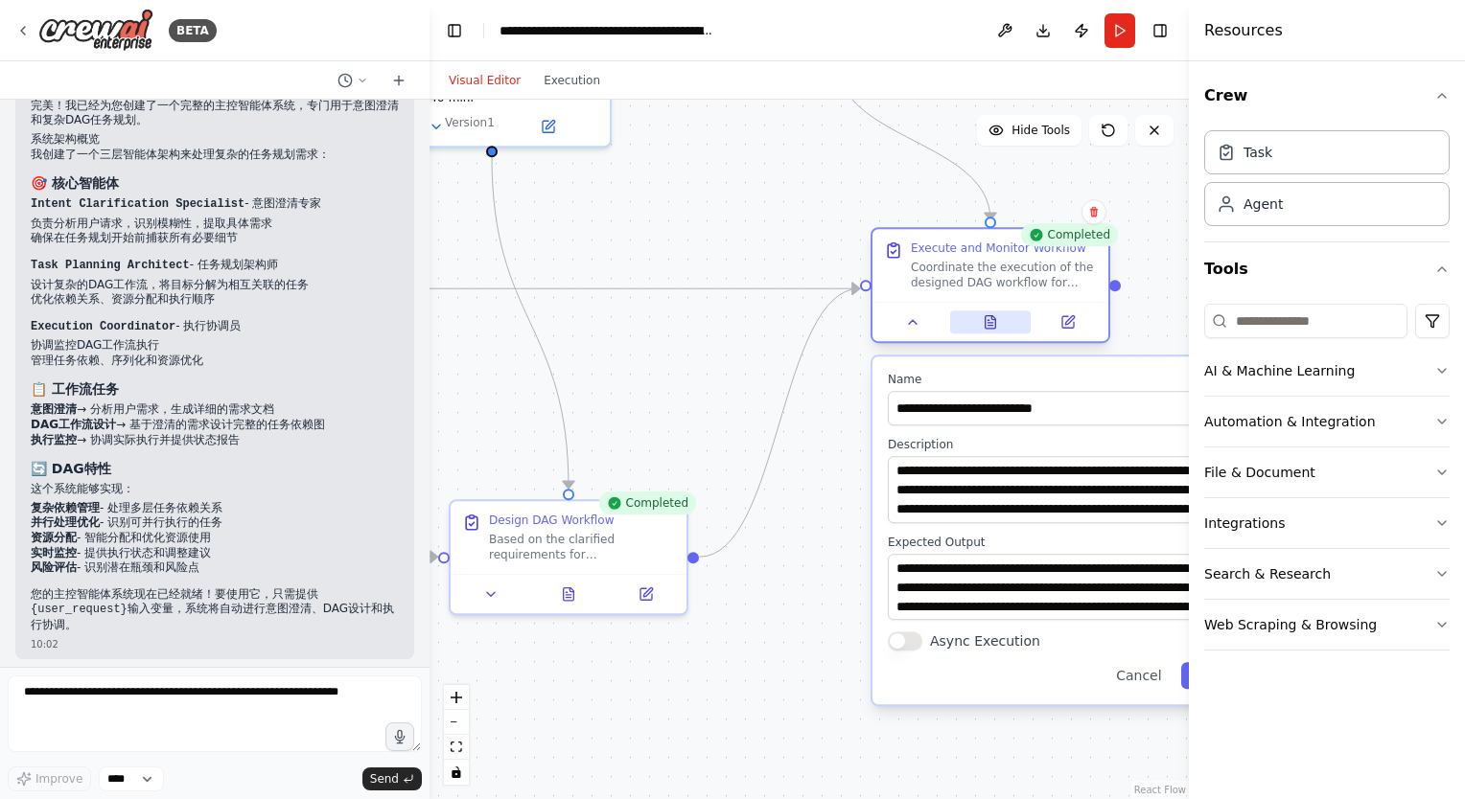
click at [999, 320] on button at bounding box center [990, 322] width 81 height 23
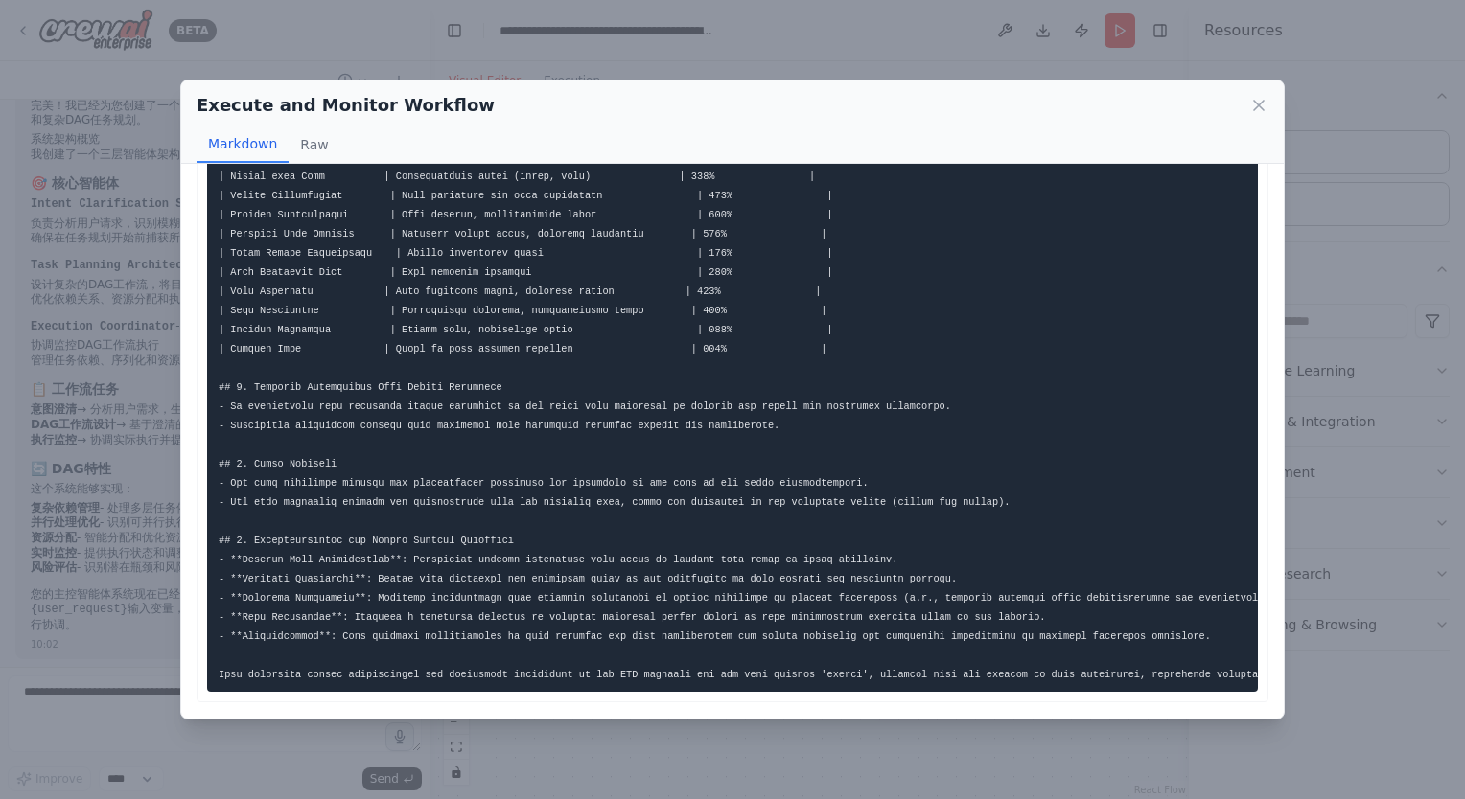
scroll to position [790, 0]
click at [1252, 102] on icon at bounding box center [1258, 105] width 19 height 19
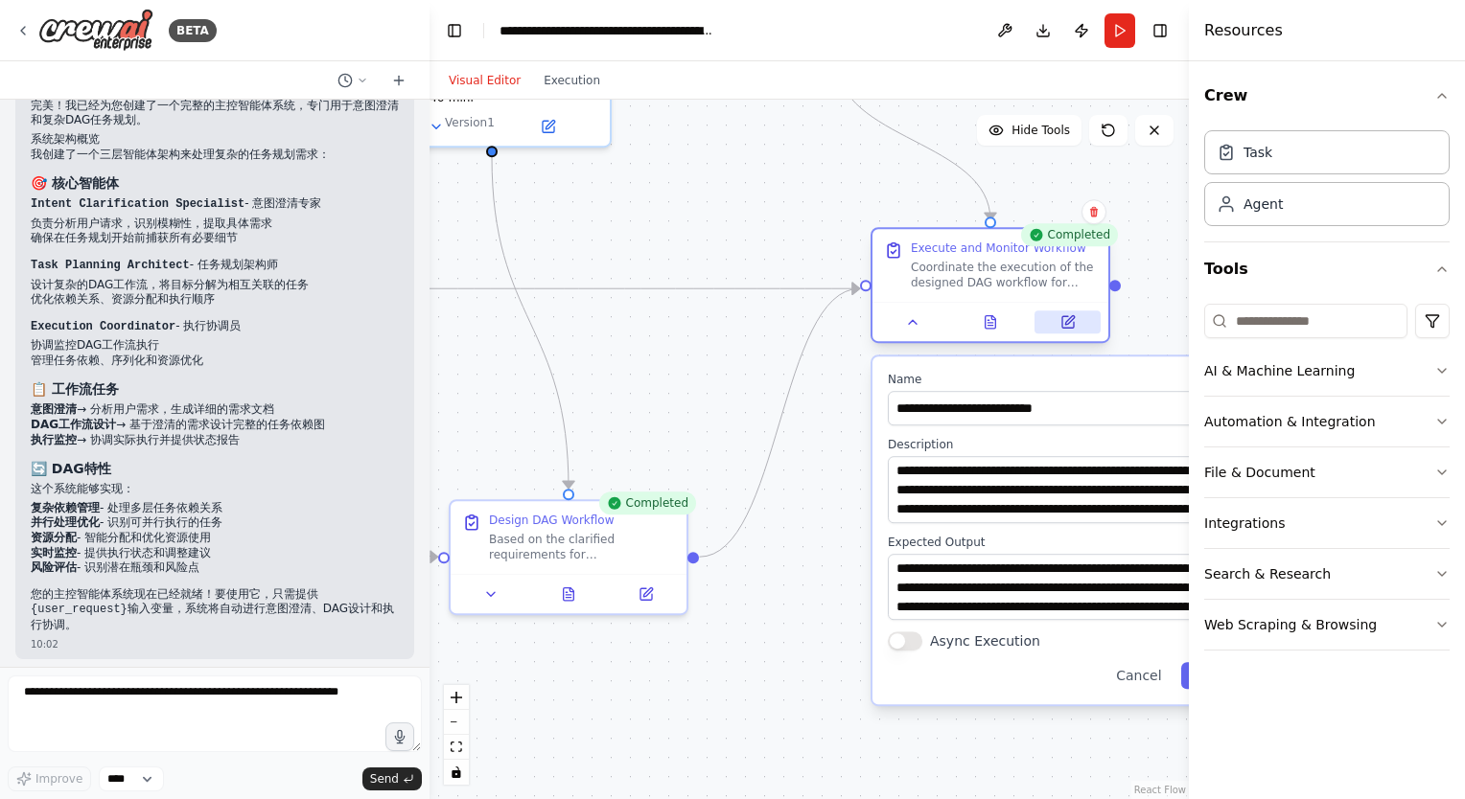
click at [1073, 323] on icon at bounding box center [1068, 322] width 12 height 12
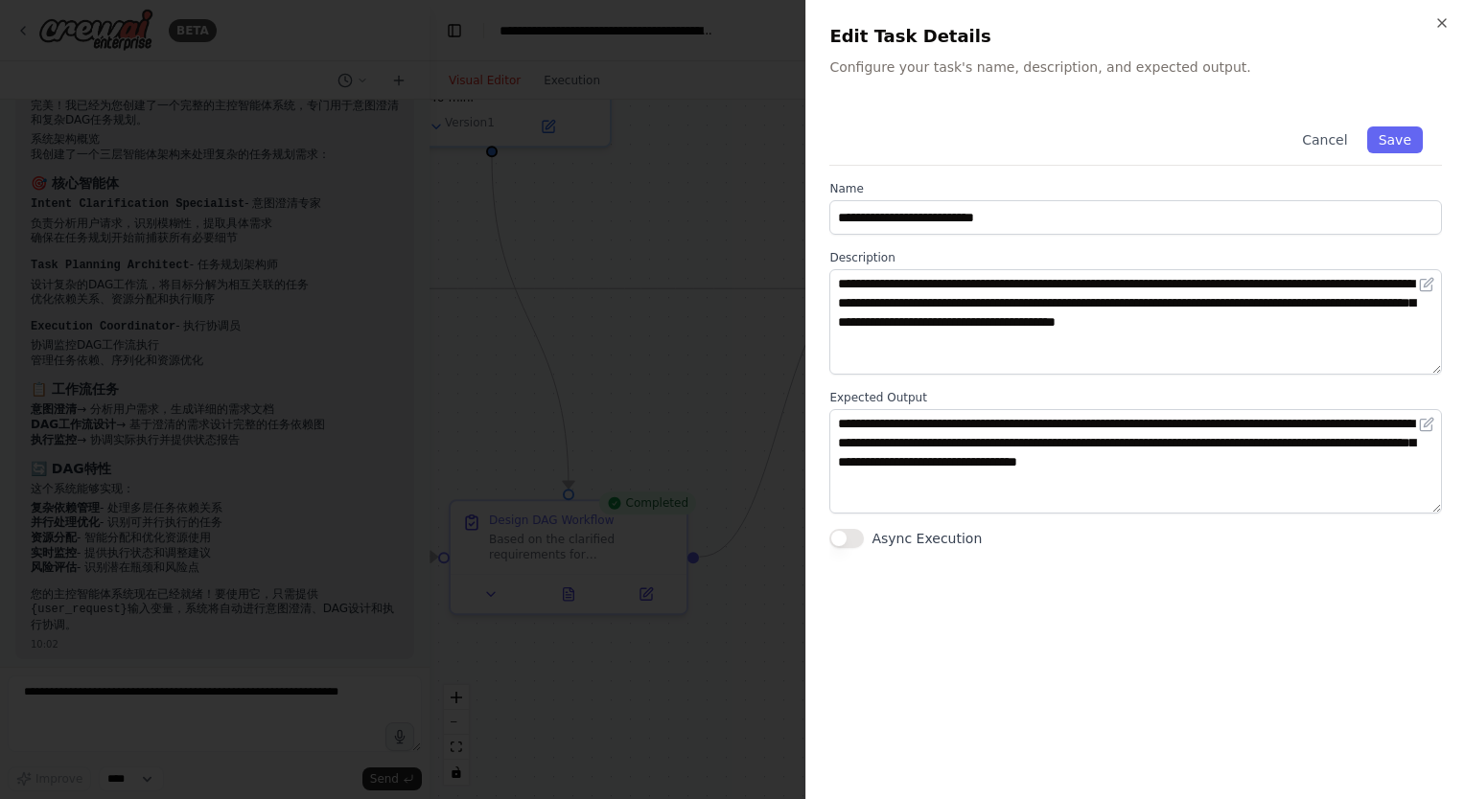
click at [1450, 33] on div "**********" at bounding box center [1134, 399] width 659 height 799
click at [1446, 27] on icon "button" at bounding box center [1441, 22] width 15 height 15
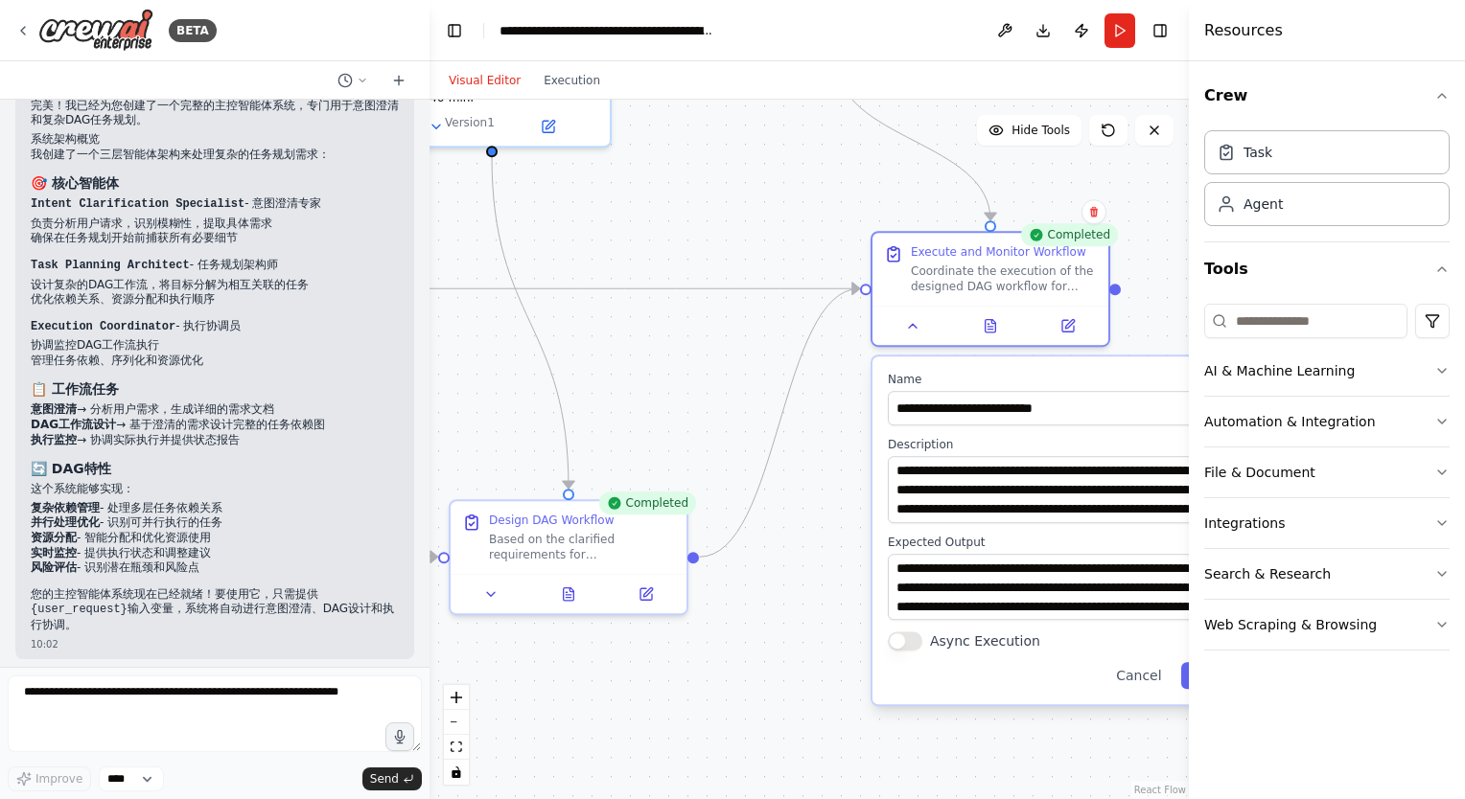
drag, startPoint x: 770, startPoint y: 656, endPoint x: 822, endPoint y: 528, distance: 137.9
click at [770, 654] on div ".deletable-edge-delete-btn { width: 20px; height: 20px; border: 0px solid #ffff…" at bounding box center [808, 450] width 759 height 700
drag, startPoint x: 743, startPoint y: 604, endPoint x: 871, endPoint y: 576, distance: 131.4
click at [869, 577] on div ".deletable-edge-delete-btn { width: 20px; height: 20px; border: 0px solid #ffff…" at bounding box center [808, 450] width 759 height 700
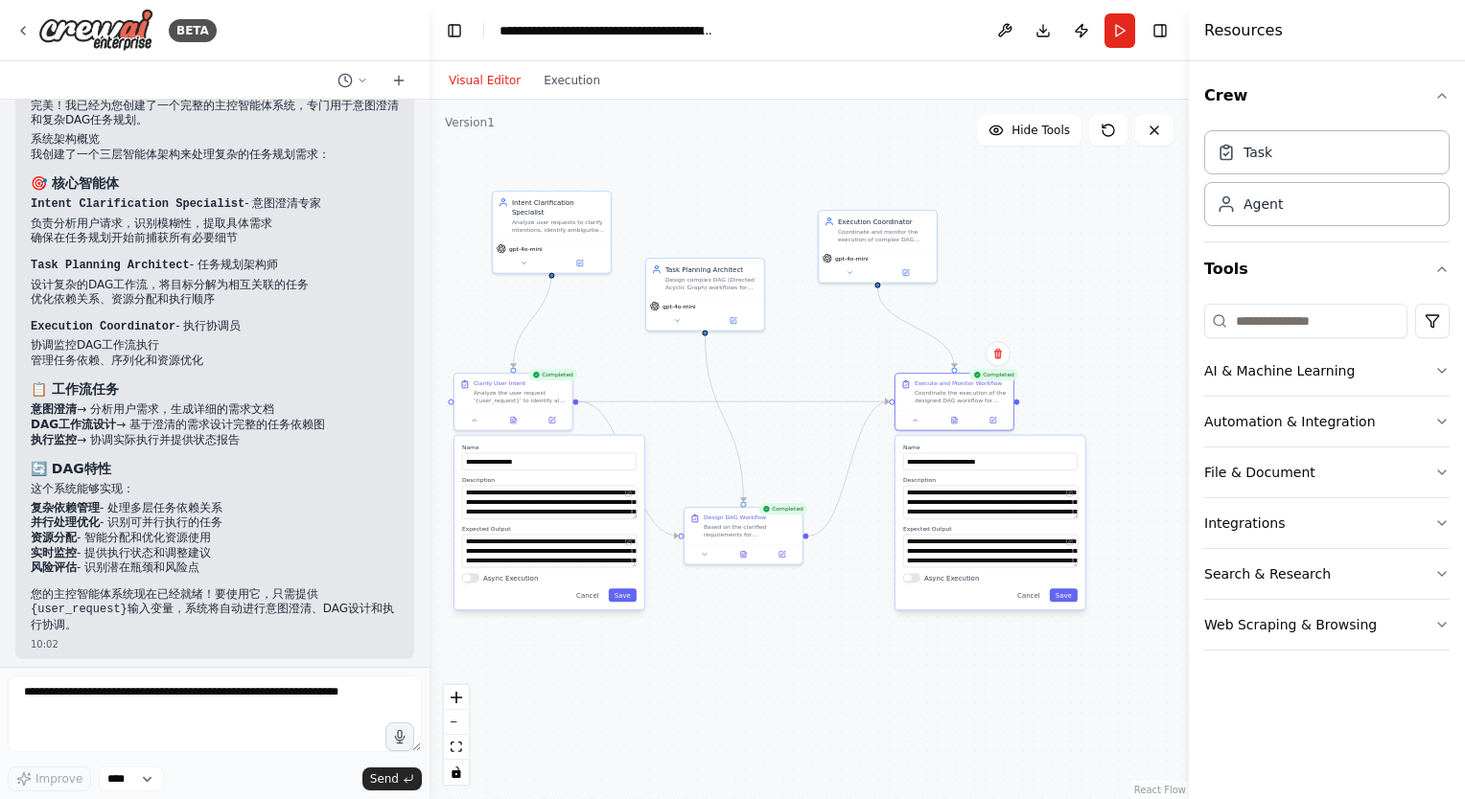
drag, startPoint x: 727, startPoint y: 677, endPoint x: 755, endPoint y: 640, distance: 46.4
click at [755, 640] on div ".deletable-edge-delete-btn { width: 20px; height: 20px; border: 0px solid #ffff…" at bounding box center [808, 450] width 759 height 700
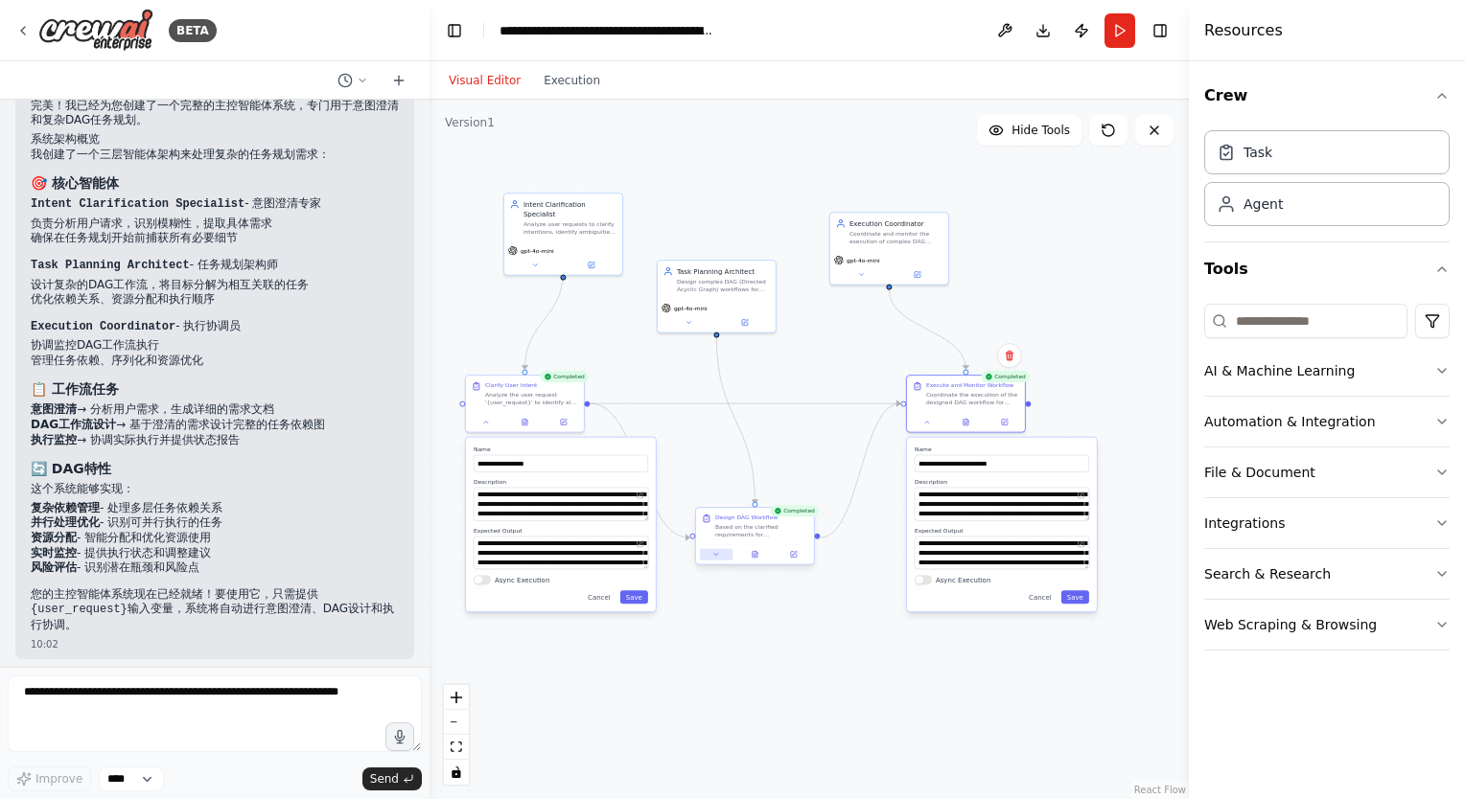
click at [716, 555] on icon at bounding box center [716, 555] width 8 height 8
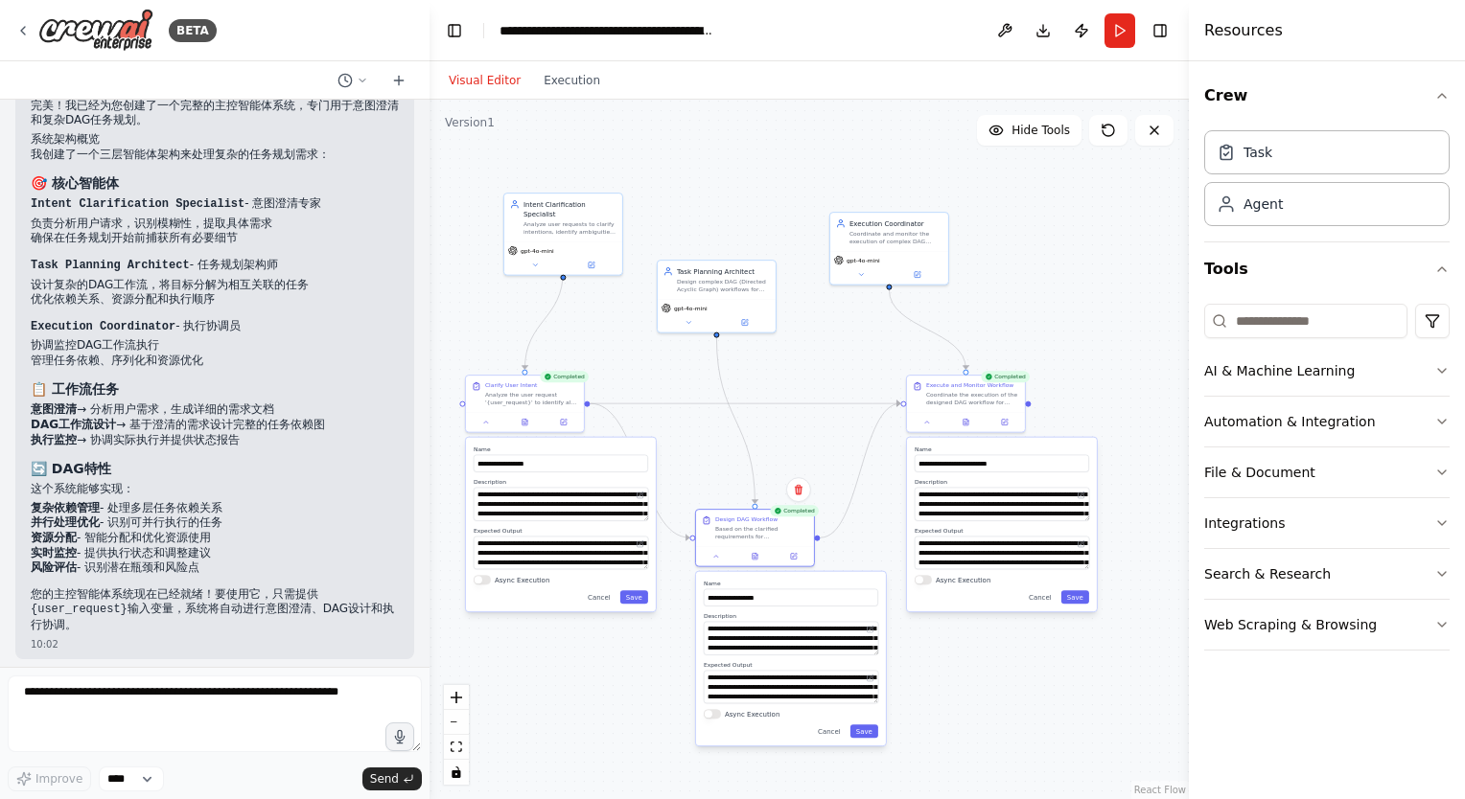
click at [972, 682] on div ".deletable-edge-delete-btn { width: 20px; height: 20px; border: 0px solid #ffff…" at bounding box center [808, 450] width 759 height 700
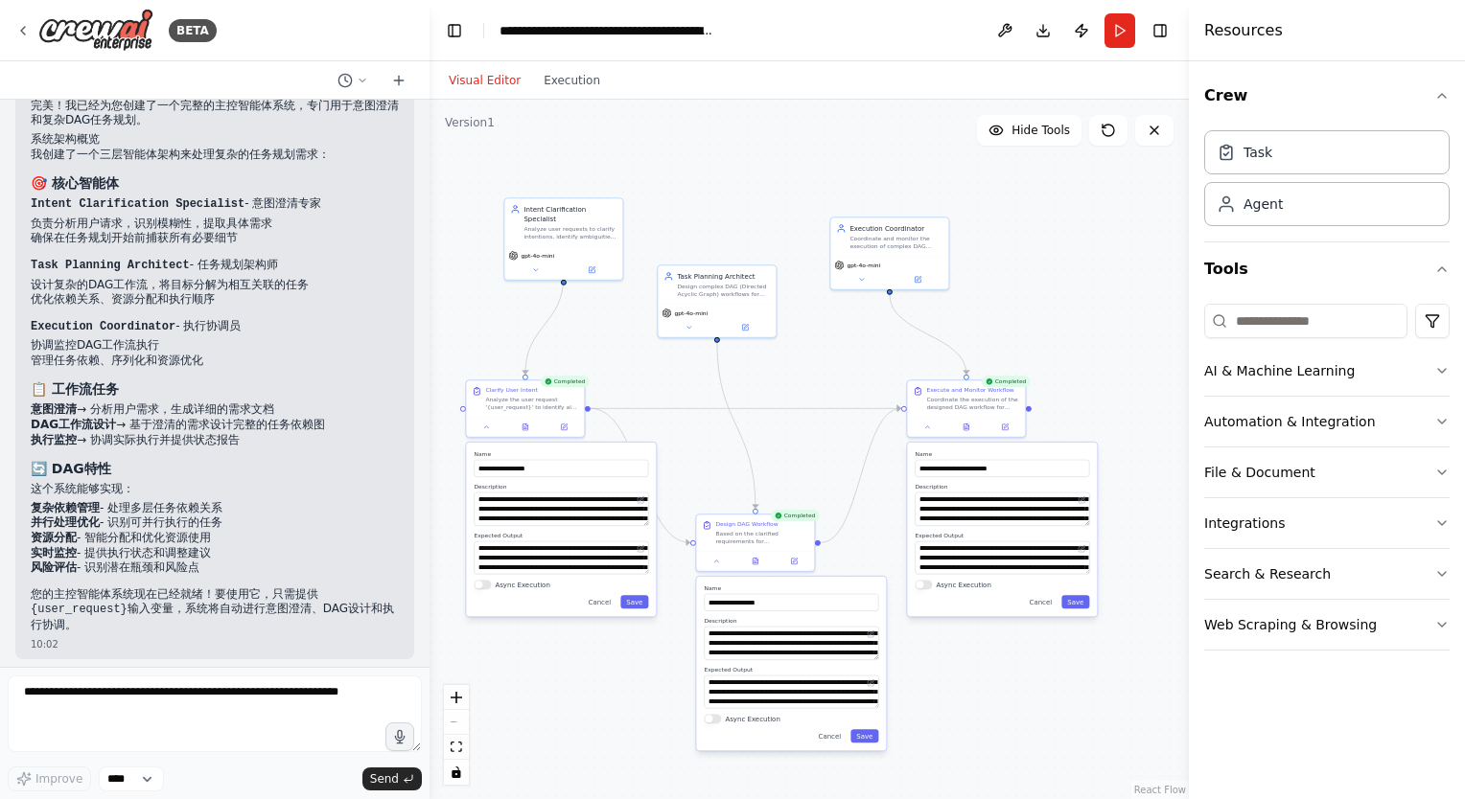
click at [648, 150] on div ".deletable-edge-delete-btn { width: 20px; height: 20px; border: 0px solid #ffff…" at bounding box center [808, 450] width 759 height 700
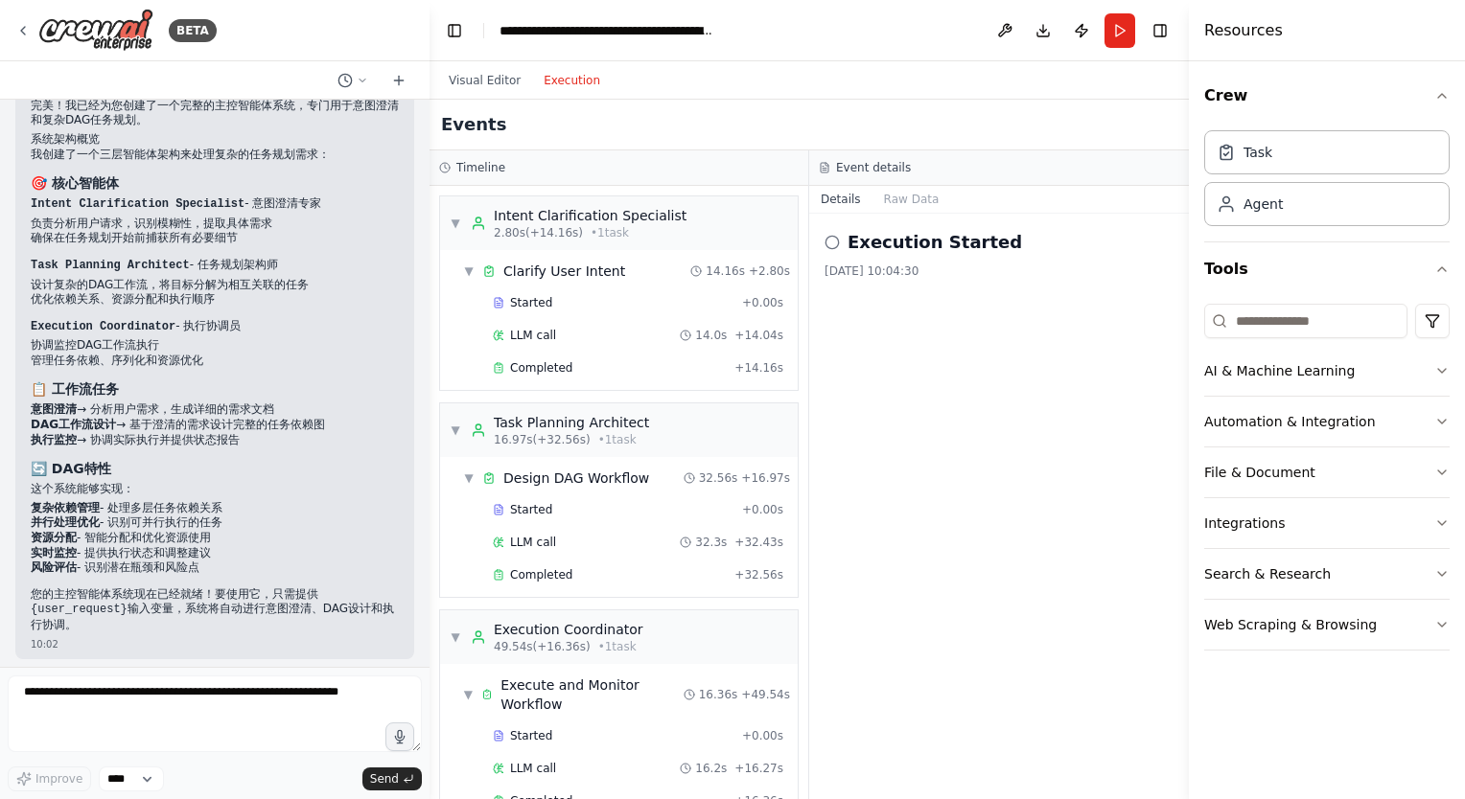
click at [553, 89] on button "Execution" at bounding box center [572, 80] width 80 height 23
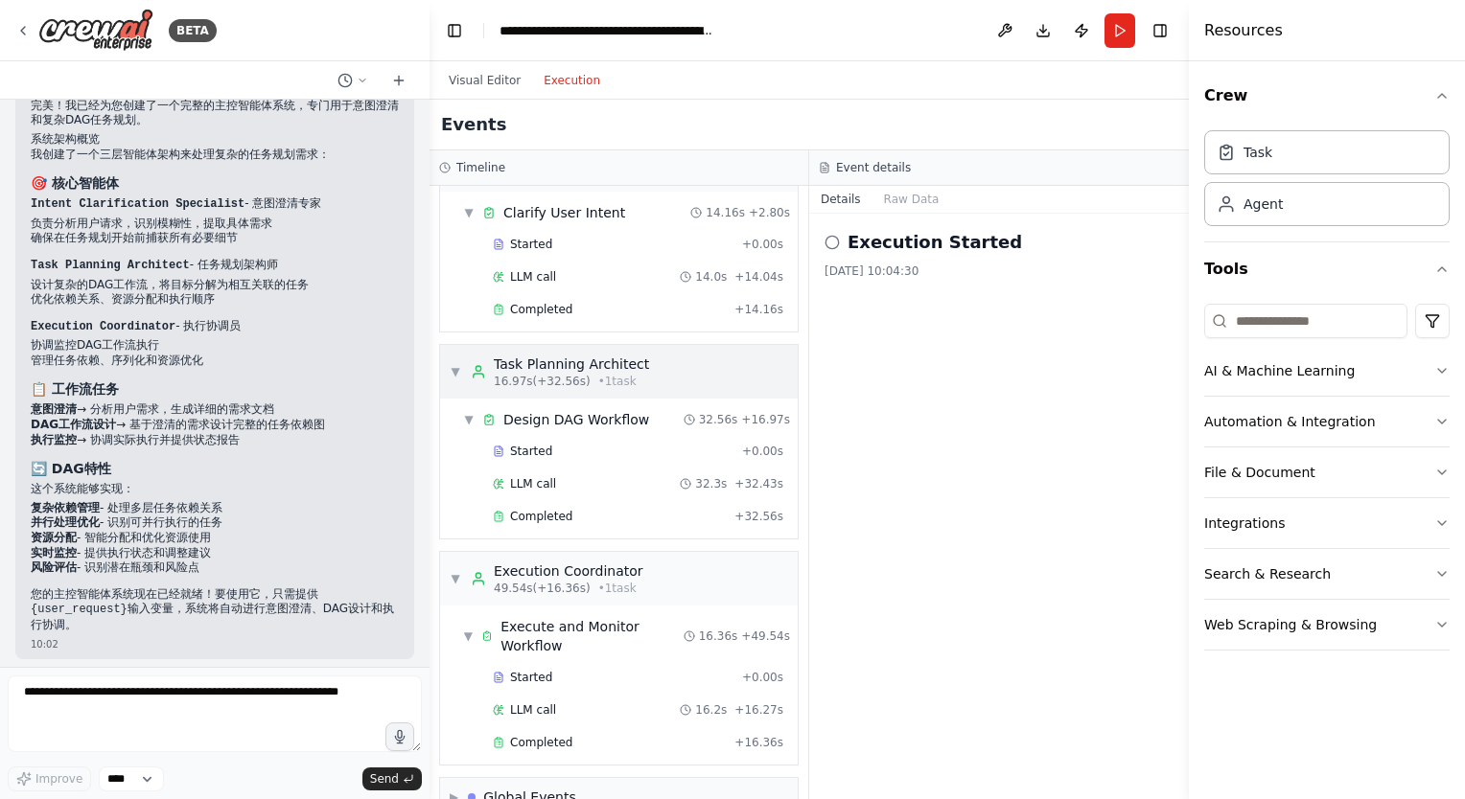
scroll to position [92, 0]
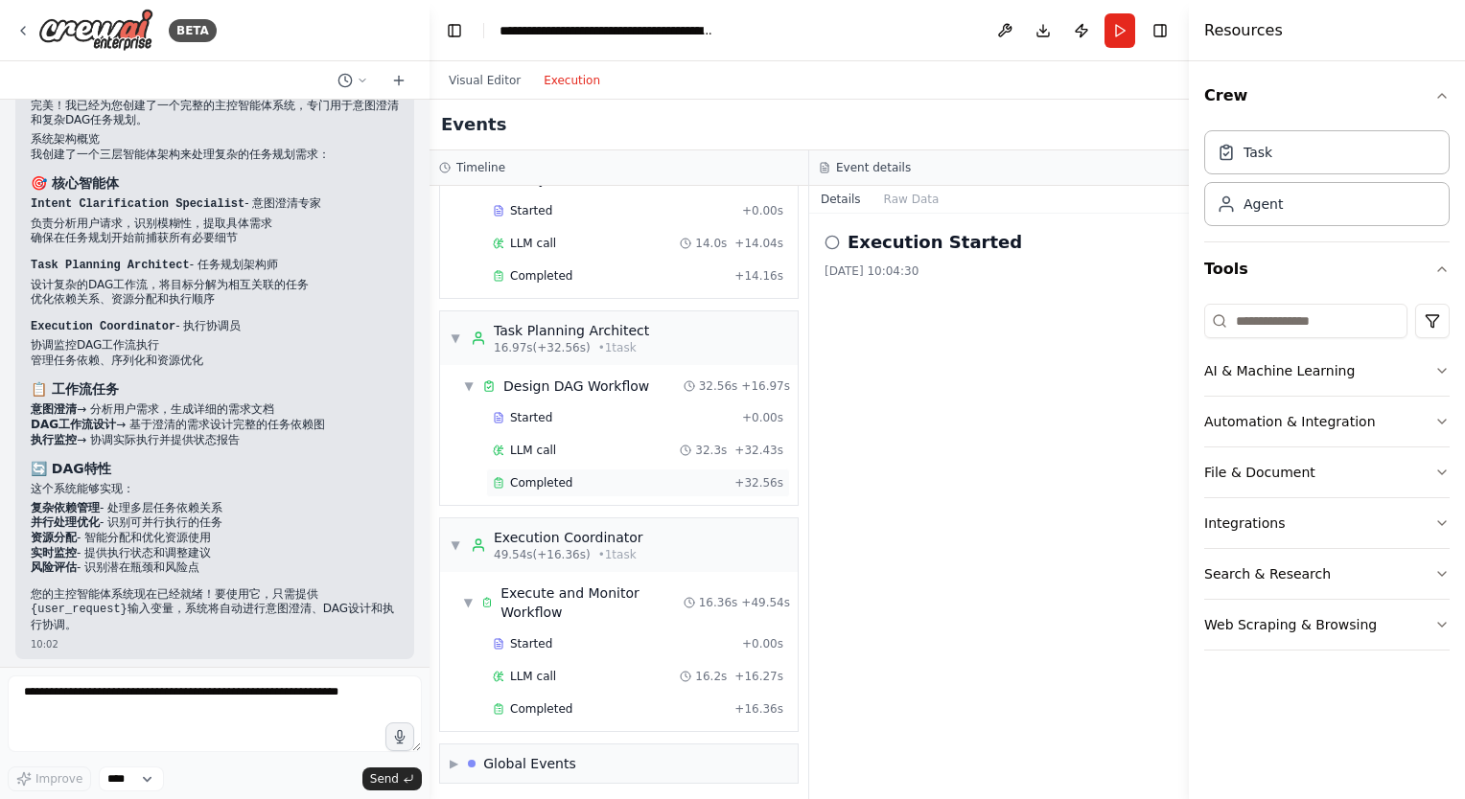
click at [543, 481] on span "Completed" at bounding box center [541, 482] width 62 height 15
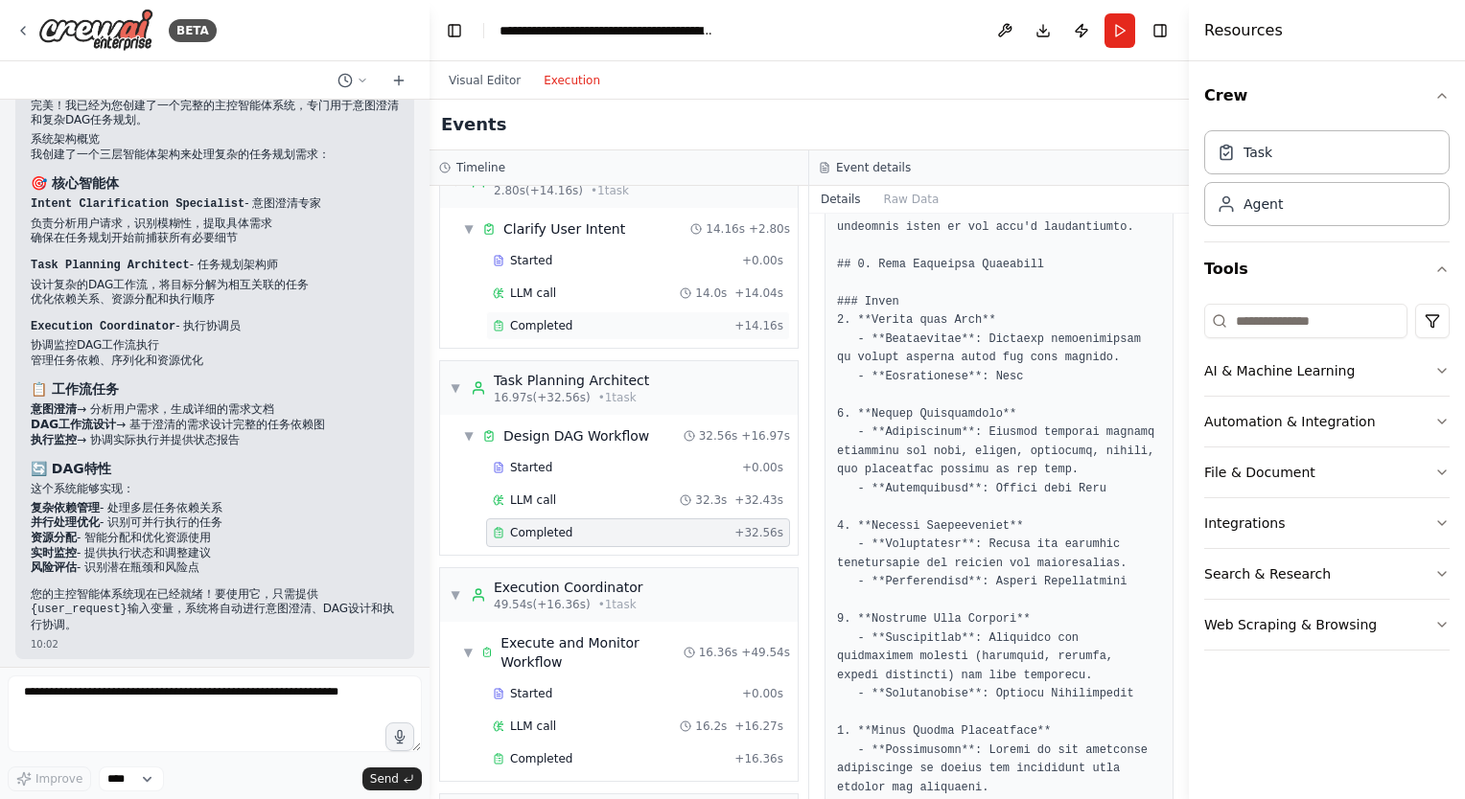
scroll to position [0, 0]
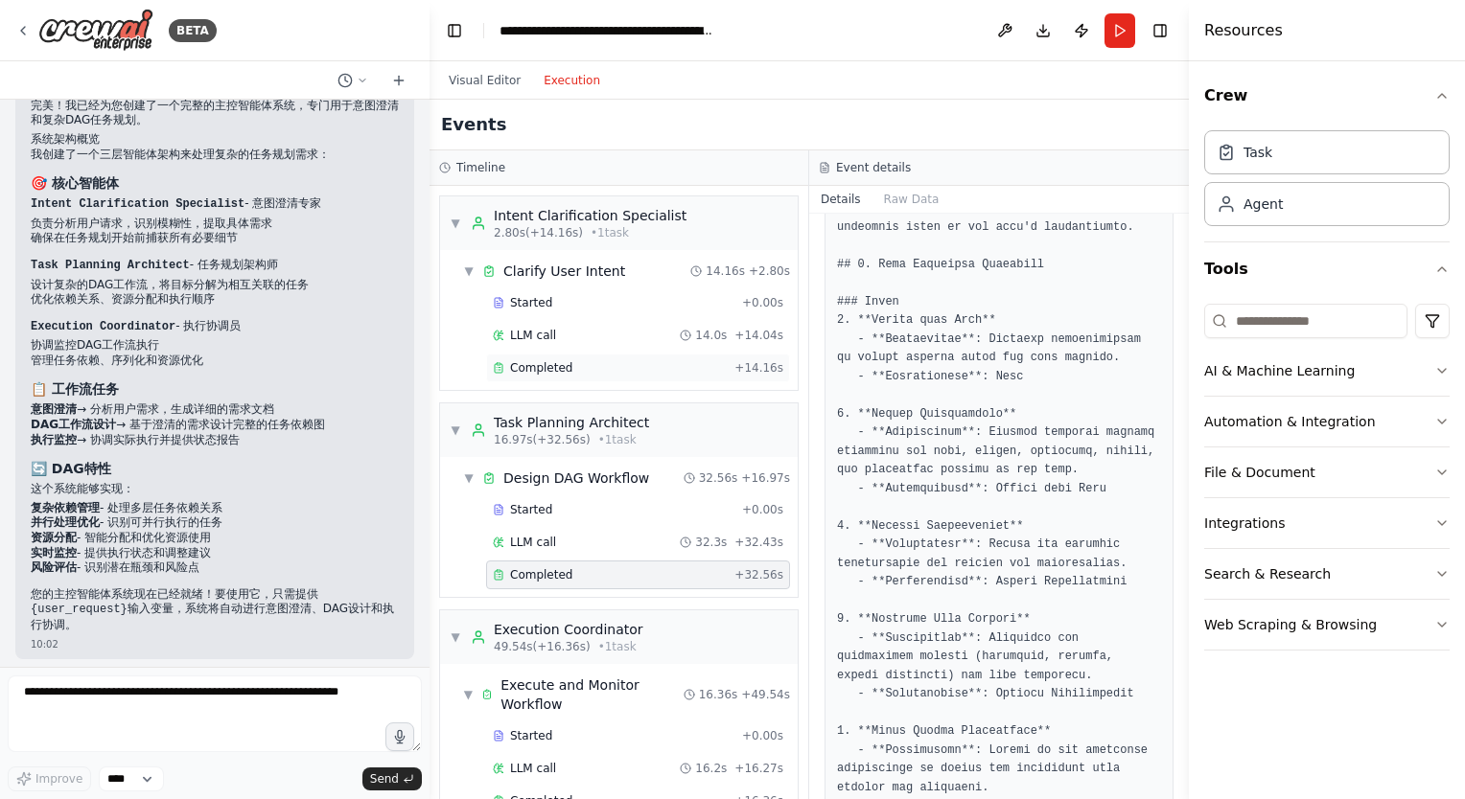
click at [571, 368] on div "Completed" at bounding box center [610, 367] width 234 height 15
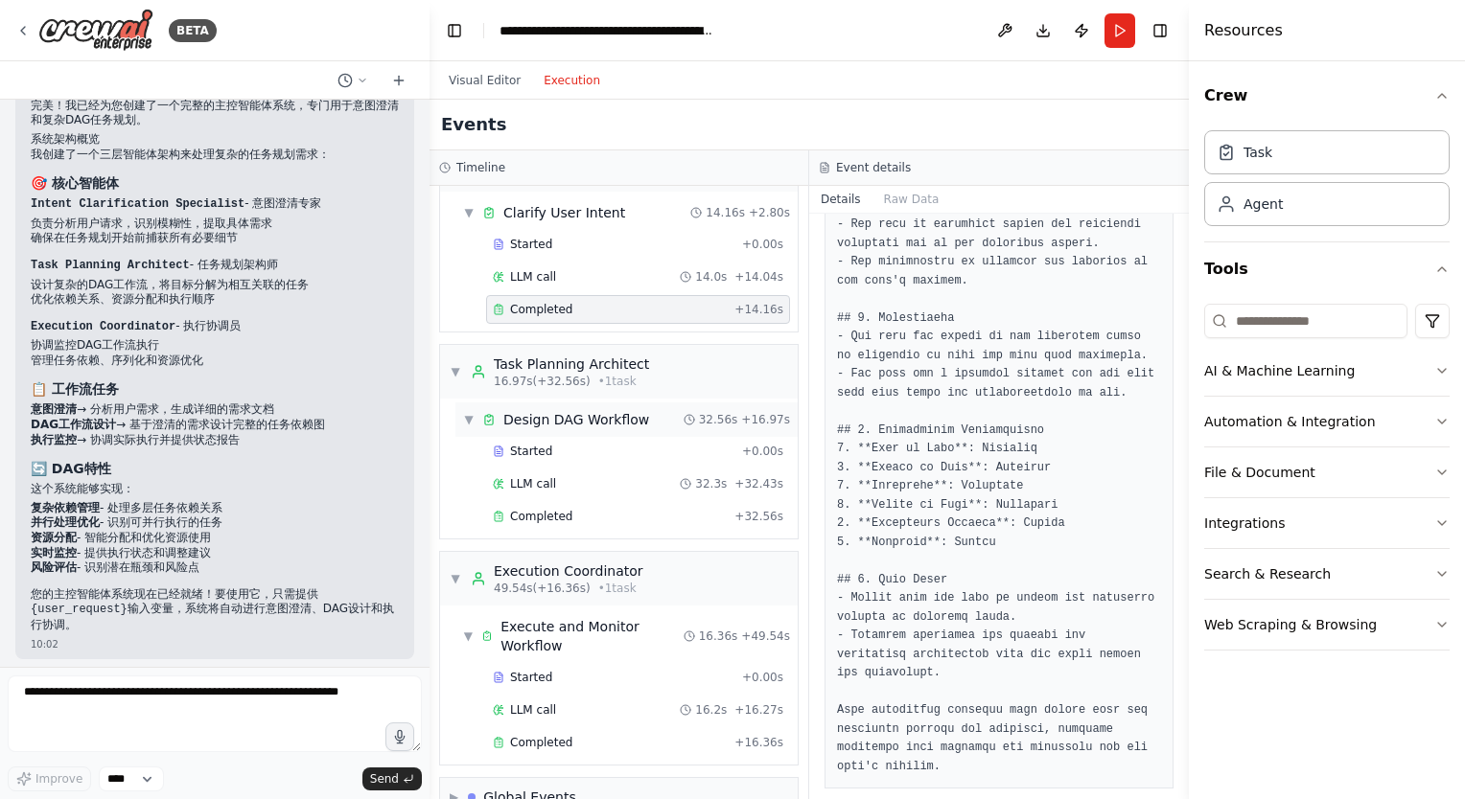
scroll to position [92, 0]
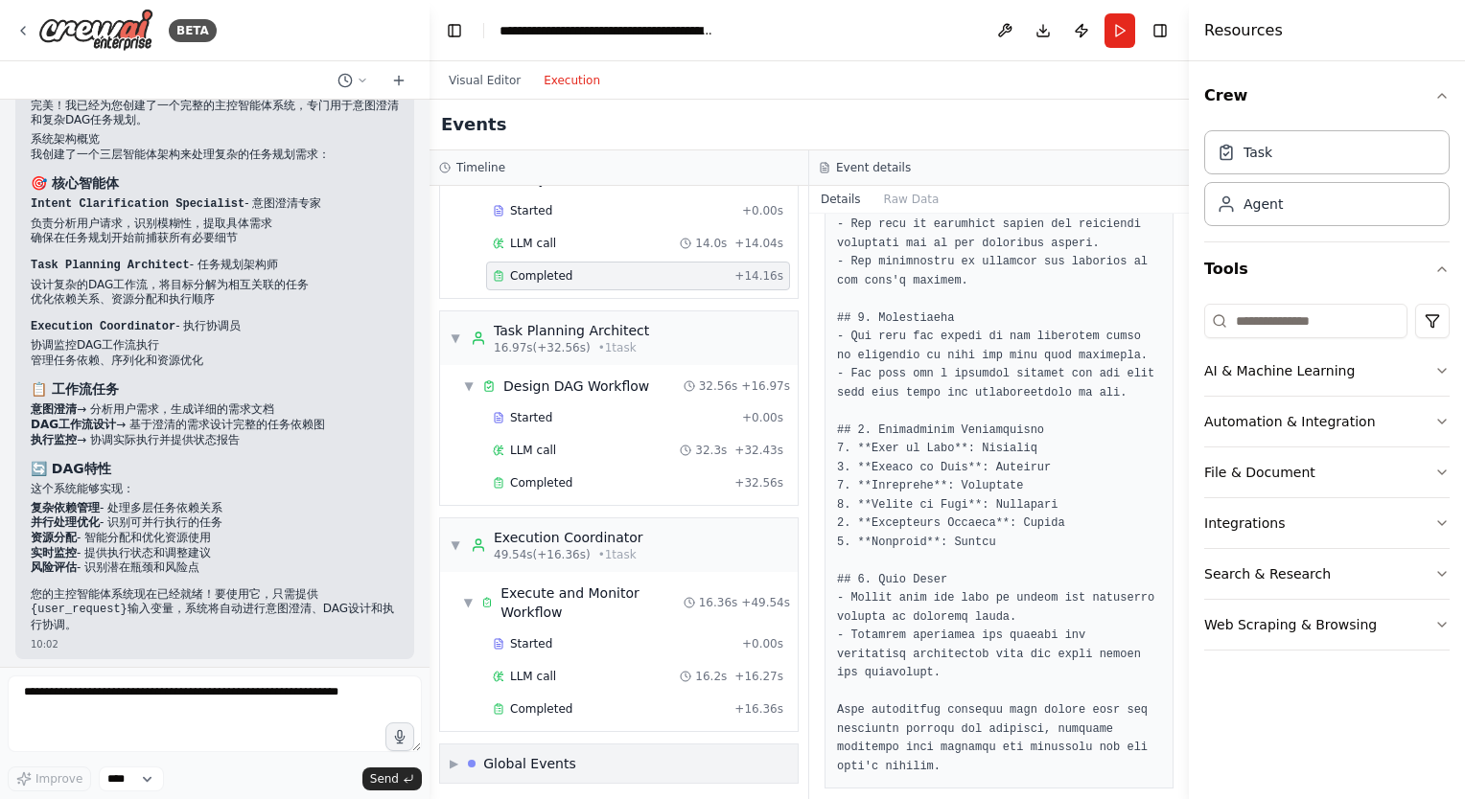
click at [594, 767] on div "▶ Global Events" at bounding box center [619, 764] width 358 height 38
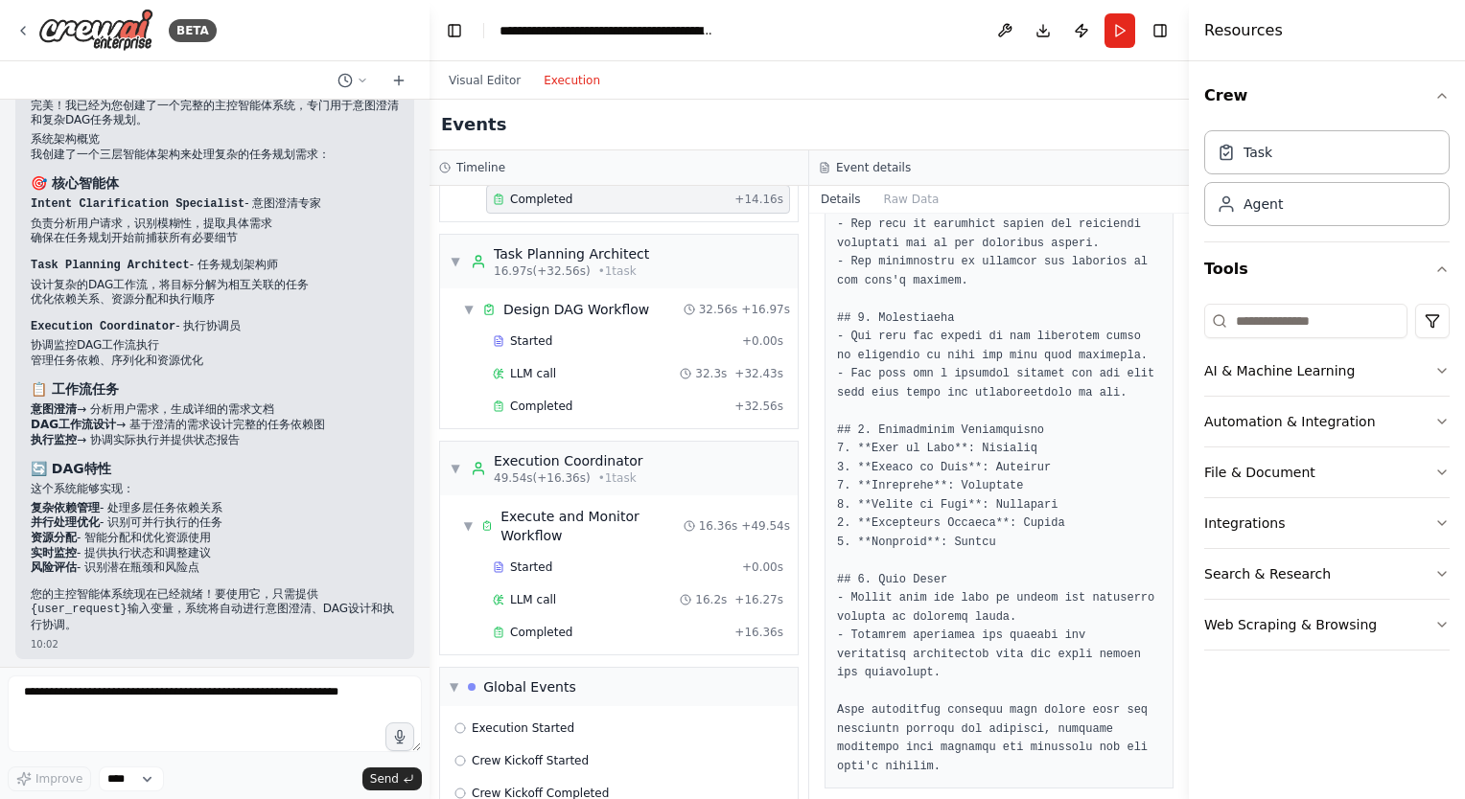
scroll to position [232, 0]
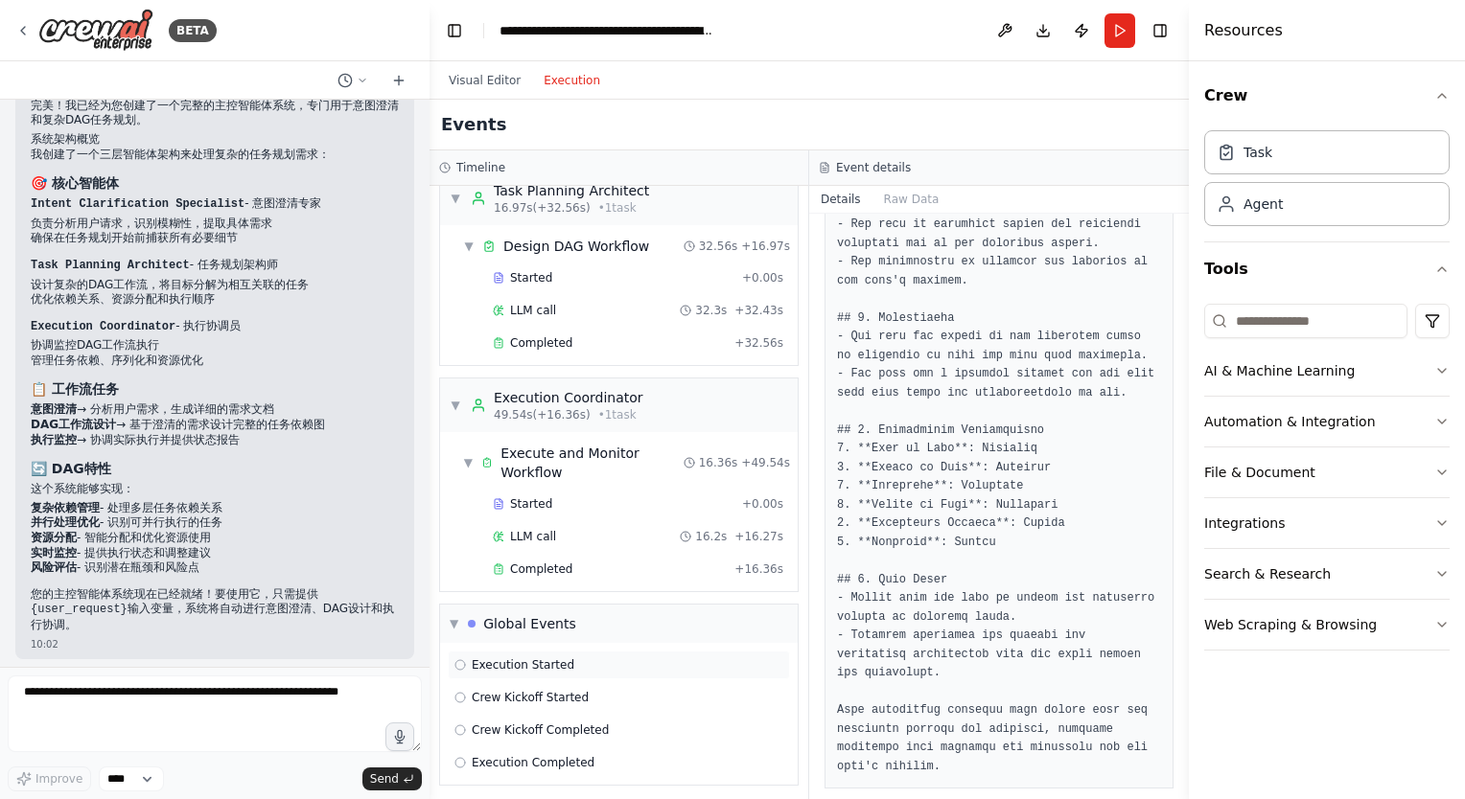
click at [560, 658] on span "Execution Started" at bounding box center [523, 665] width 103 height 15
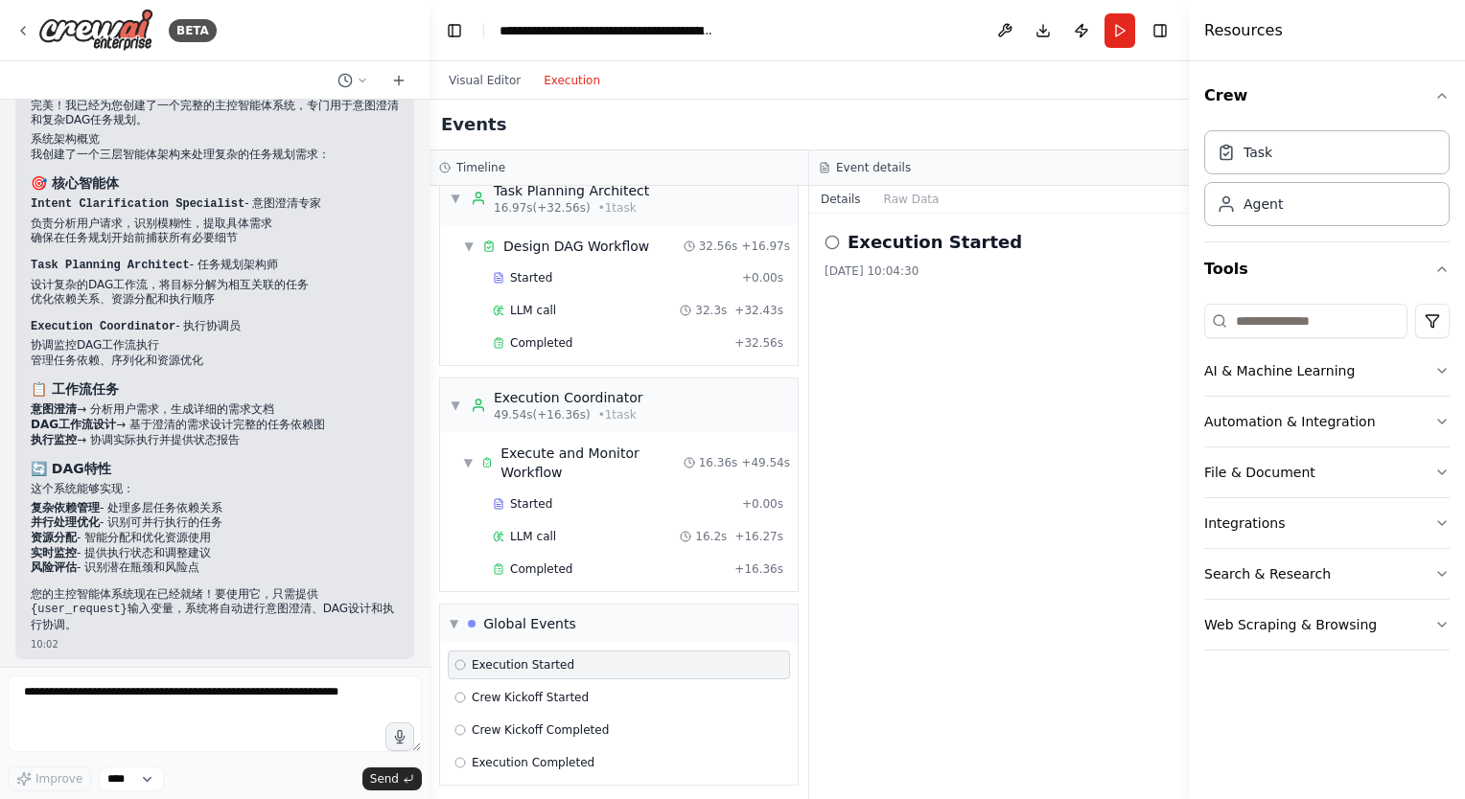
click at [830, 247] on circle at bounding box center [831, 242] width 12 height 12
click at [519, 692] on span "Crew Kickoff Started" at bounding box center [530, 697] width 117 height 15
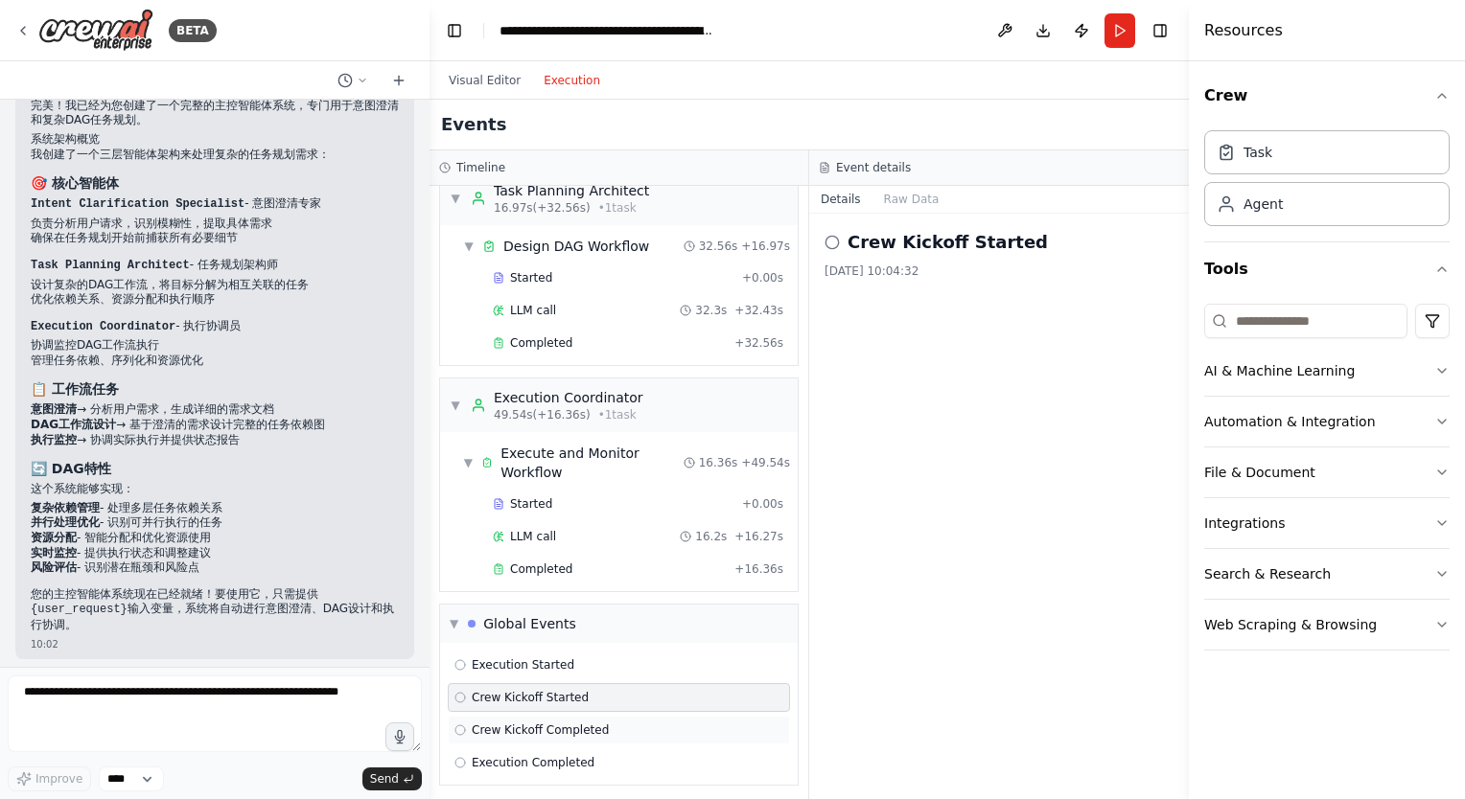
click at [535, 723] on span "Crew Kickoff Completed" at bounding box center [540, 730] width 137 height 15
click at [542, 755] on span "Execution Completed" at bounding box center [533, 762] width 123 height 15
click at [550, 658] on span "Execution Started" at bounding box center [523, 665] width 103 height 15
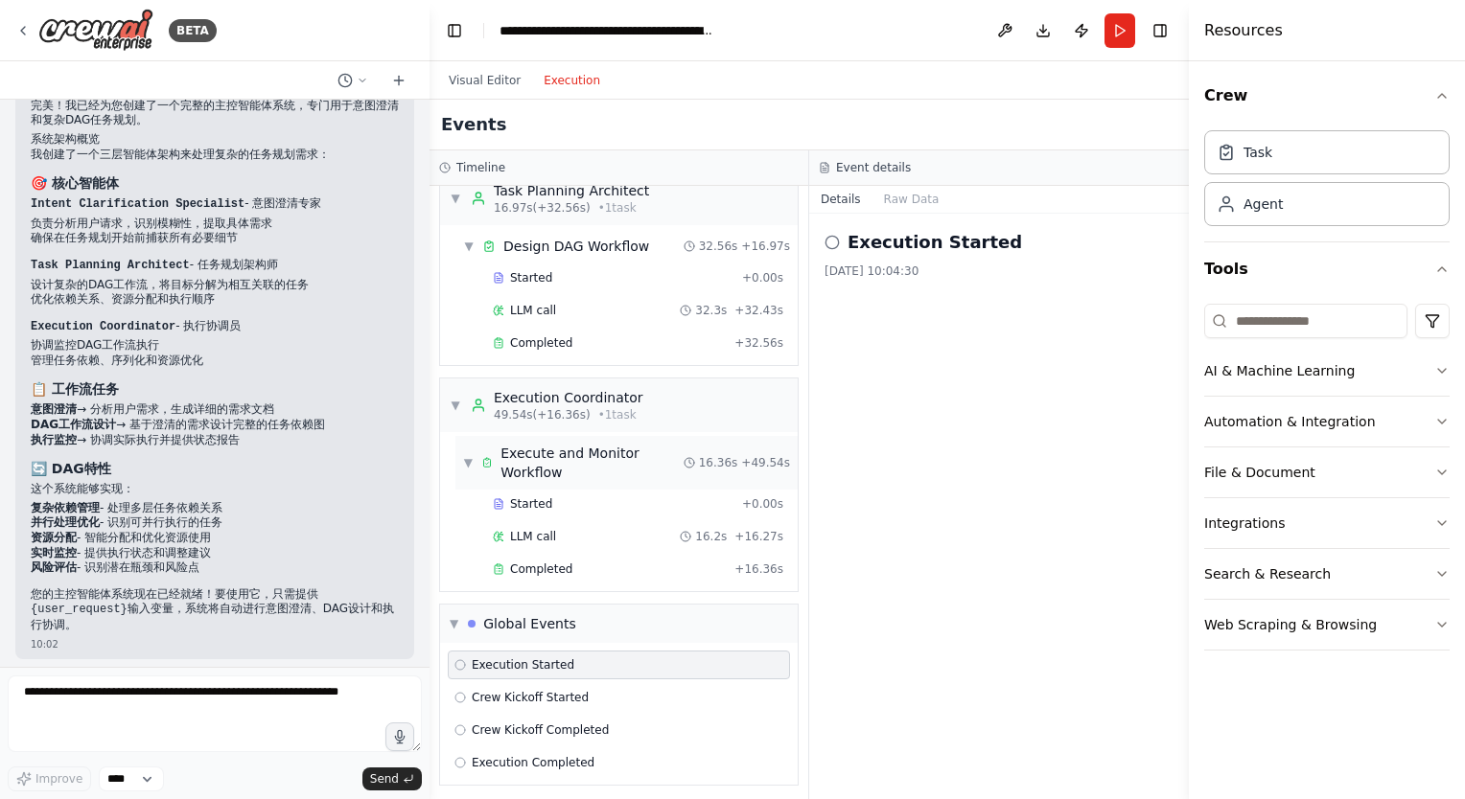
scroll to position [136, 0]
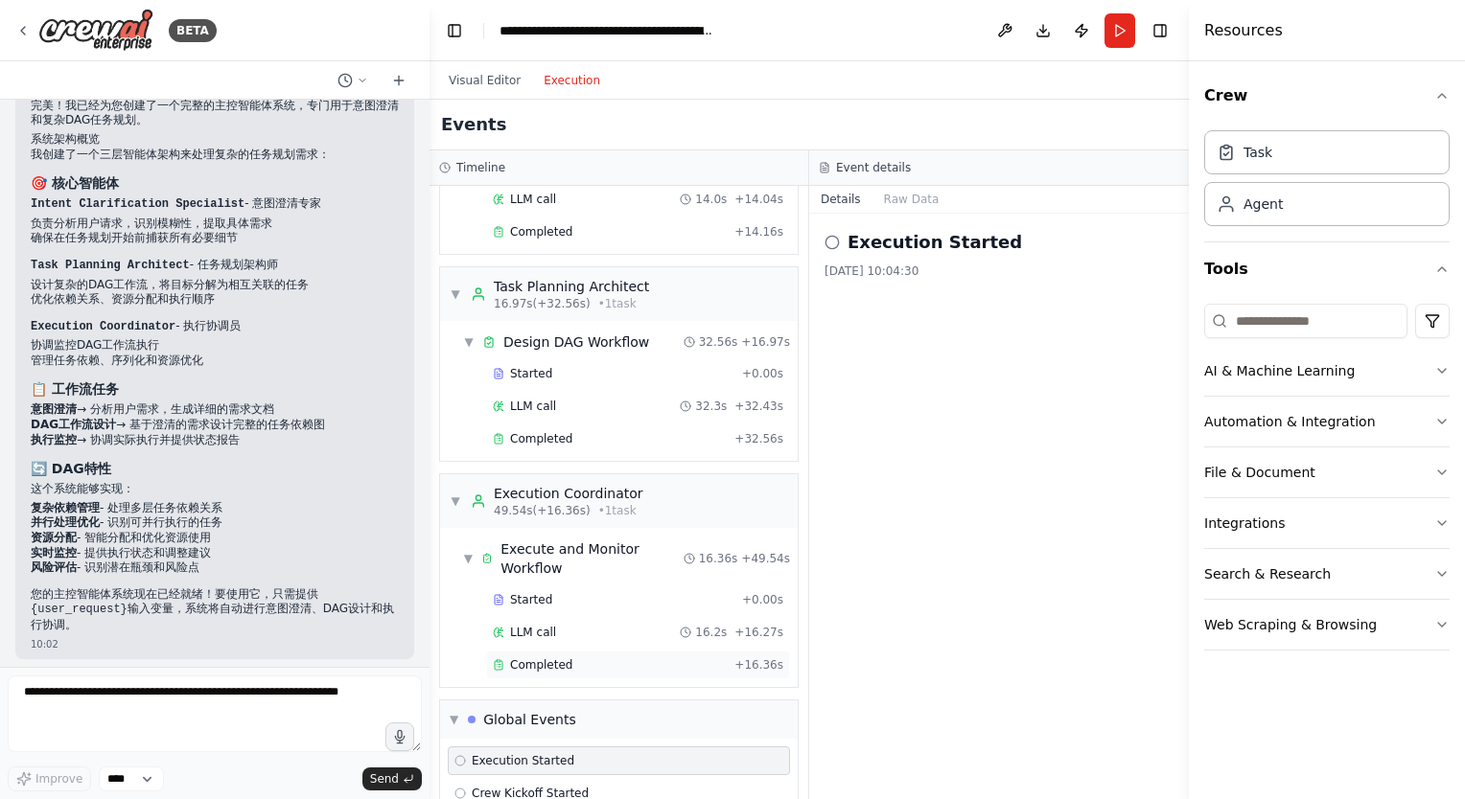
click at [534, 658] on span "Completed" at bounding box center [541, 665] width 62 height 15
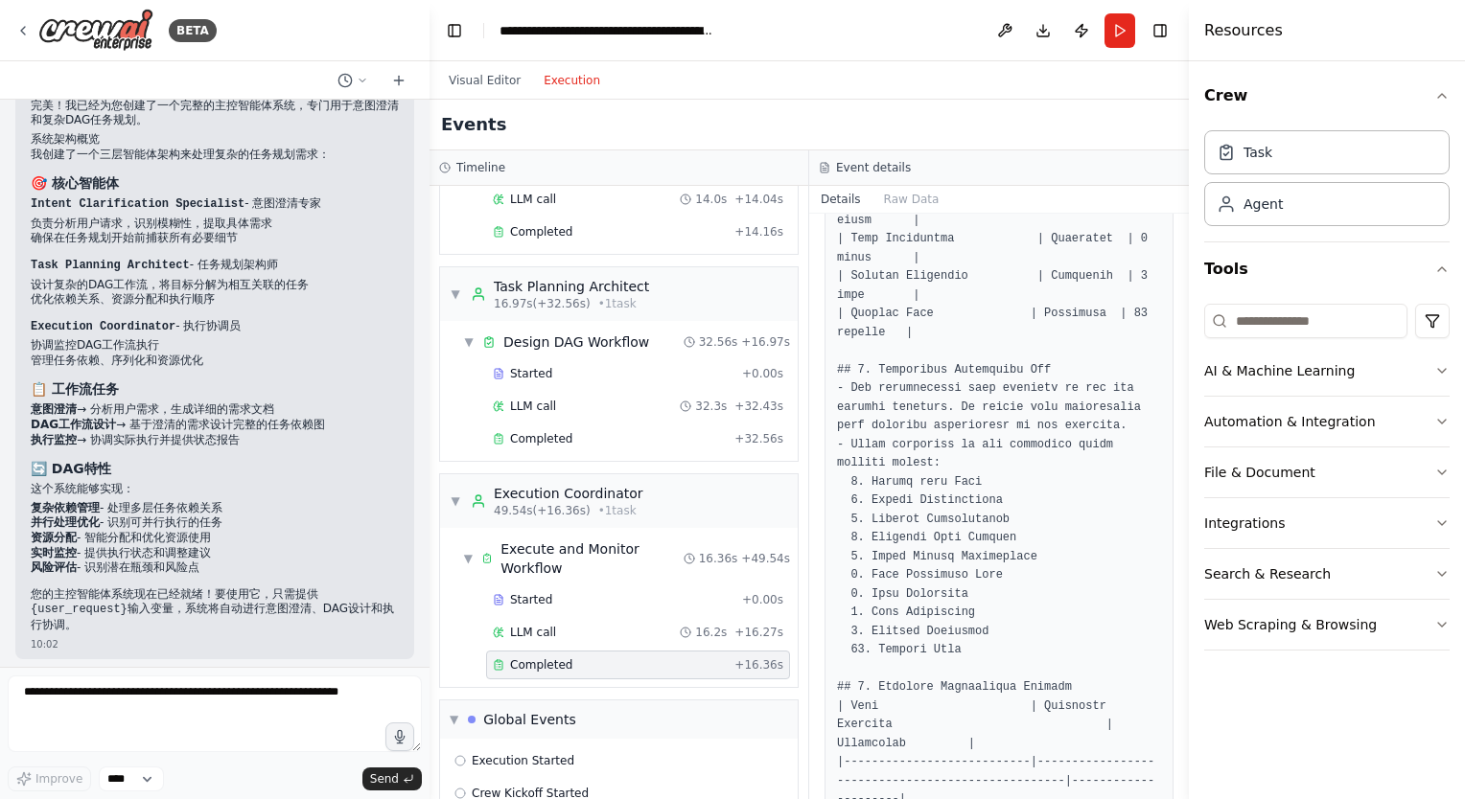
scroll to position [671, 0]
click at [550, 628] on span "LLM call" at bounding box center [533, 632] width 46 height 15
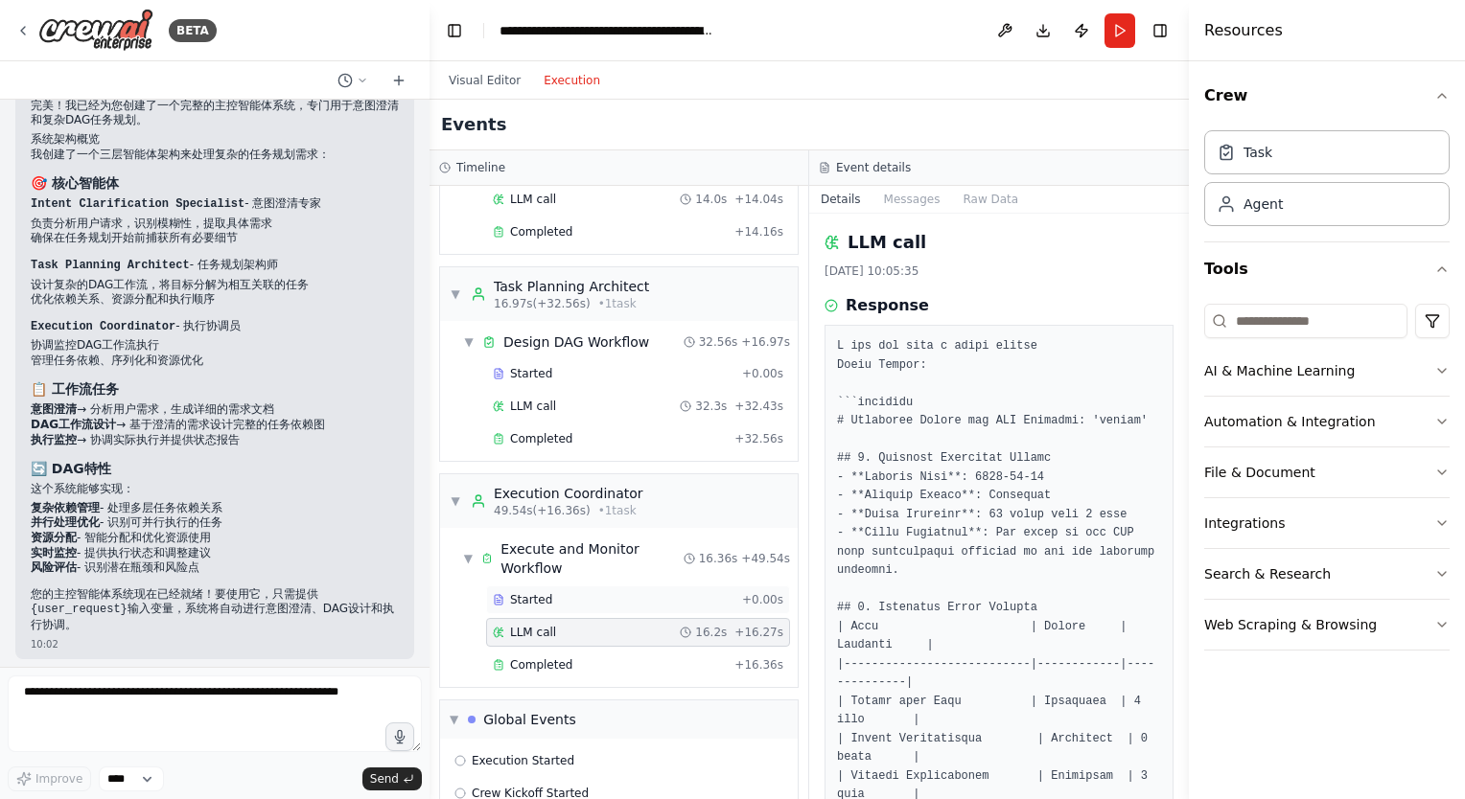
click at [547, 598] on span "Started" at bounding box center [531, 599] width 42 height 15
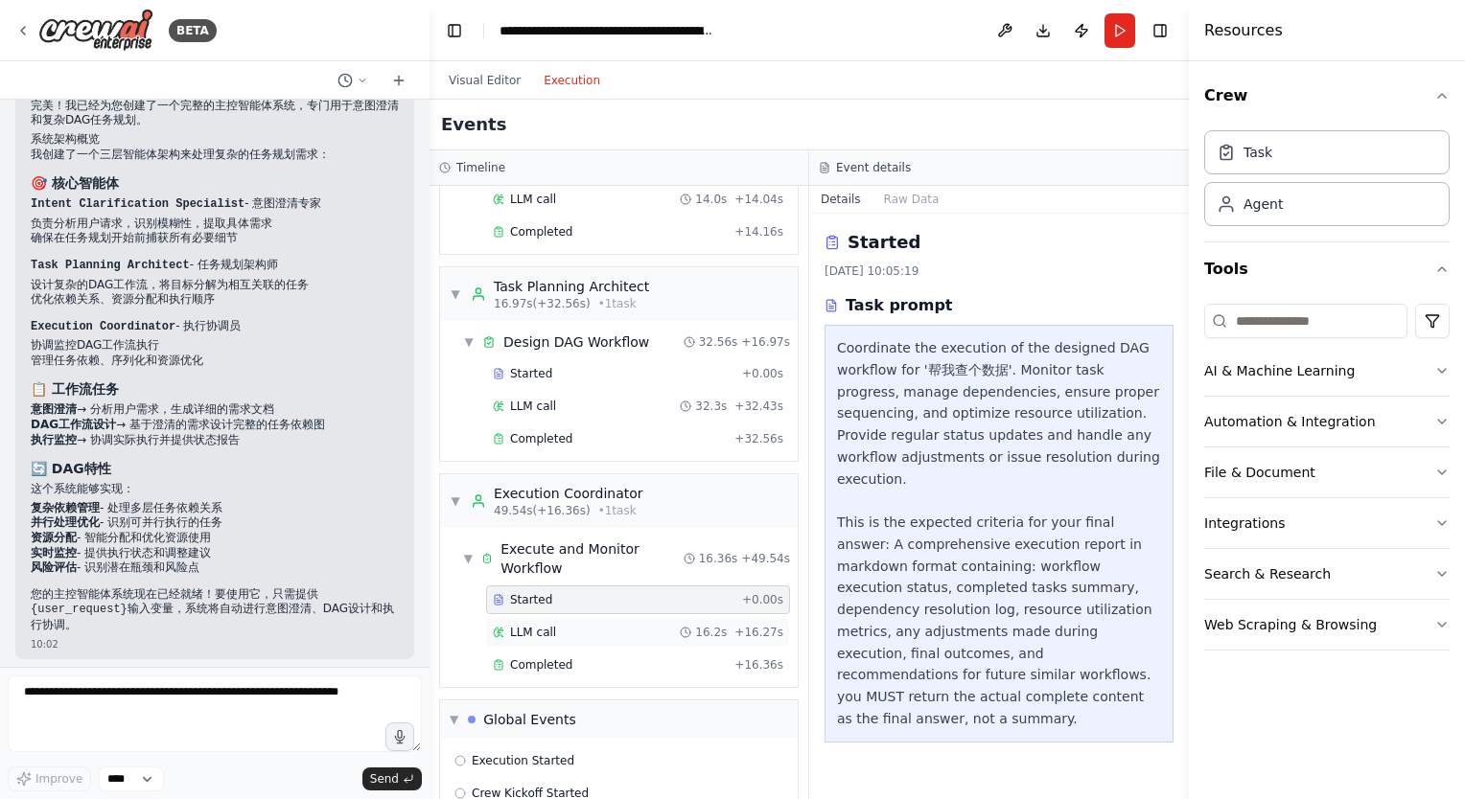
click at [547, 625] on span "LLM call" at bounding box center [533, 632] width 46 height 15
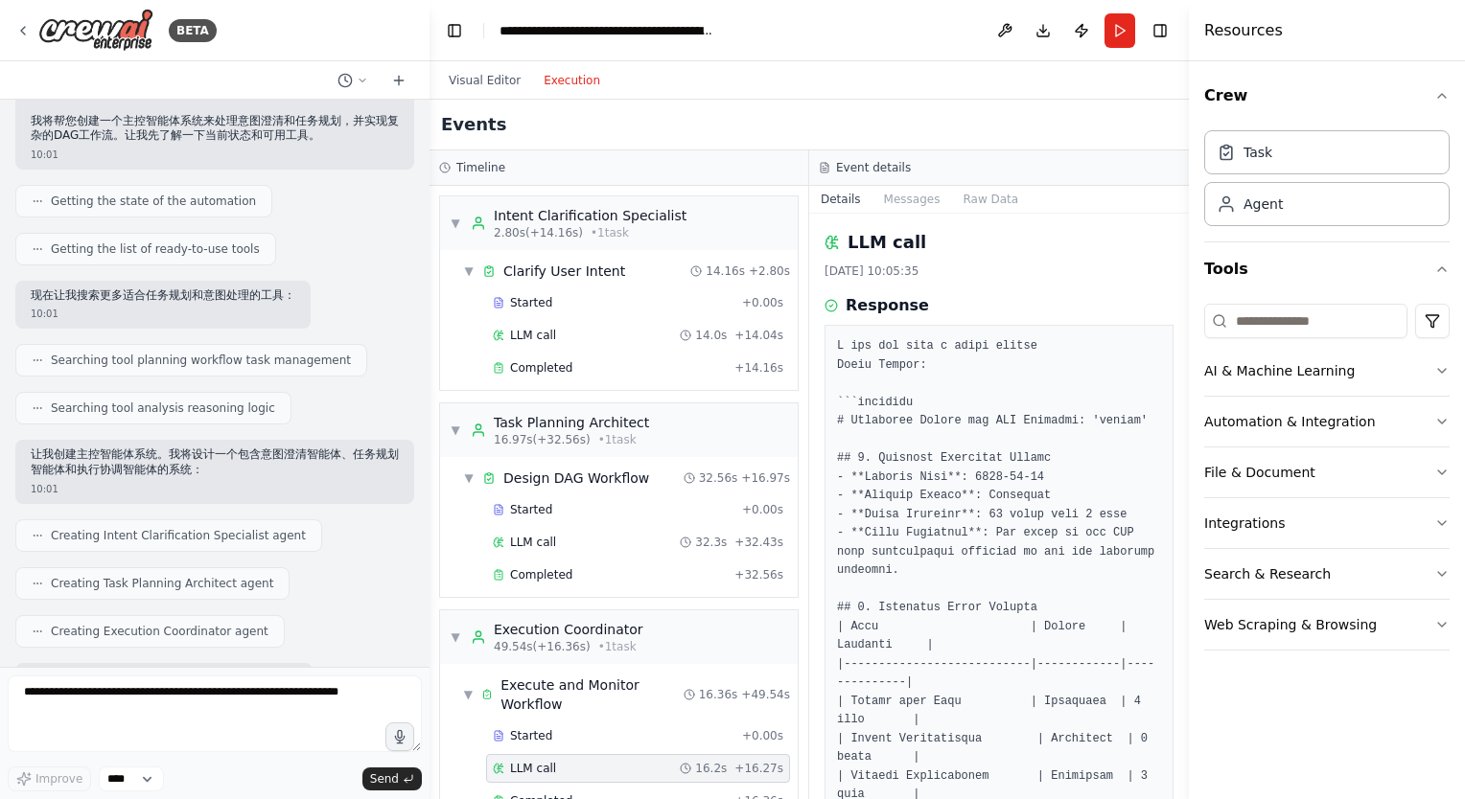
scroll to position [0, 0]
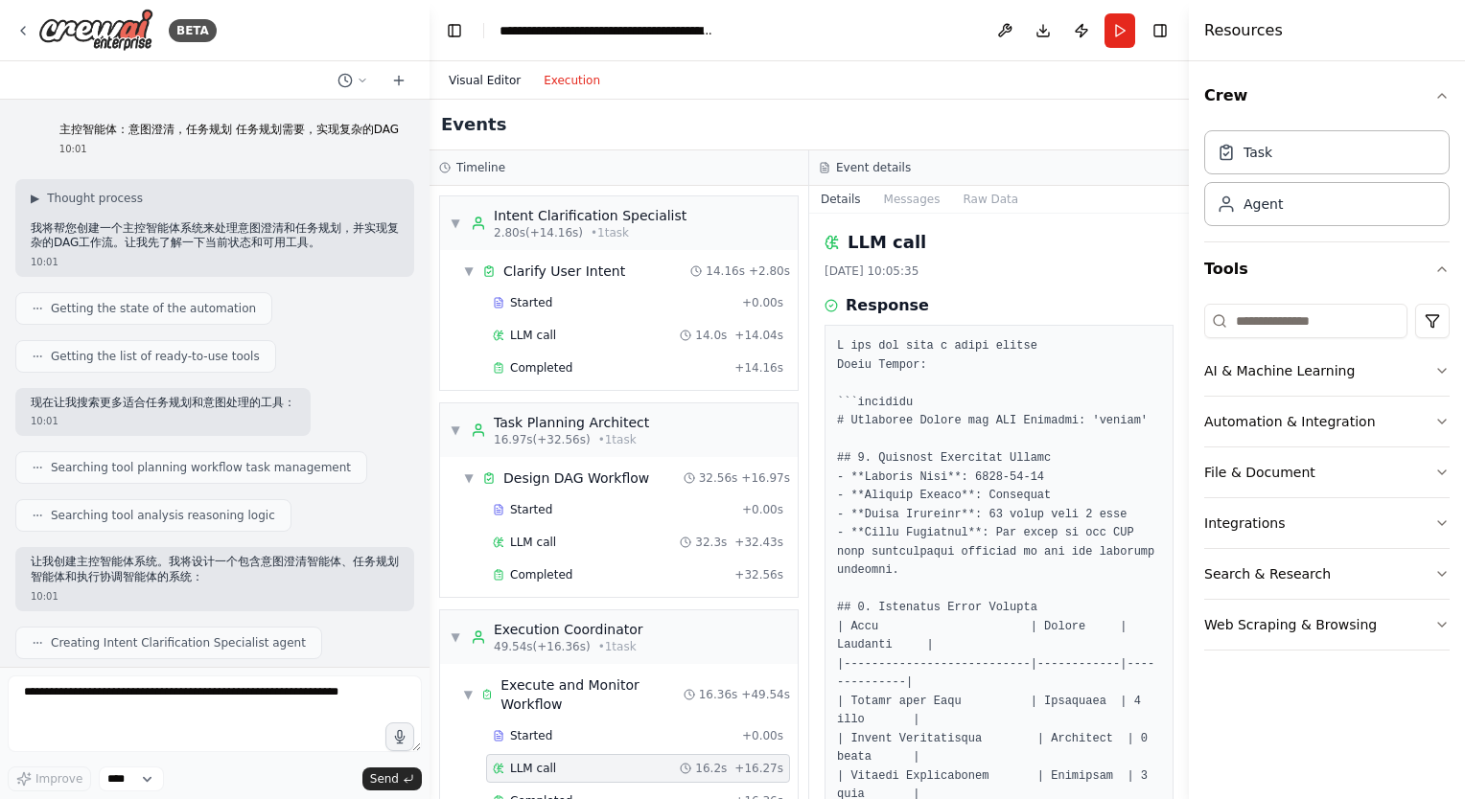
click at [491, 83] on button "Visual Editor" at bounding box center [484, 80] width 95 height 23
click at [578, 89] on button "Execution" at bounding box center [572, 80] width 80 height 23
drag, startPoint x: 45, startPoint y: 129, endPoint x: 389, endPoint y: 129, distance: 344.1
click at [389, 129] on div "主控智能体：意图澄清，任务规划 任务规划需要，实现复杂的DAG 10:01" at bounding box center [229, 139] width 370 height 49
drag, startPoint x: 389, startPoint y: 129, endPoint x: 360, endPoint y: 130, distance: 28.8
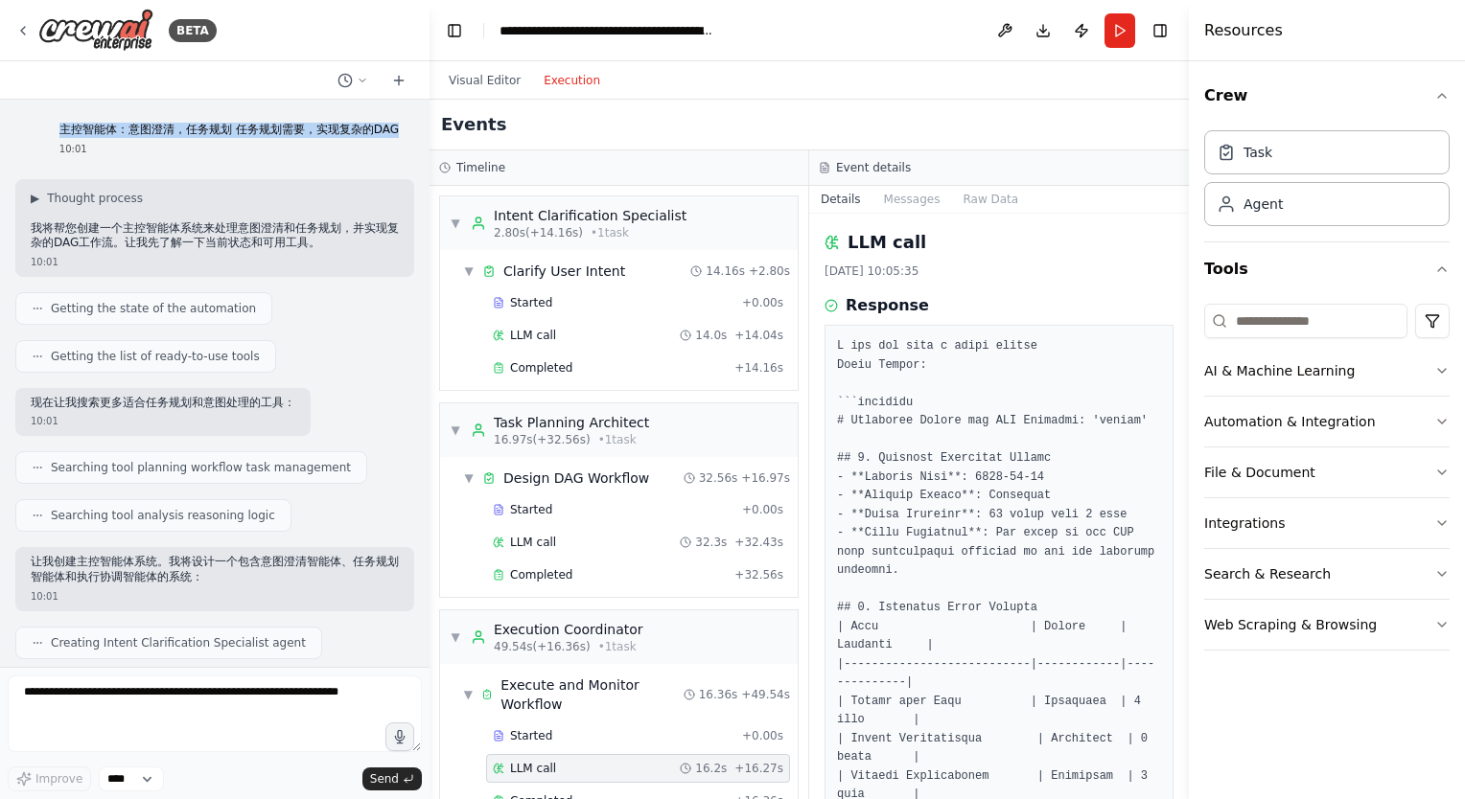
copy p "主控智能体：意图澄清，任务规划 任务规划需要，实现复杂的DAG"
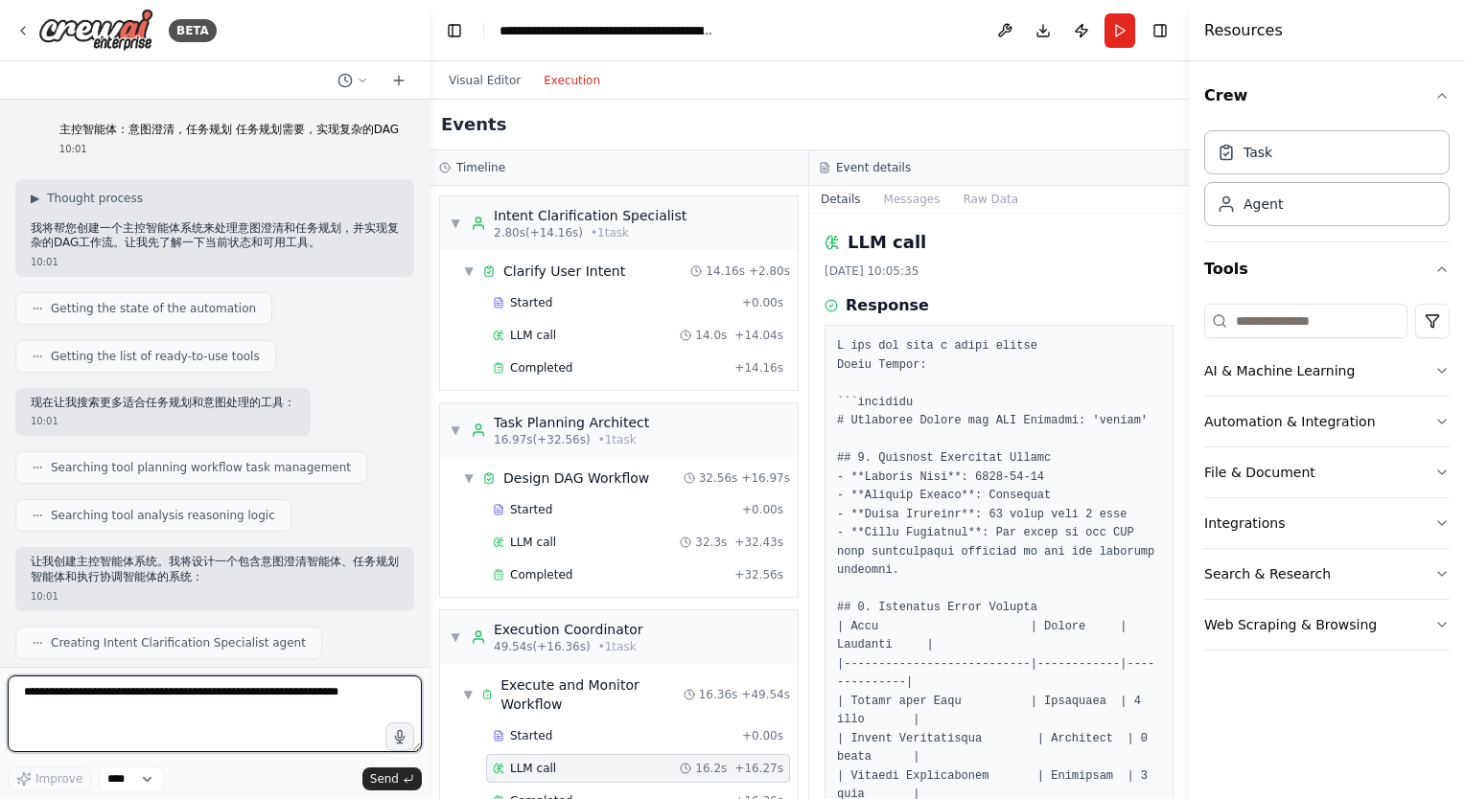
click at [87, 711] on textarea at bounding box center [215, 714] width 414 height 77
type textarea "*****"
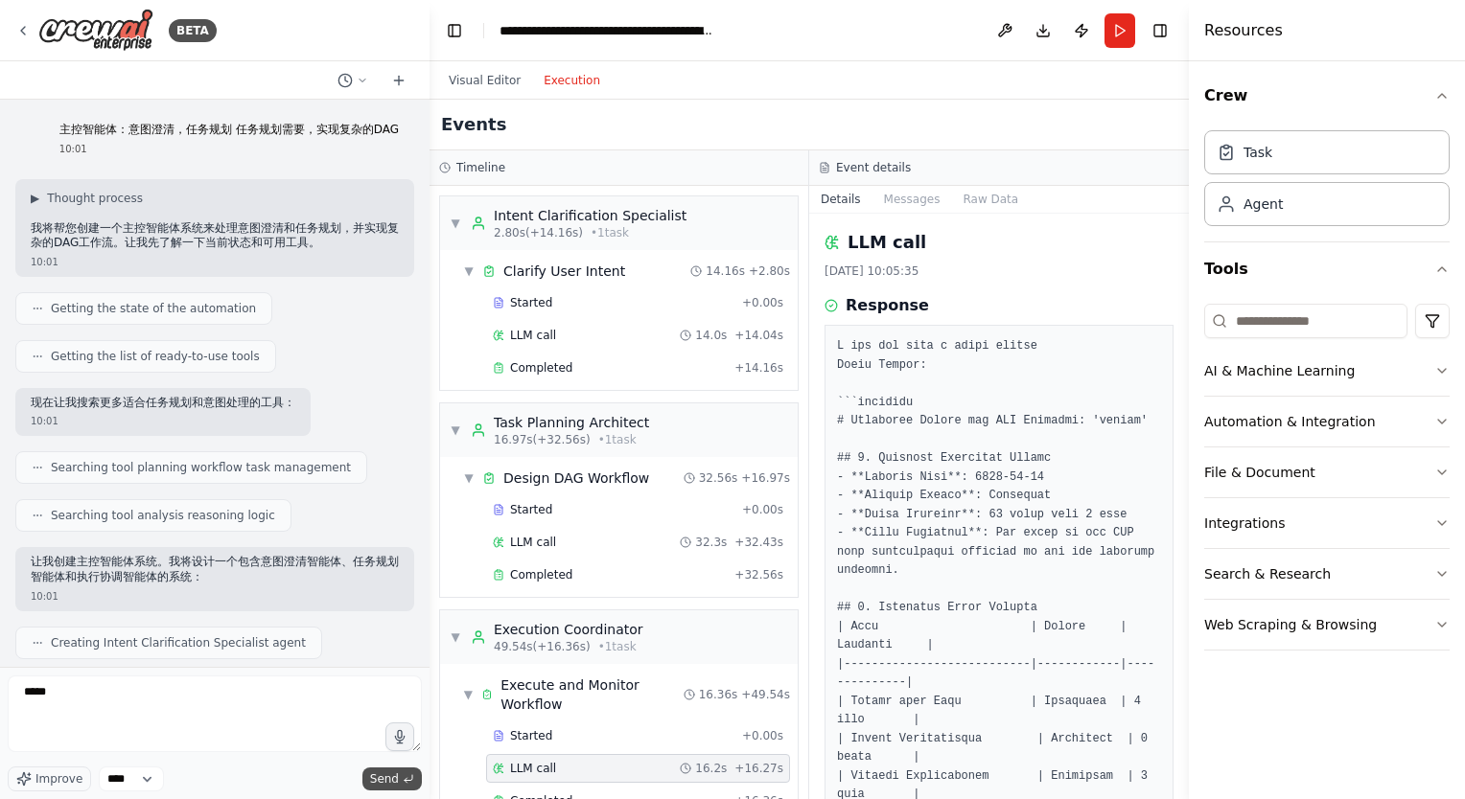
click at [392, 783] on span "Send" at bounding box center [384, 779] width 29 height 15
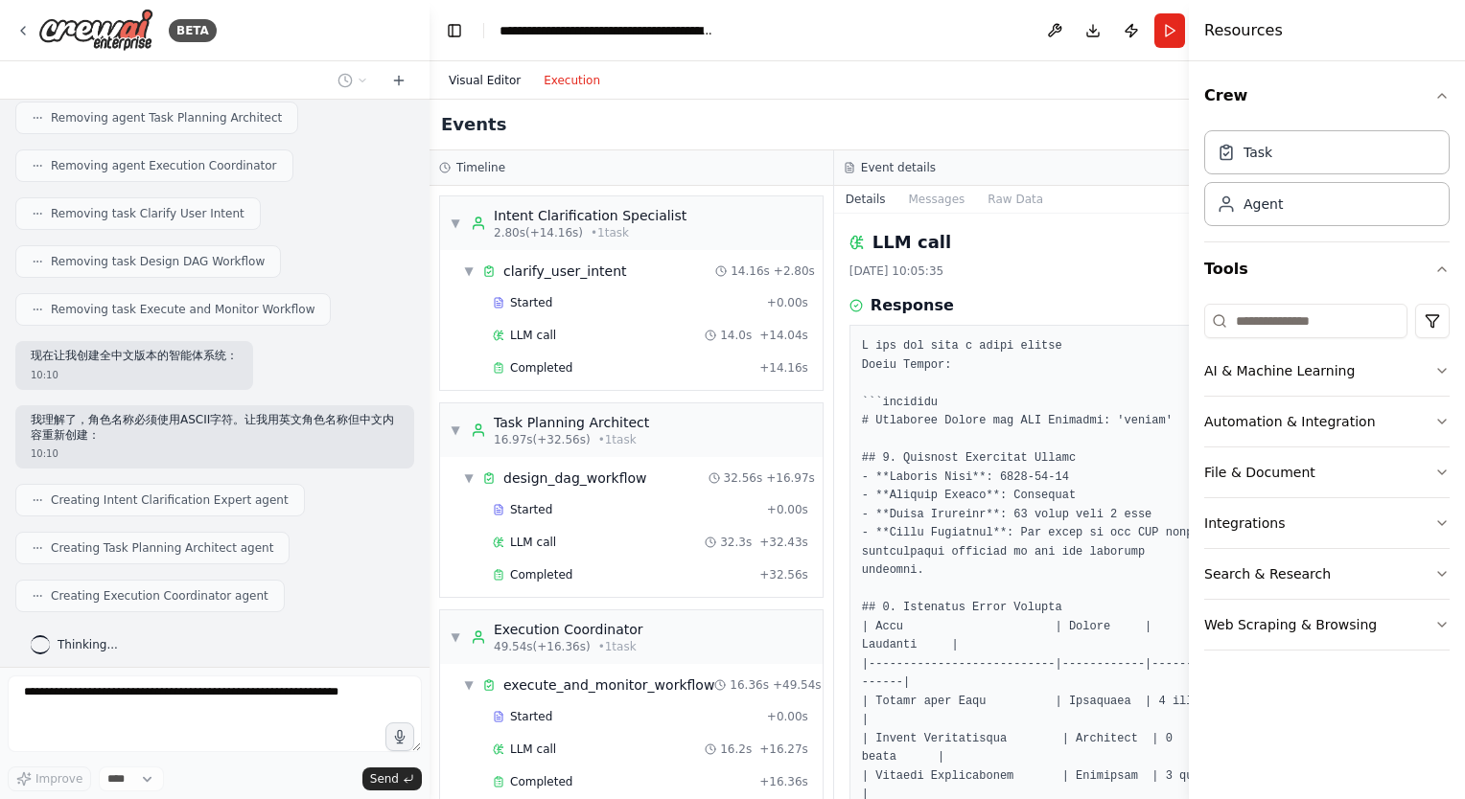
click at [488, 86] on button "Visual Editor" at bounding box center [484, 80] width 95 height 23
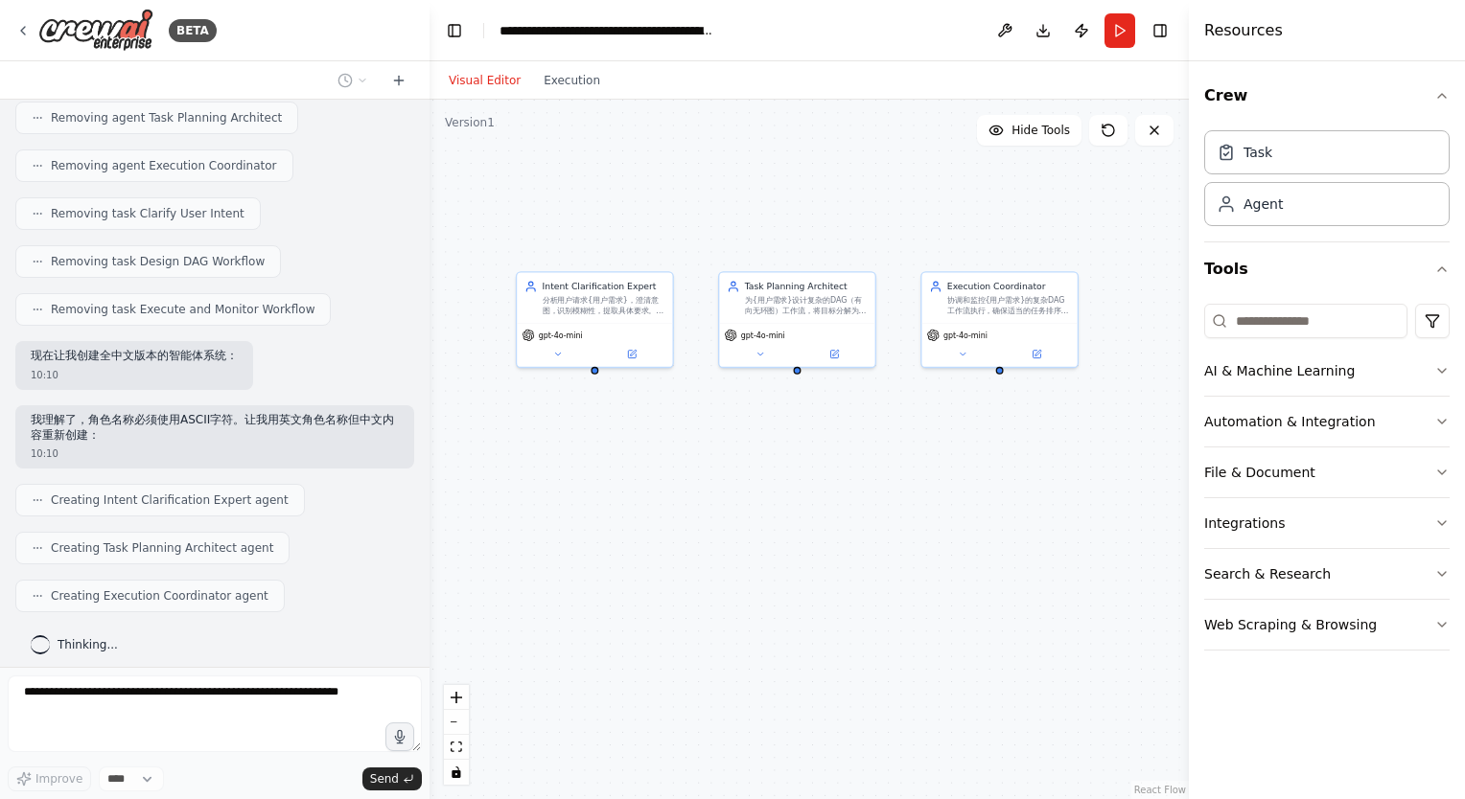
drag, startPoint x: 639, startPoint y: 466, endPoint x: 767, endPoint y: 557, distance: 156.7
click at [767, 557] on div "Intent Clarification Expert 分析用户请求{用户需求}，澄清意图，识别模糊性，提取具体要求。确保在任务规划开始前捕获所有必要的详细信…" at bounding box center [808, 450] width 759 height 700
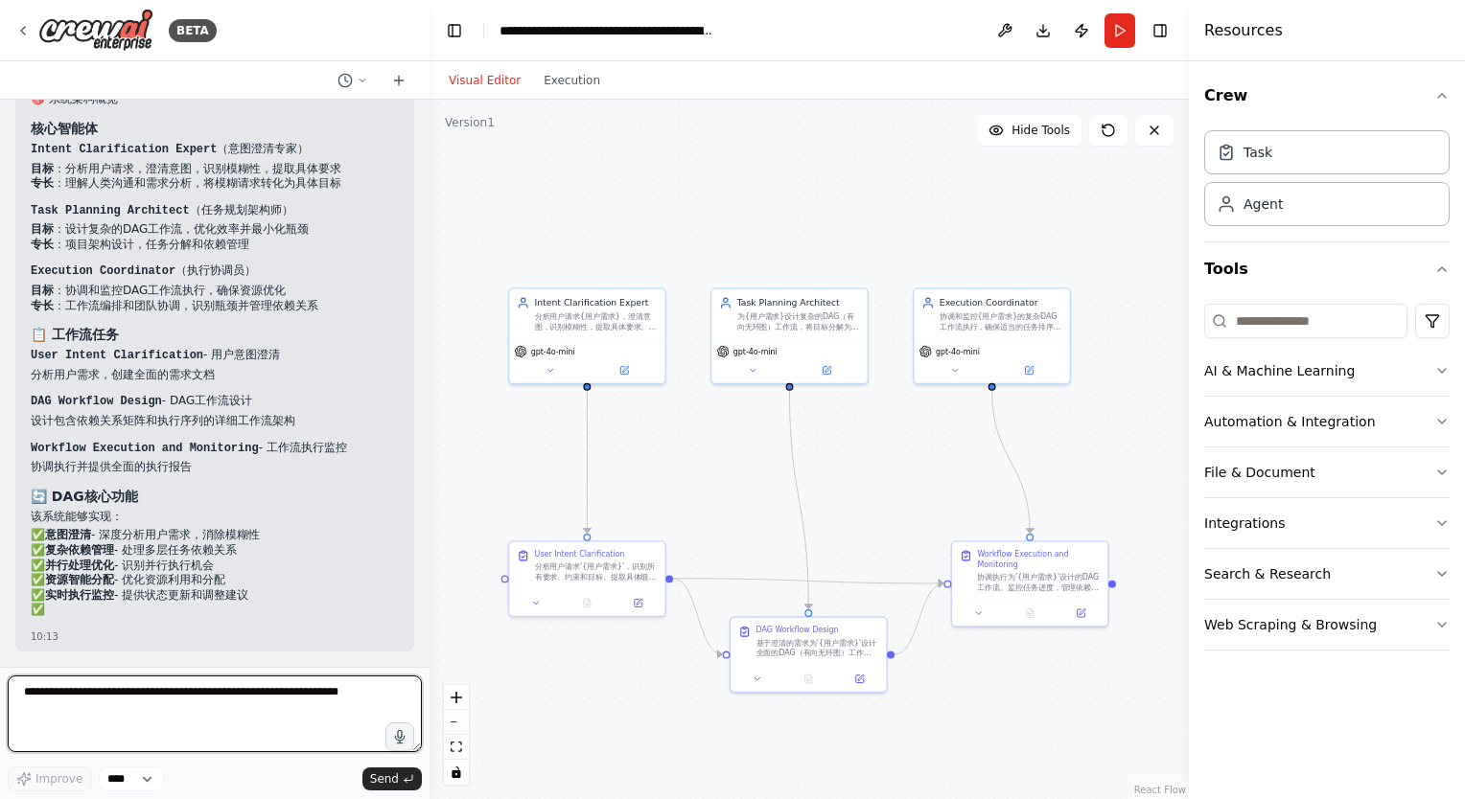
scroll to position [2982, 0]
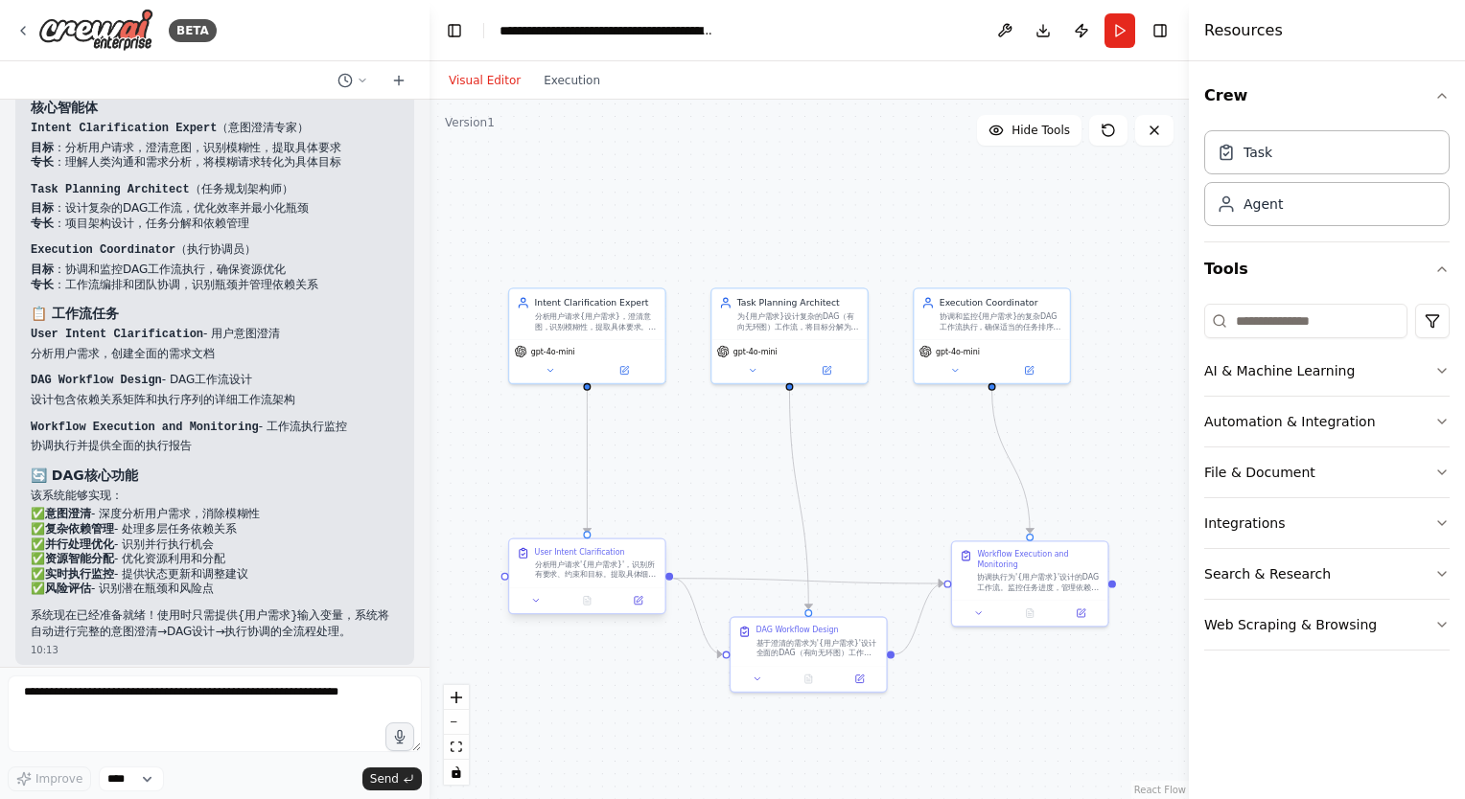
click at [602, 577] on div "分析用户请求'{用户需求}'，识别所有要求、约束和目标。提取具体细节，识别任何模糊或缺失的信息，并创建一份全面的需求文档，以指导任务规划过程。" at bounding box center [596, 570] width 123 height 20
click at [535, 604] on icon at bounding box center [536, 601] width 11 height 11
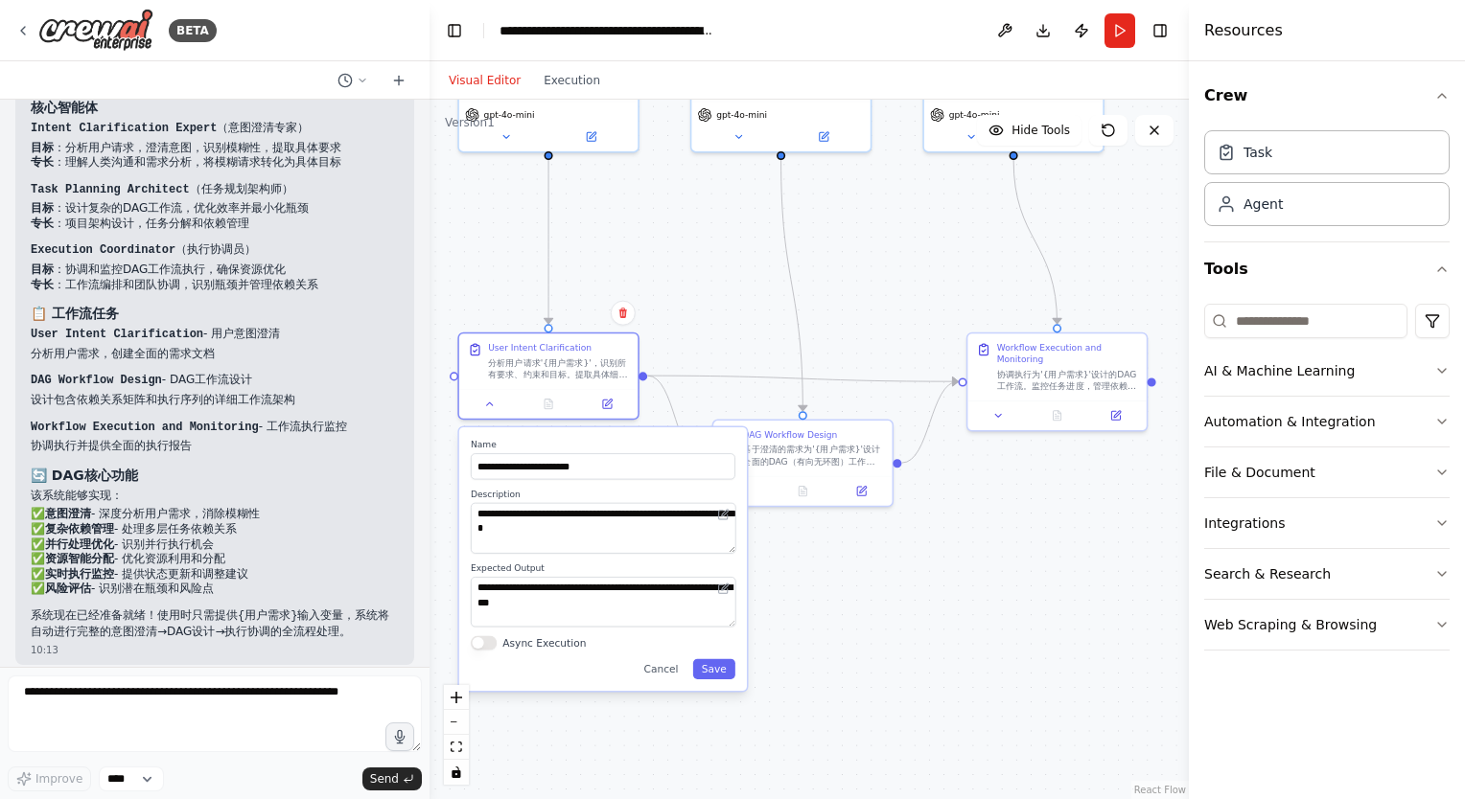
drag, startPoint x: 981, startPoint y: 766, endPoint x: 970, endPoint y: 577, distance: 189.2
click at [970, 577] on div ".deletable-edge-delete-btn { width: 20px; height: 20px; border: 0px solid #ffff…" at bounding box center [808, 450] width 759 height 700
click at [824, 458] on div "基于澄清的需求为'{用户需求}'设计全面的DAG（有向无环图）工作流，将项目分解为具体的、相互关联的任务。定义任务依赖关系、资源需求、执行顺序和并行处理机会。…" at bounding box center [812, 452] width 141 height 23
click at [745, 489] on icon at bounding box center [744, 489] width 12 height 12
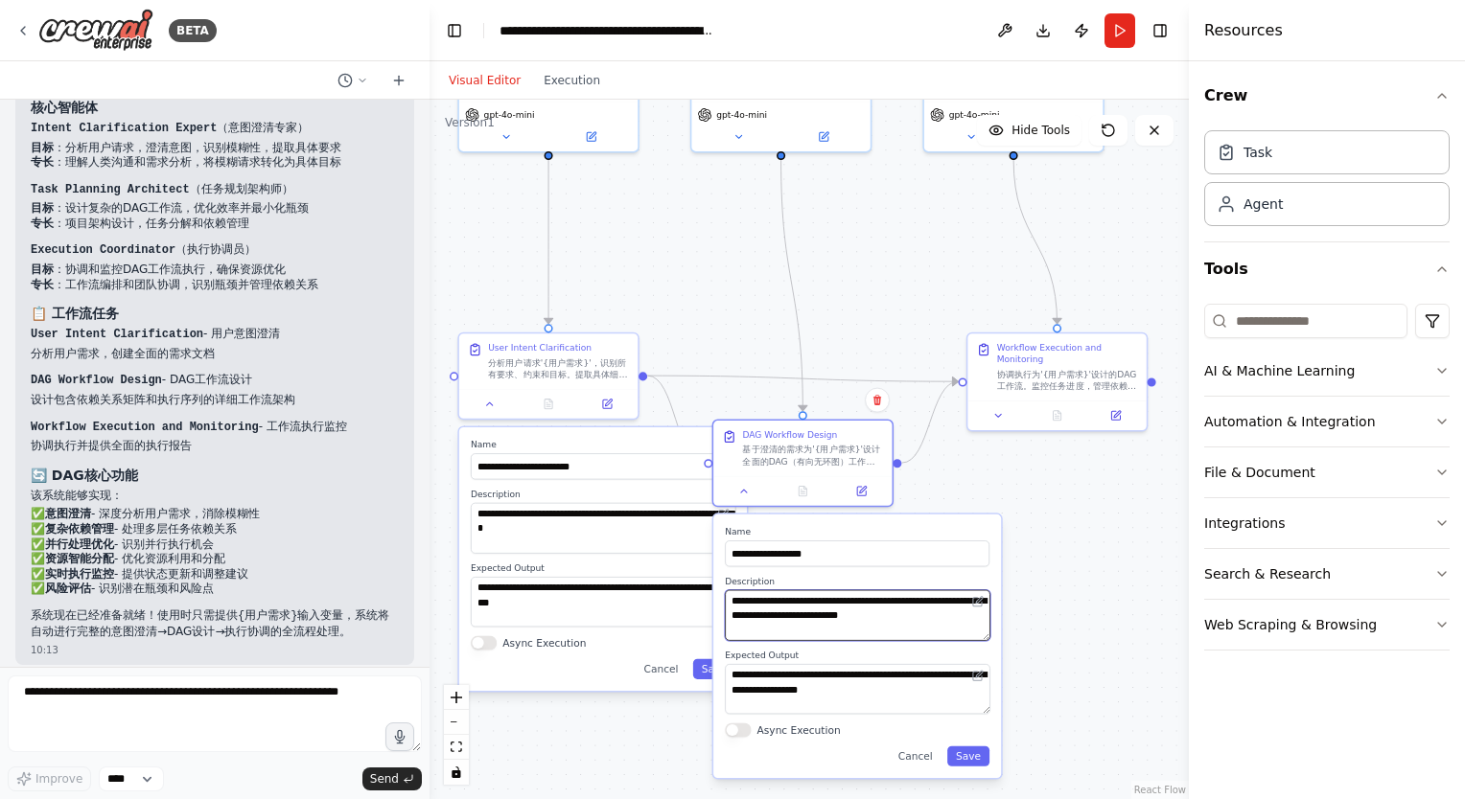
drag, startPoint x: 865, startPoint y: 597, endPoint x: 893, endPoint y: 599, distance: 28.8
click at [893, 599] on textarea "**********" at bounding box center [857, 615] width 265 height 51
click at [811, 611] on textarea "**********" at bounding box center [857, 615] width 265 height 51
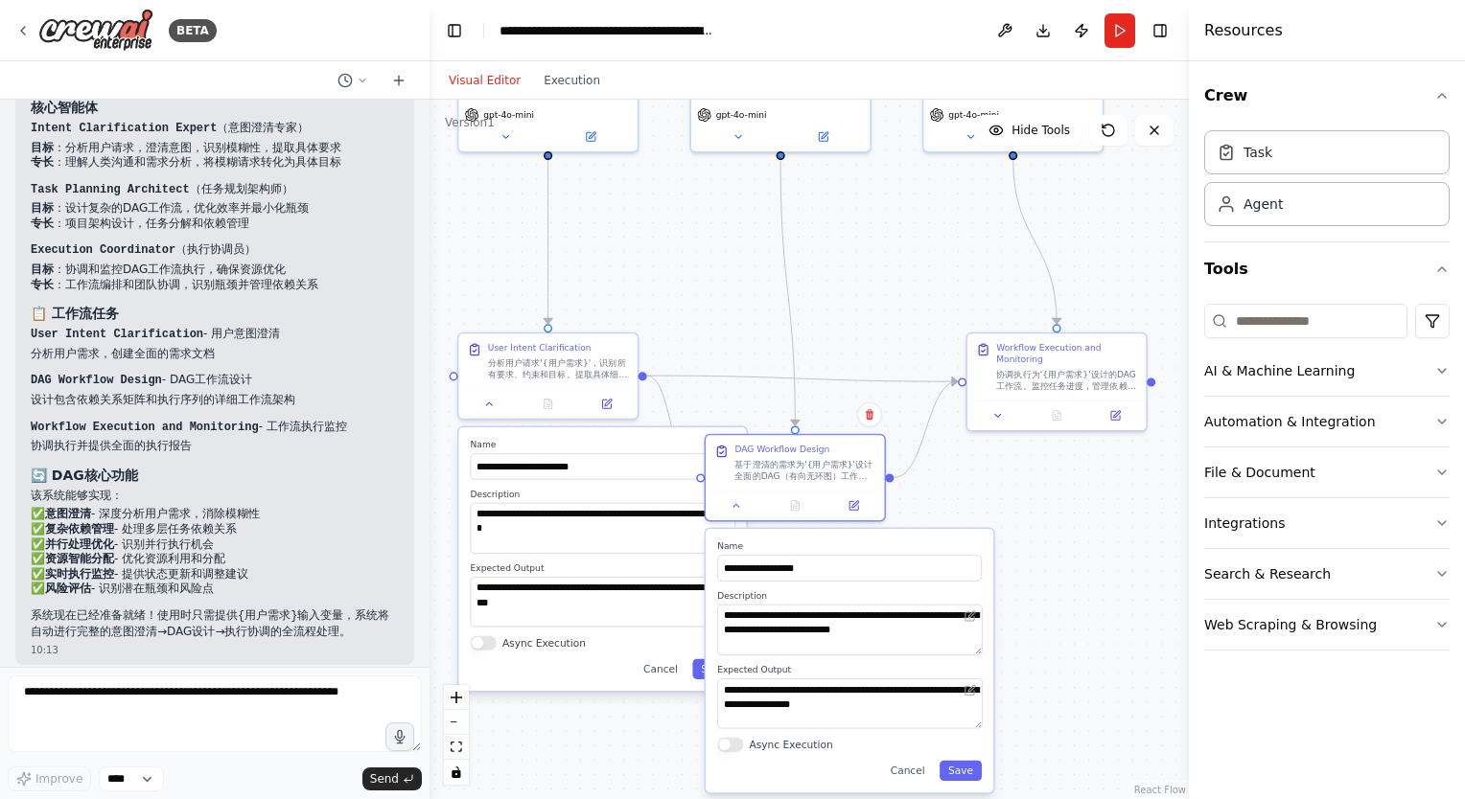
drag, startPoint x: 982, startPoint y: 681, endPoint x: 981, endPoint y: 691, distance: 10.6
click at [981, 691] on div "**********" at bounding box center [849, 704] width 265 height 51
click at [1051, 372] on div "协调执行为'{用户需求}'设计的DAG工作流。监控任务进度，管理依赖关系，确保适当的排序，并优化资源利用。提供定期状态更新，并处理执行过程中的任何工作流调整或…" at bounding box center [1066, 377] width 141 height 23
click at [999, 416] on icon at bounding box center [998, 413] width 12 height 12
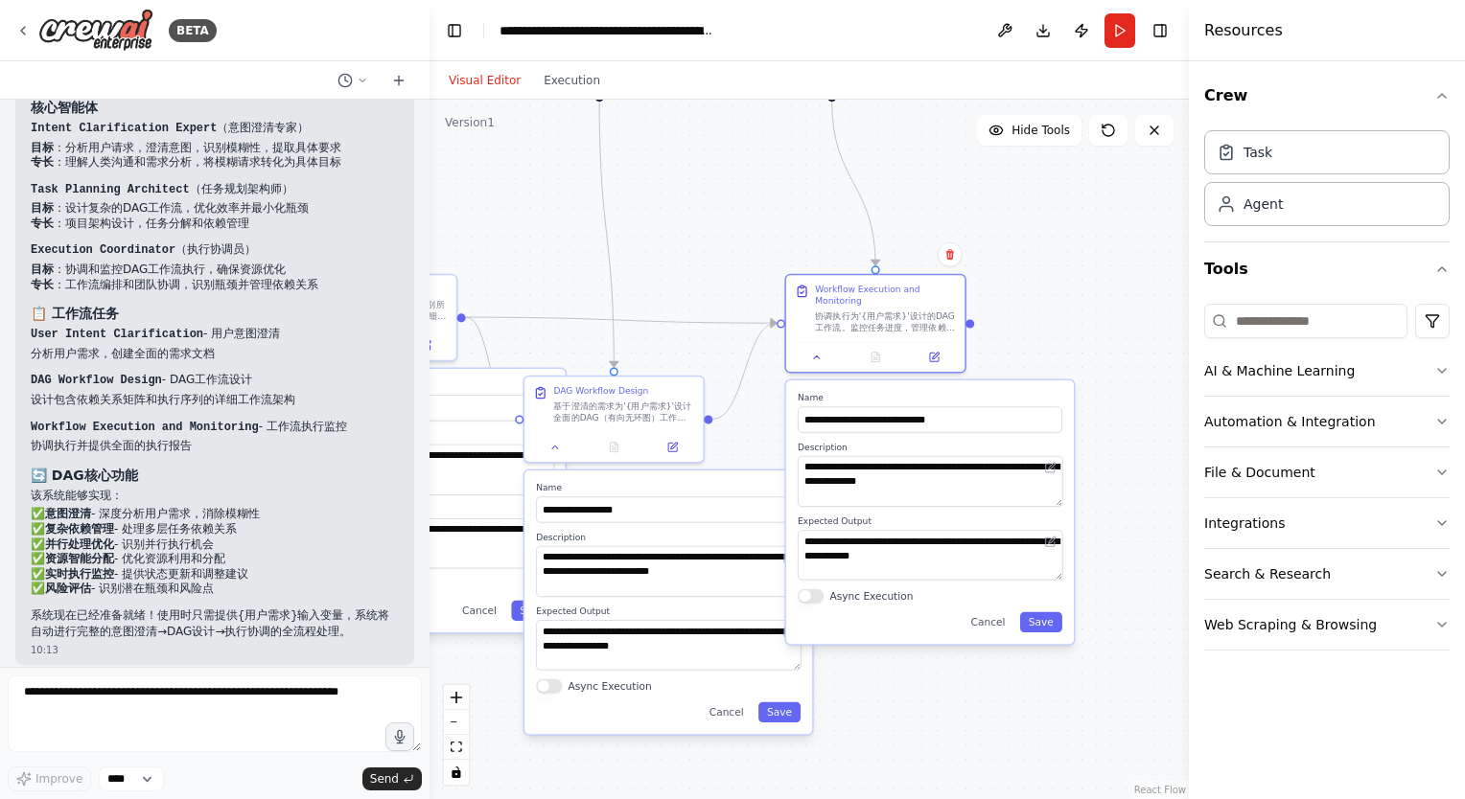
drag, startPoint x: 924, startPoint y: 485, endPoint x: 734, endPoint y: 431, distance: 197.2
click at [734, 431] on div ".deletable-edge-delete-btn { width: 20px; height: 20px; border: 0px solid #ffff…" at bounding box center [808, 450] width 759 height 700
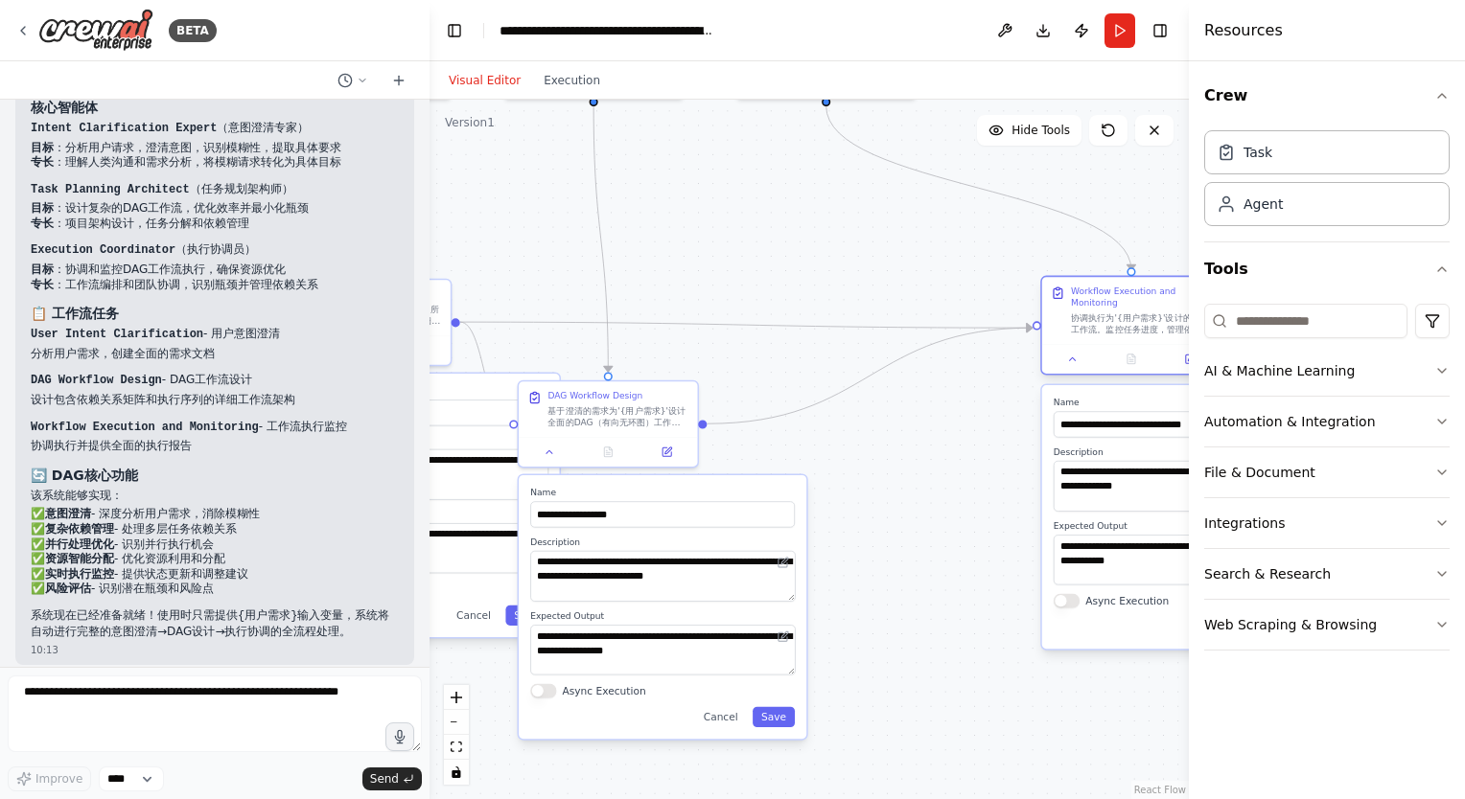
drag, startPoint x: 882, startPoint y: 309, endPoint x: 1066, endPoint y: 330, distance: 185.2
click at [1149, 314] on div "Workflow Execution and Monitoring 协调执行为'{用户需求}'设计的DAG工作流。监控任务进度，管理依赖关系，确保适当的排序，…" at bounding box center [1141, 311] width 141 height 50
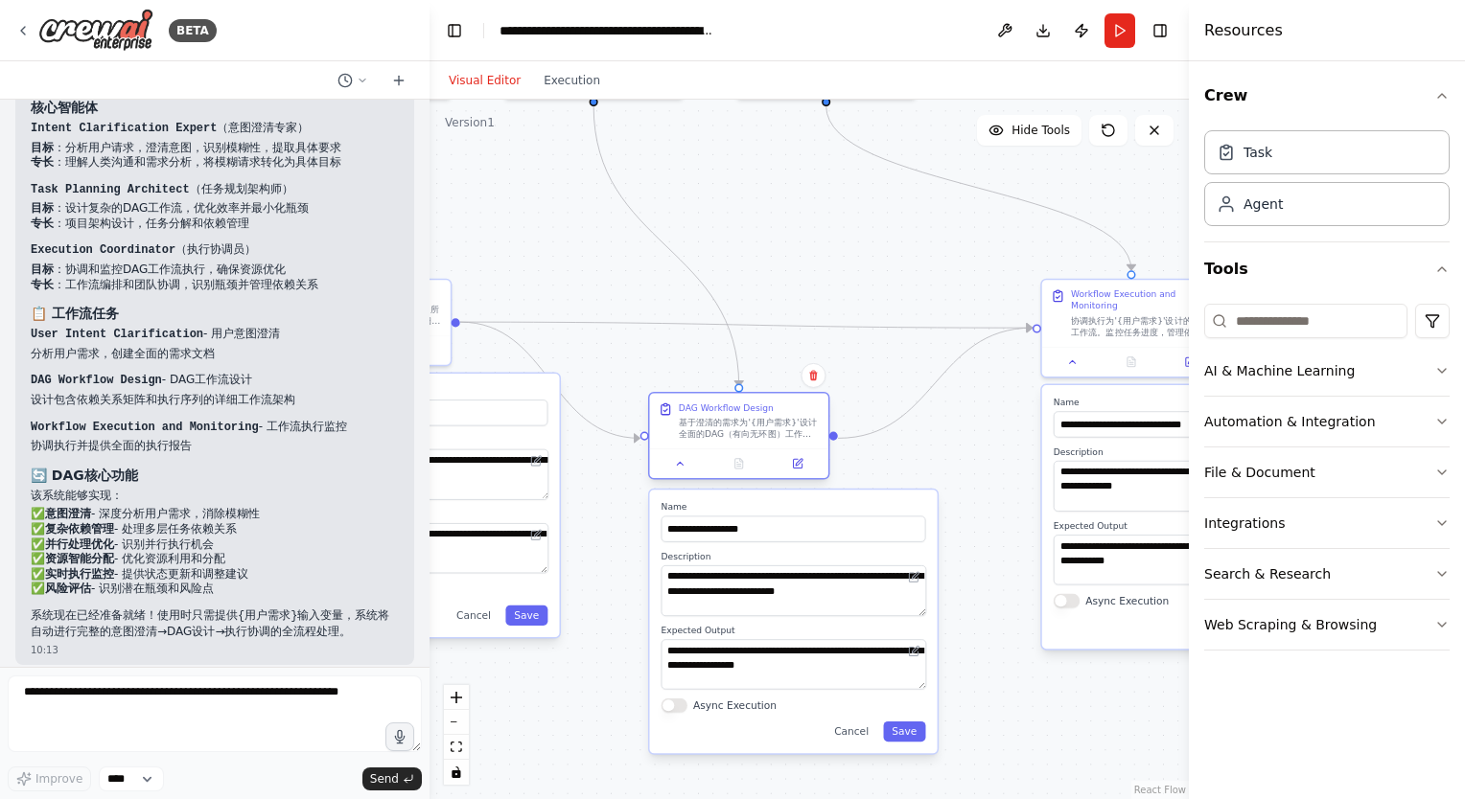
drag, startPoint x: 619, startPoint y: 408, endPoint x: 750, endPoint y: 417, distance: 131.6
click at [750, 417] on div "基于澄清的需求为'{用户需求}'设计全面的DAG（有向无环图）工作流，将项目分解为具体的、相互关联的任务。定义任务依赖关系、资源需求、执行顺序和并行处理机会。…" at bounding box center [749, 428] width 141 height 23
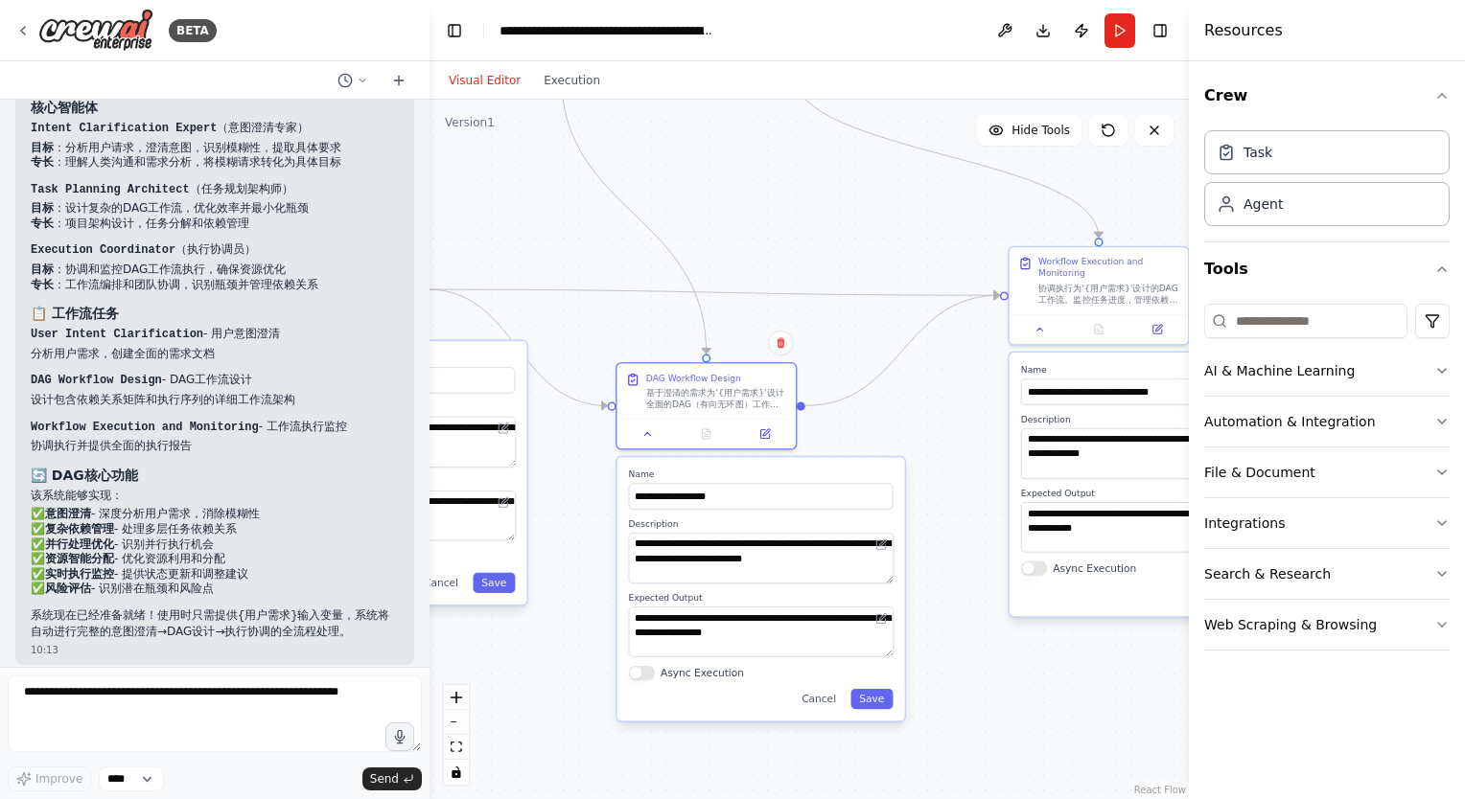
drag, startPoint x: 1017, startPoint y: 696, endPoint x: 941, endPoint y: 684, distance: 76.6
click at [943, 670] on div ".deletable-edge-delete-btn { width: 20px; height: 20px; border: 0px solid #ffff…" at bounding box center [808, 450] width 759 height 700
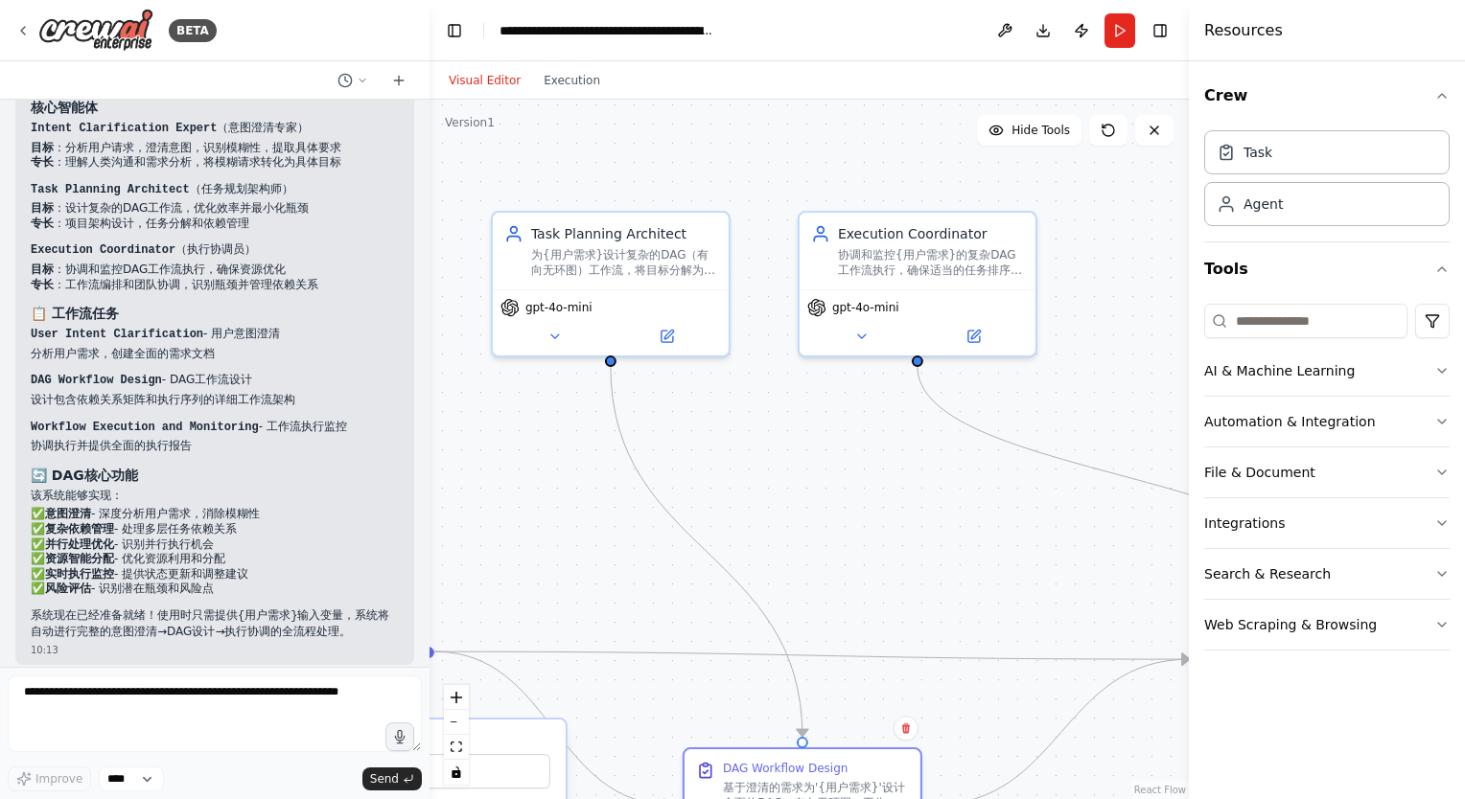
drag, startPoint x: 674, startPoint y: 186, endPoint x: 876, endPoint y: 519, distance: 390.1
click at [876, 519] on div ".deletable-edge-delete-btn { width: 20px; height: 20px; border: 0px solid #ffff…" at bounding box center [808, 450] width 759 height 700
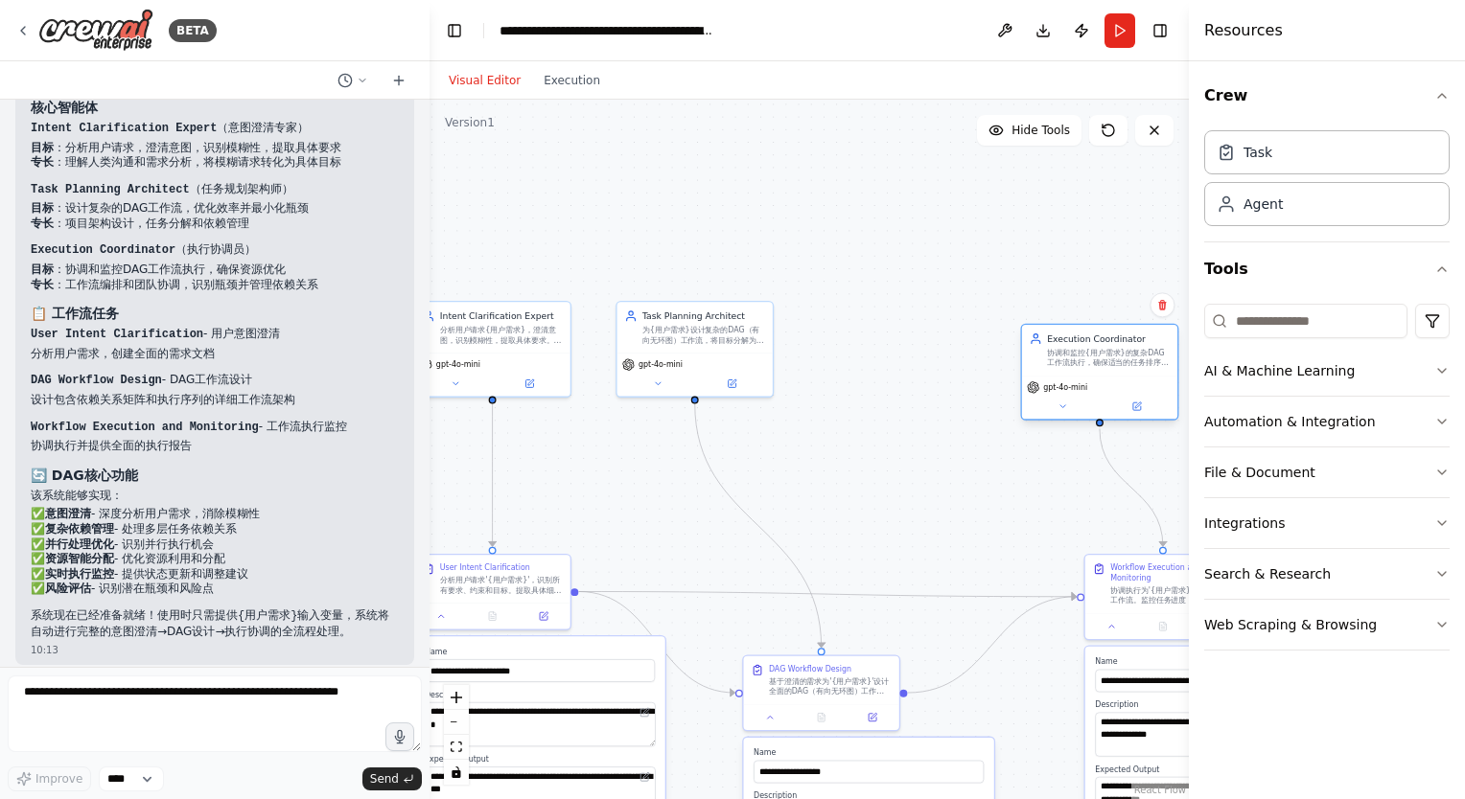
drag, startPoint x: 873, startPoint y: 340, endPoint x: 1073, endPoint y: 368, distance: 202.2
click at [1073, 368] on div "Execution Coordinator 协调和监控{用户需求}的复杂DAG工作流执行，确保适当的任务排序、依赖关系解析和资源优化。提供实时状态更新并处理执…" at bounding box center [1099, 350] width 155 height 51
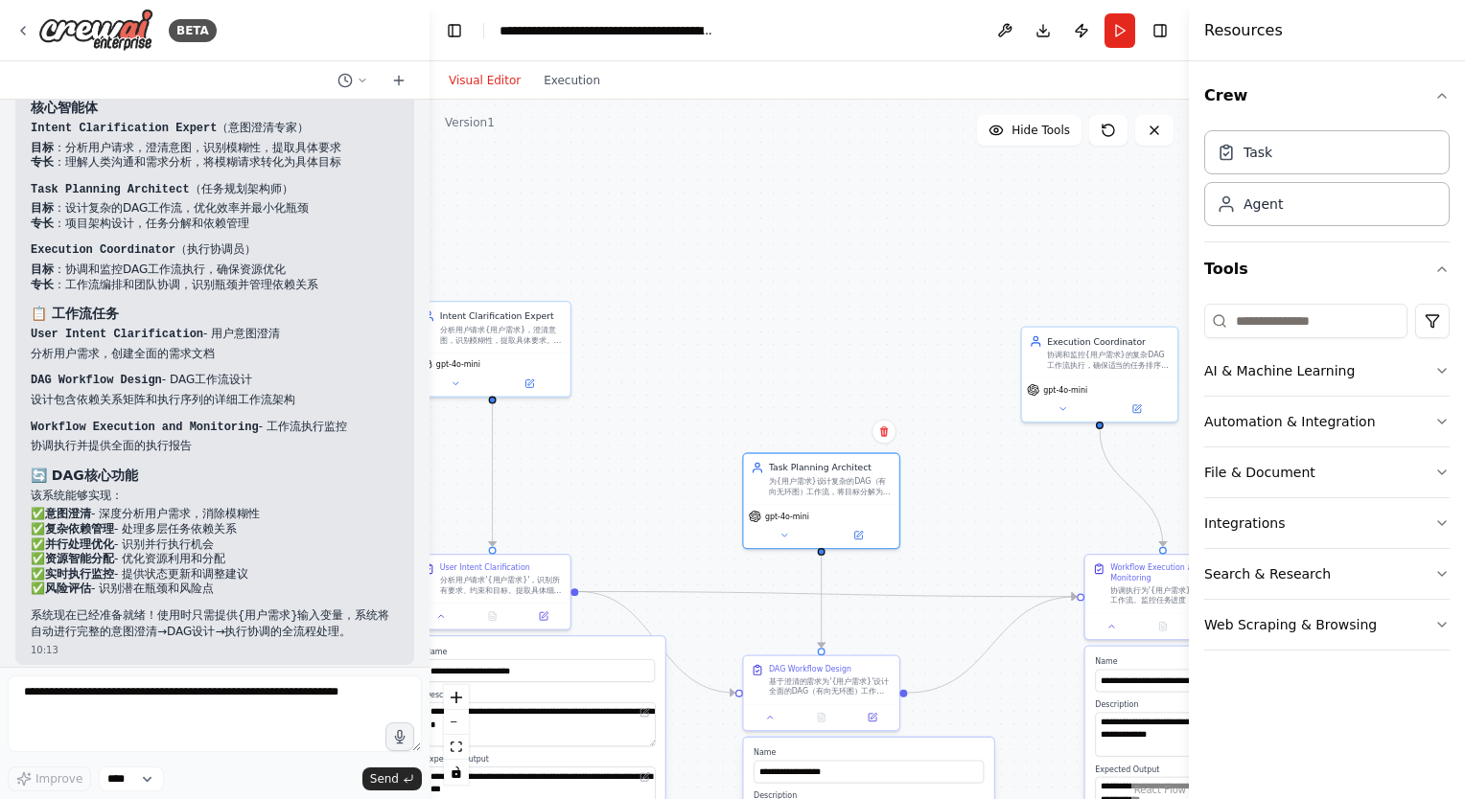
drag, startPoint x: 686, startPoint y: 335, endPoint x: 932, endPoint y: 450, distance: 271.0
click at [816, 484] on div "为{用户需求}设计复杂的DAG（有向无环图）工作流，将目标分解为相互关联的任务，包含适当的依赖关系、资源分配和执行顺序。创建优化效率并最小化瓶颈的详细执行计划。" at bounding box center [830, 486] width 123 height 20
drag, startPoint x: 1084, startPoint y: 365, endPoint x: 1032, endPoint y: 487, distance: 132.3
click at [1032, 487] on div "协调和监控{用户需求}的复杂DAG工作流执行，确保适当的任务排序、依赖关系解析和资源优化。提供实时状态更新并处理执行过程中的工作流调整需求。" at bounding box center [1057, 484] width 123 height 20
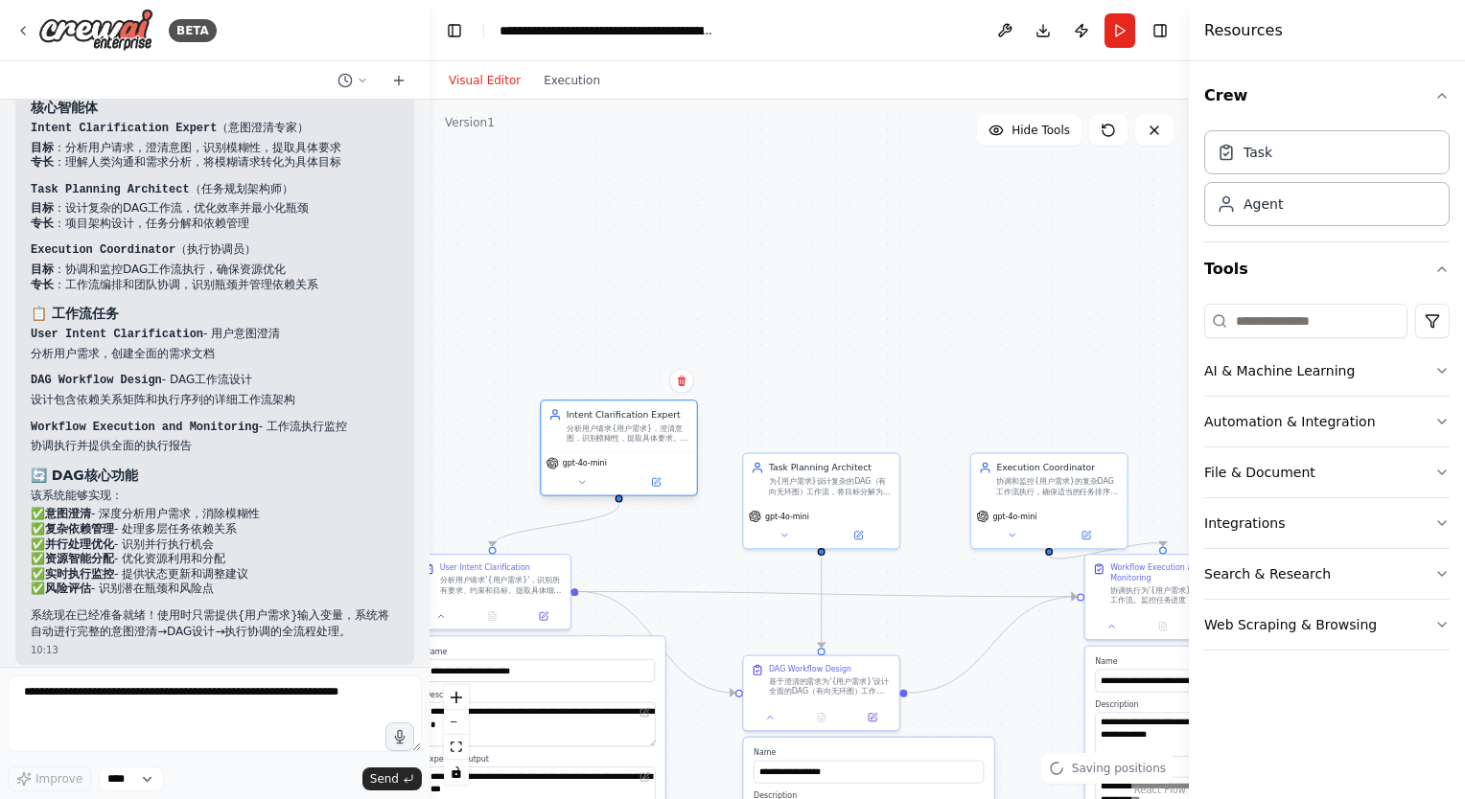
drag, startPoint x: 517, startPoint y: 347, endPoint x: 643, endPoint y: 447, distance: 161.1
click at [643, 447] on div "Intent Clarification Expert 分析用户请求{用户需求}，澄清意图，识别模糊性，提取具体要求。确保在任务规划开始前捕获所有必要的详细信…" at bounding box center [618, 426] width 155 height 51
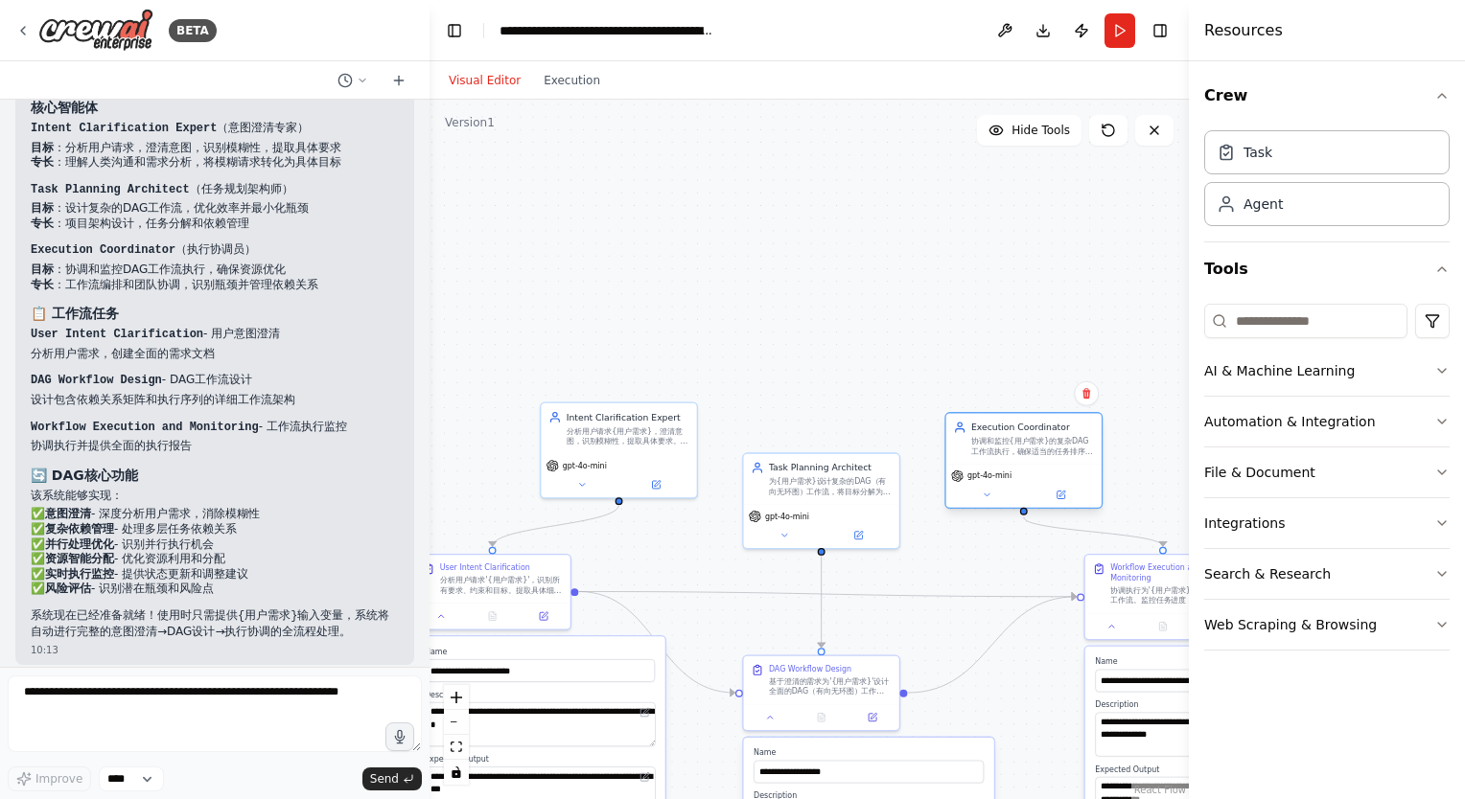
drag, startPoint x: 1029, startPoint y: 519, endPoint x: 1004, endPoint y: 477, distance: 49.0
click at [1004, 477] on div "gpt-4o-mini" at bounding box center [1023, 486] width 155 height 44
click at [226, 466] on h3 "🔄 DAG核心功能" at bounding box center [215, 475] width 368 height 19
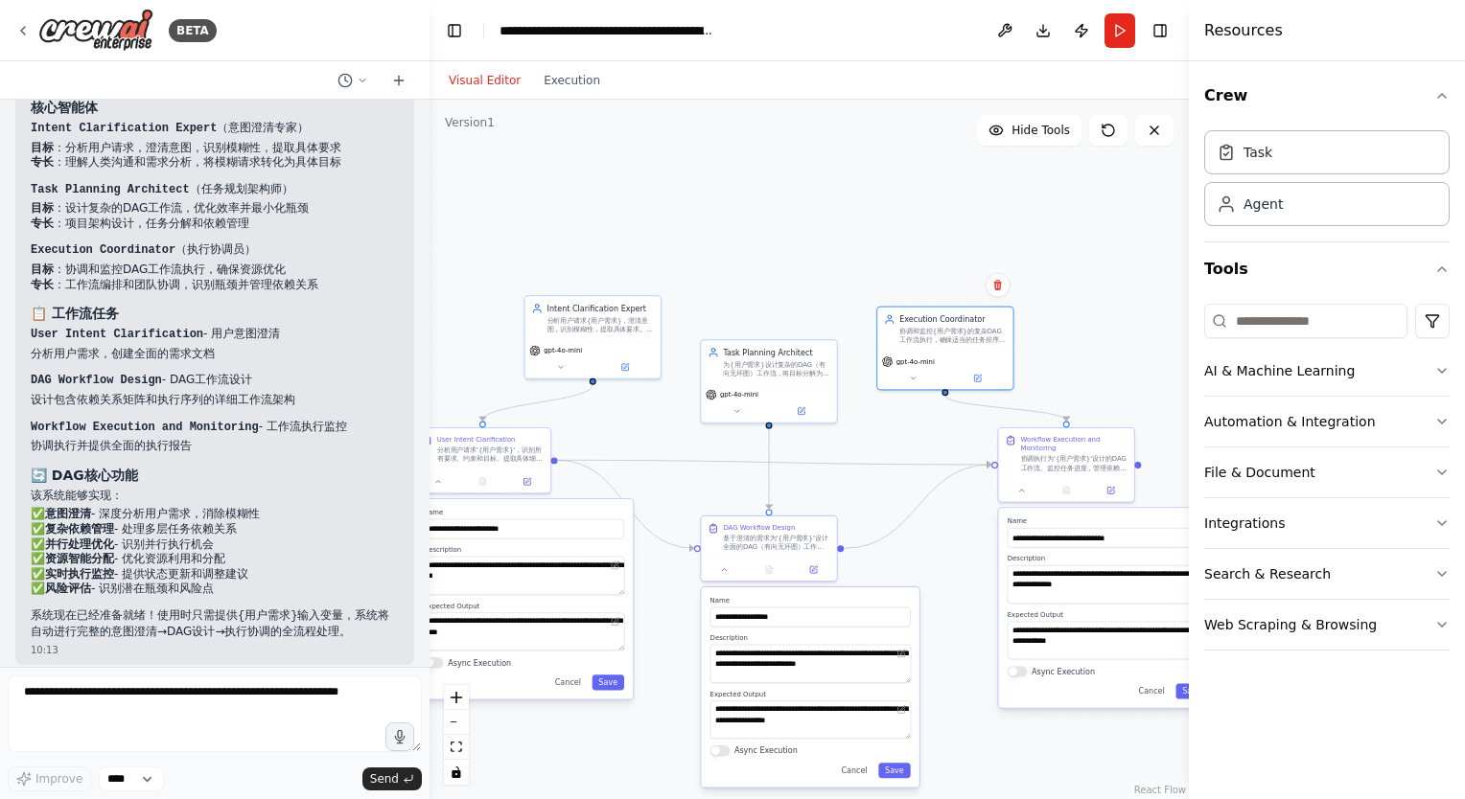
drag, startPoint x: 685, startPoint y: 408, endPoint x: 703, endPoint y: 246, distance: 162.9
click at [703, 246] on div ".deletable-edge-delete-btn { width: 20px; height: 20px; border: 0px solid #ffff…" at bounding box center [808, 450] width 759 height 700
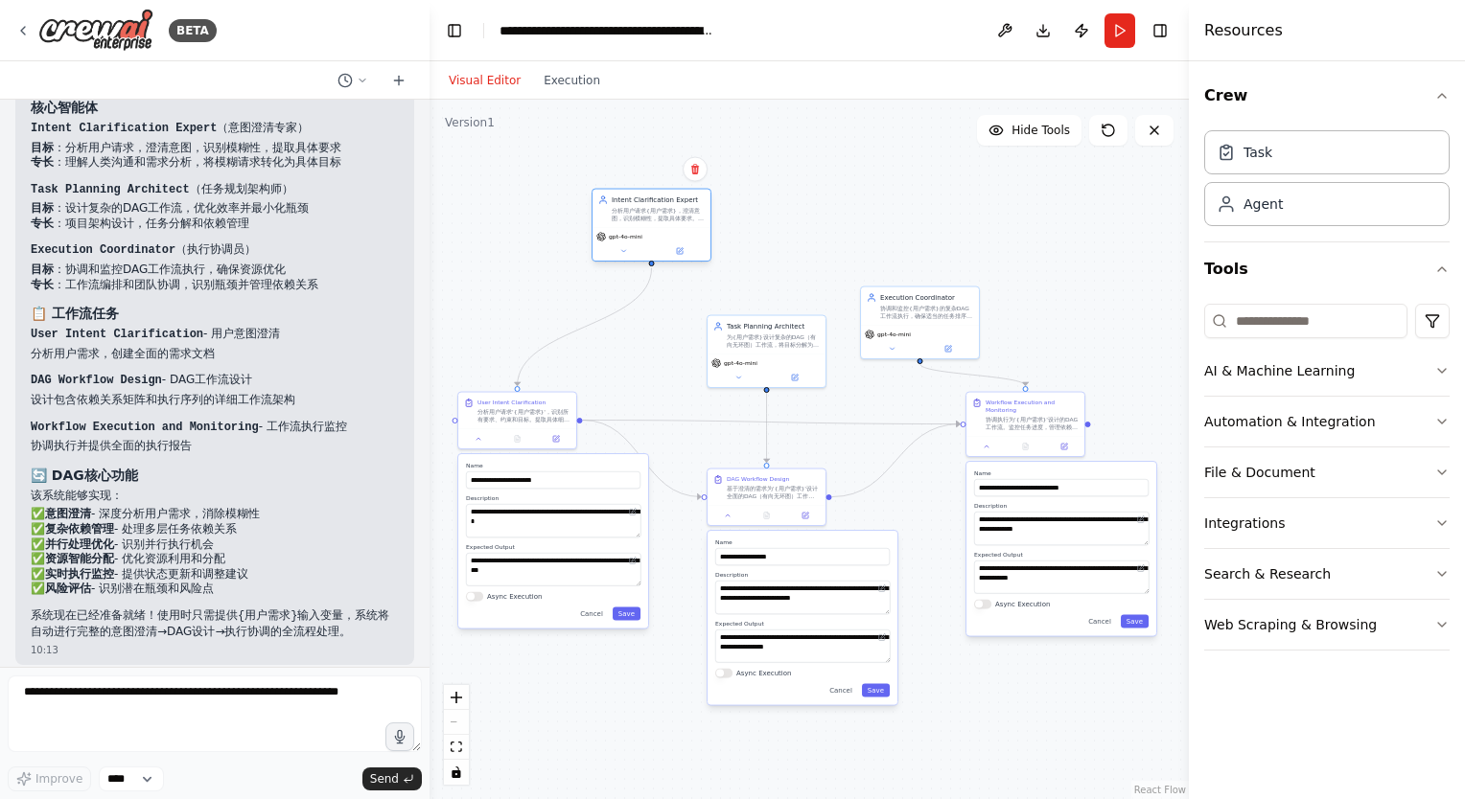
drag, startPoint x: 623, startPoint y: 307, endPoint x: 658, endPoint y: 217, distance: 96.8
click at [658, 217] on div "分析用户请求{用户需求}，澄清意图，识别模糊性，提取具体要求。确保在任务规划开始前捕获所有必要的详细信息。" at bounding box center [658, 214] width 93 height 15
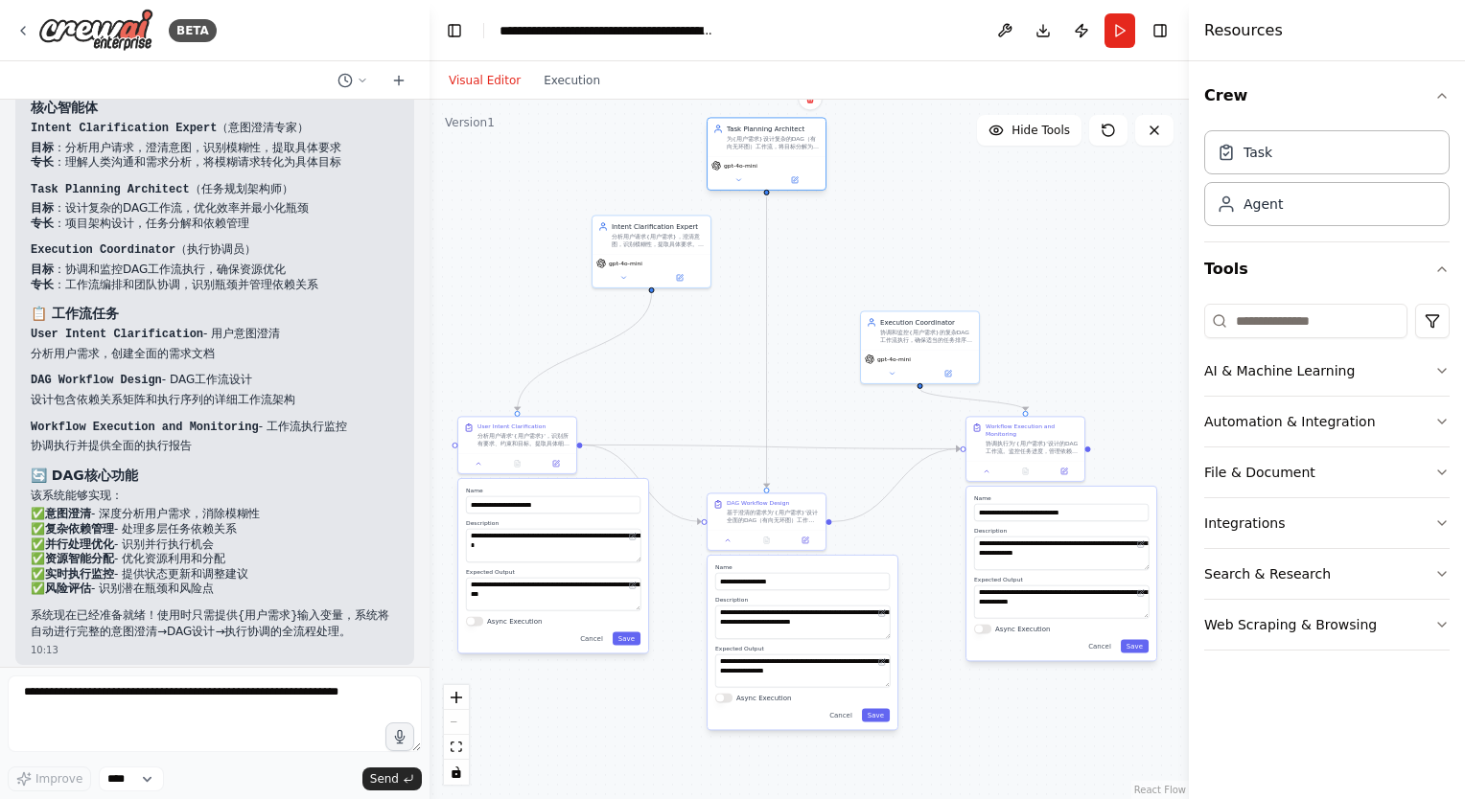
drag, startPoint x: 751, startPoint y: 353, endPoint x: 750, endPoint y: 160, distance: 192.7
click at [751, 159] on div "gpt-4o-mini" at bounding box center [766, 173] width 118 height 34
drag, startPoint x: 904, startPoint y: 339, endPoint x: 864, endPoint y: 239, distance: 108.4
click at [864, 239] on div "协调和监控{用户需求}的复杂DAG工作流执行，确保适当的任务排序、依赖关系解析和资源优化。提供实时状态更新并处理执行过程中的工作流调整需求。" at bounding box center [888, 238] width 93 height 15
click at [772, 518] on div "基于澄清的需求为'{用户需求}'设计全面的DAG（有向无环图）工作流，将项目分解为具体的、相互关联的任务。定义任务依赖关系、资源需求、执行顺序和并行处理机会。…" at bounding box center [773, 514] width 93 height 15
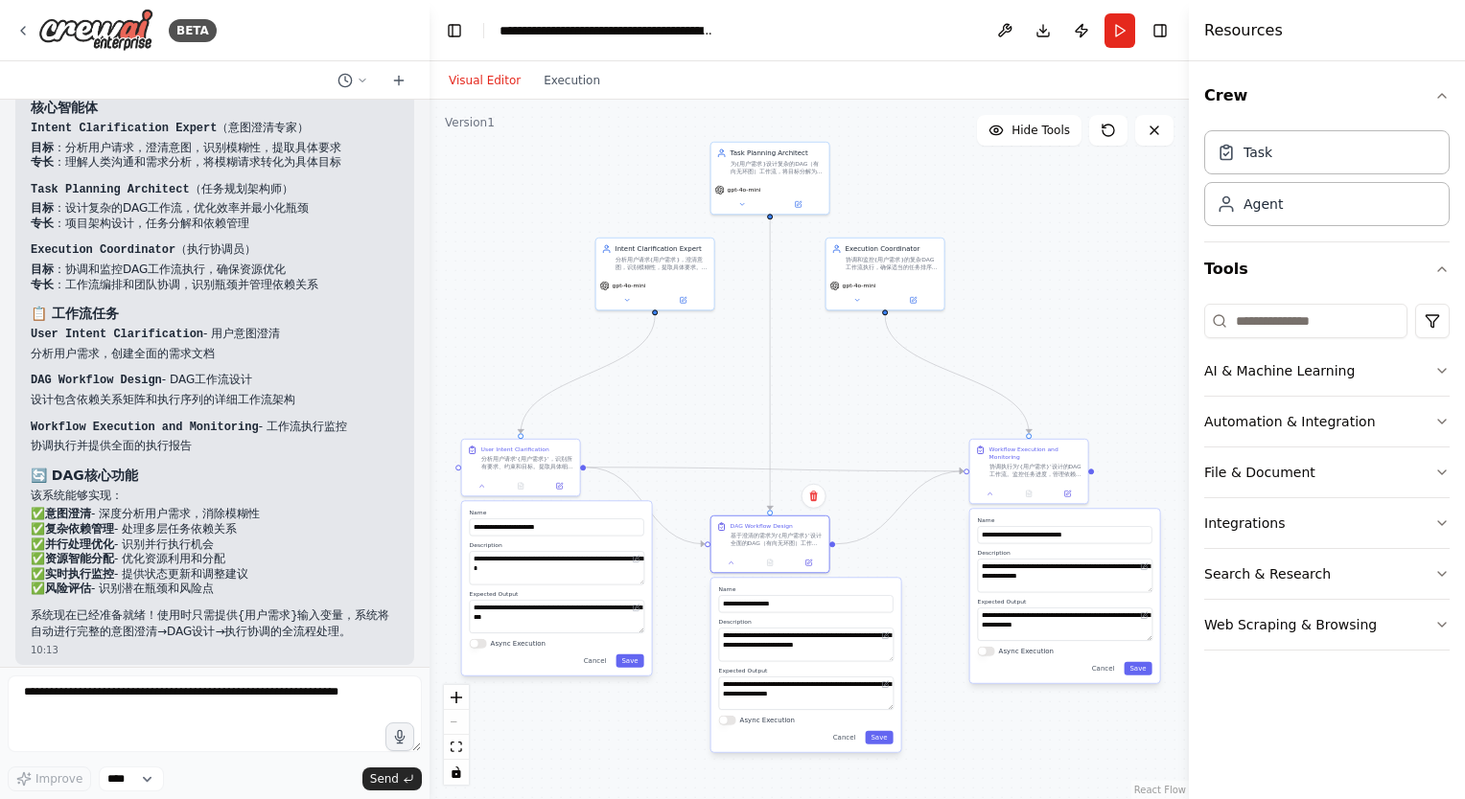
drag, startPoint x: 502, startPoint y: 314, endPoint x: 514, endPoint y: 332, distance: 20.7
click at [514, 332] on div ".deletable-edge-delete-btn { width: 20px; height: 20px; border: 0px solid #ffff…" at bounding box center [808, 450] width 759 height 700
click at [691, 398] on div ".deletable-edge-delete-btn { width: 20px; height: 20px; border: 0px solid #ffff…" at bounding box center [808, 450] width 759 height 700
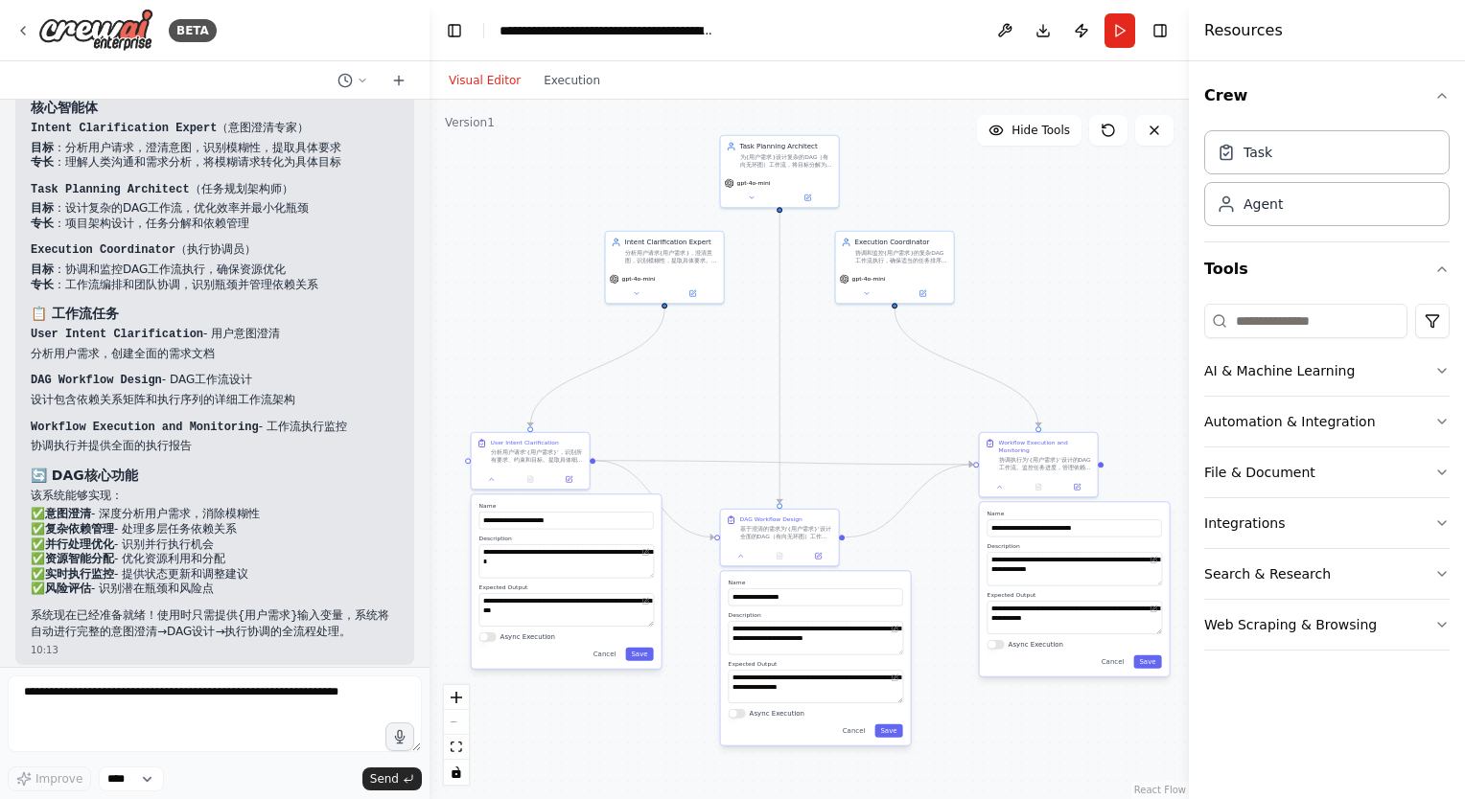
drag, startPoint x: 873, startPoint y: 397, endPoint x: 883, endPoint y: 390, distance: 11.7
click at [883, 390] on div ".deletable-edge-delete-btn { width: 20px; height: 20px; border: 0px solid #ffff…" at bounding box center [808, 450] width 759 height 700
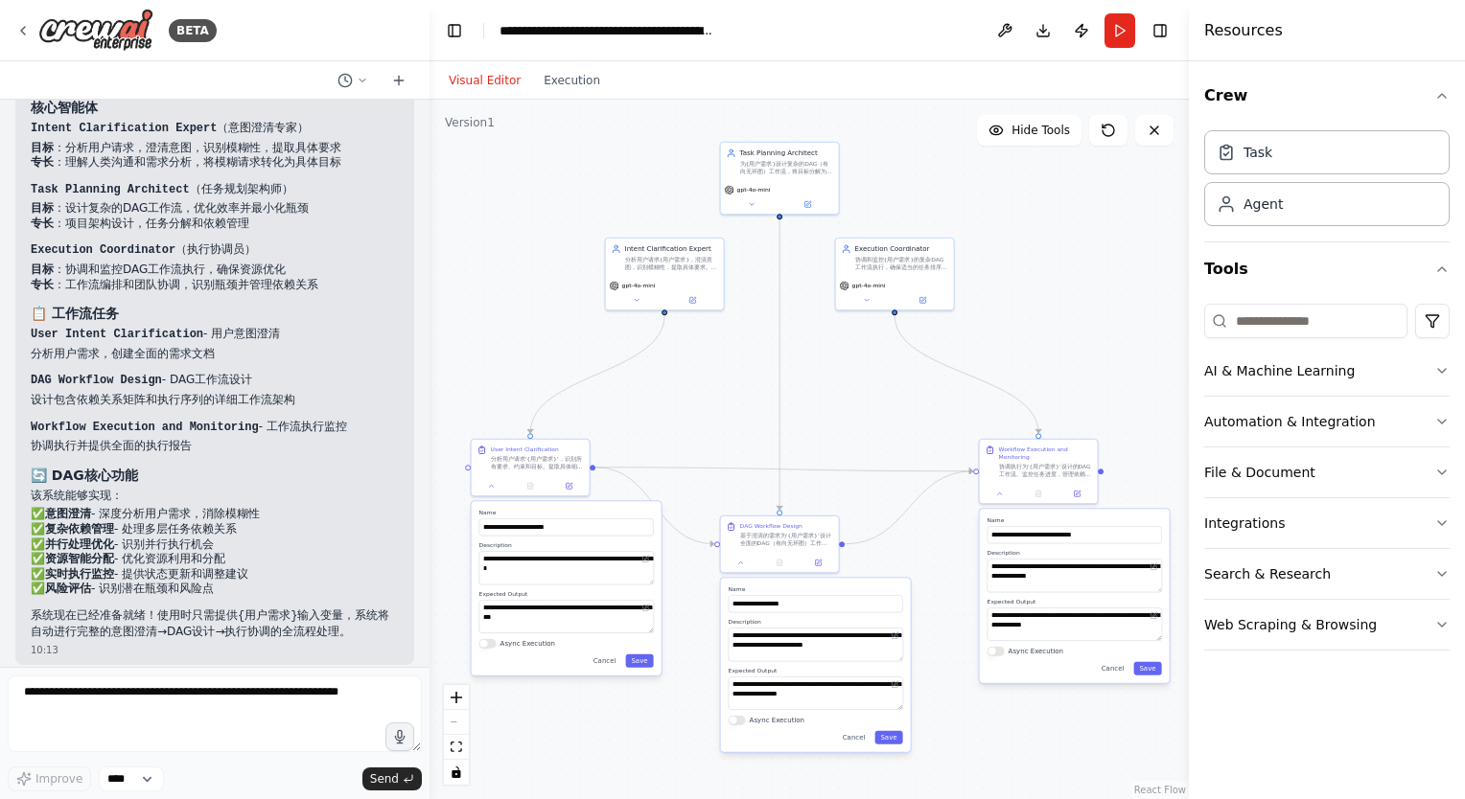
click at [869, 397] on div ".deletable-edge-delete-btn { width: 20px; height: 20px; border: 0px solid #ffff…" at bounding box center [808, 450] width 759 height 700
